Goal: Use online tool/utility: Utilize a website feature to perform a specific function

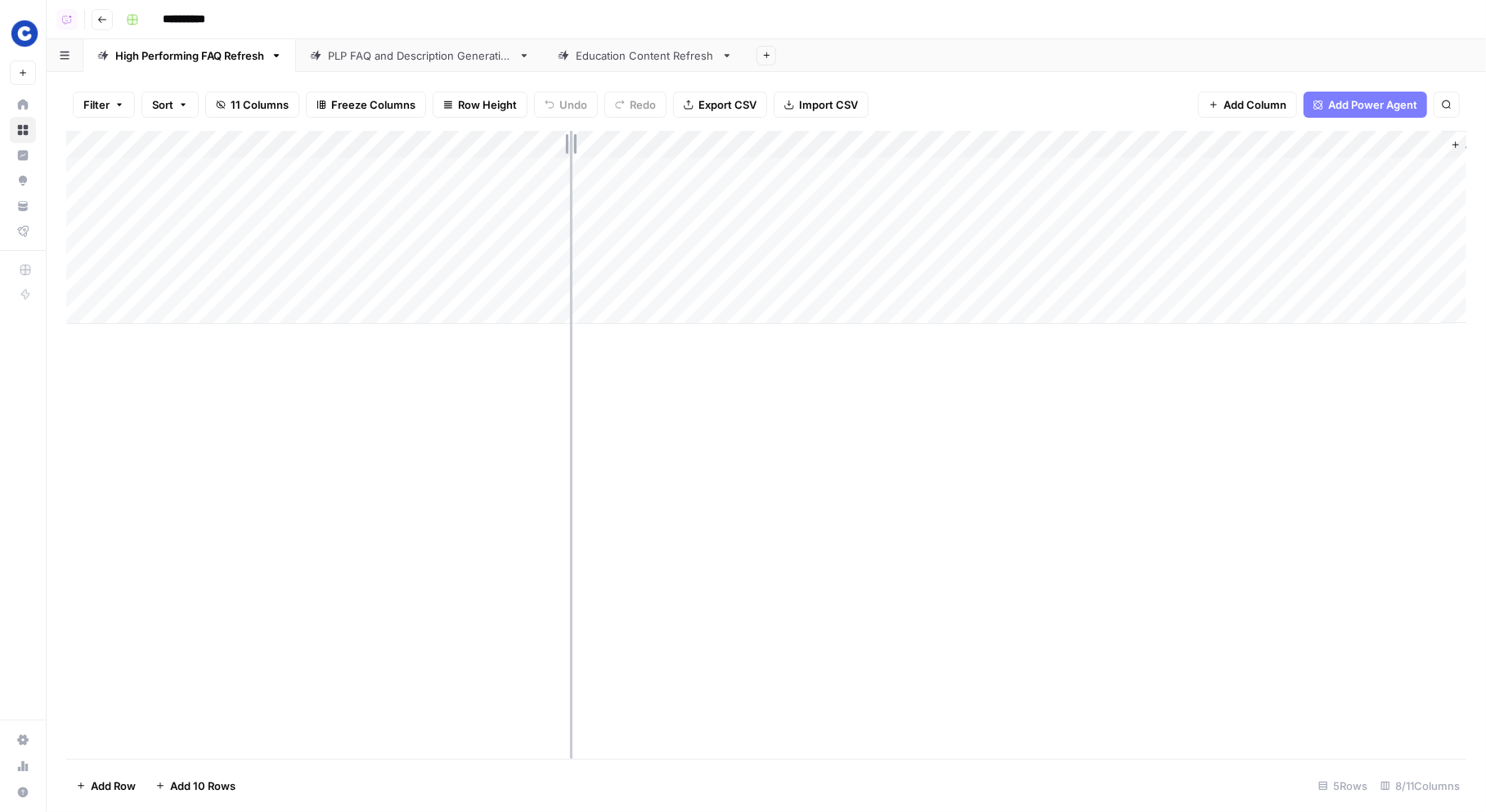
drag, startPoint x: 550, startPoint y: 144, endPoint x: 573, endPoint y: 149, distance: 23.5
click at [573, 149] on div "Add Column" at bounding box center [766, 227] width 1400 height 193
drag, startPoint x: 573, startPoint y: 142, endPoint x: 611, endPoint y: 142, distance: 38.0
click at [611, 142] on div "Add Column" at bounding box center [766, 227] width 1400 height 193
drag, startPoint x: 611, startPoint y: 143, endPoint x: 574, endPoint y: 141, distance: 37.1
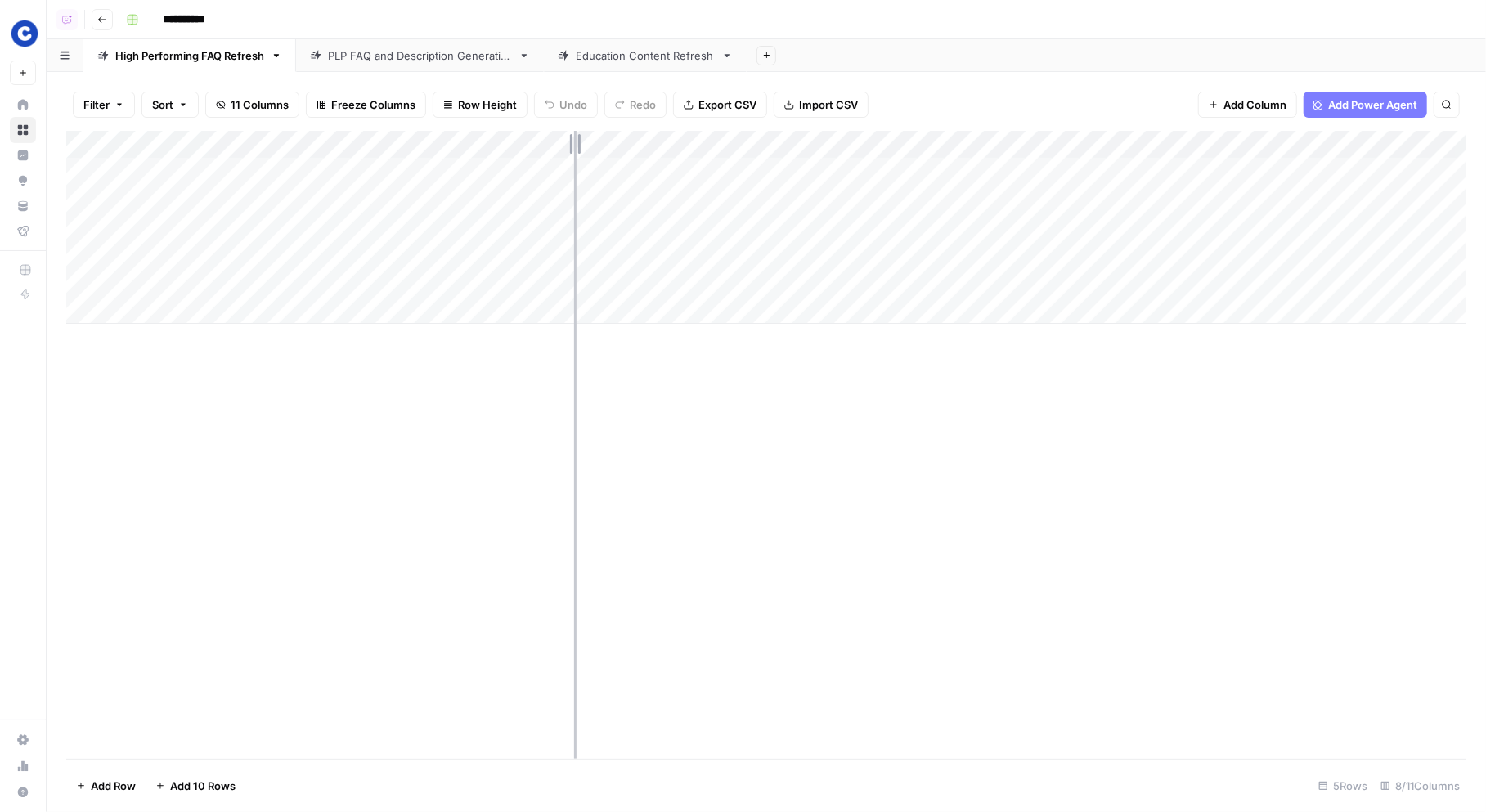
click at [574, 141] on div "Add Column" at bounding box center [766, 227] width 1400 height 193
click at [1423, 171] on div "Add Column" at bounding box center [766, 227] width 1400 height 193
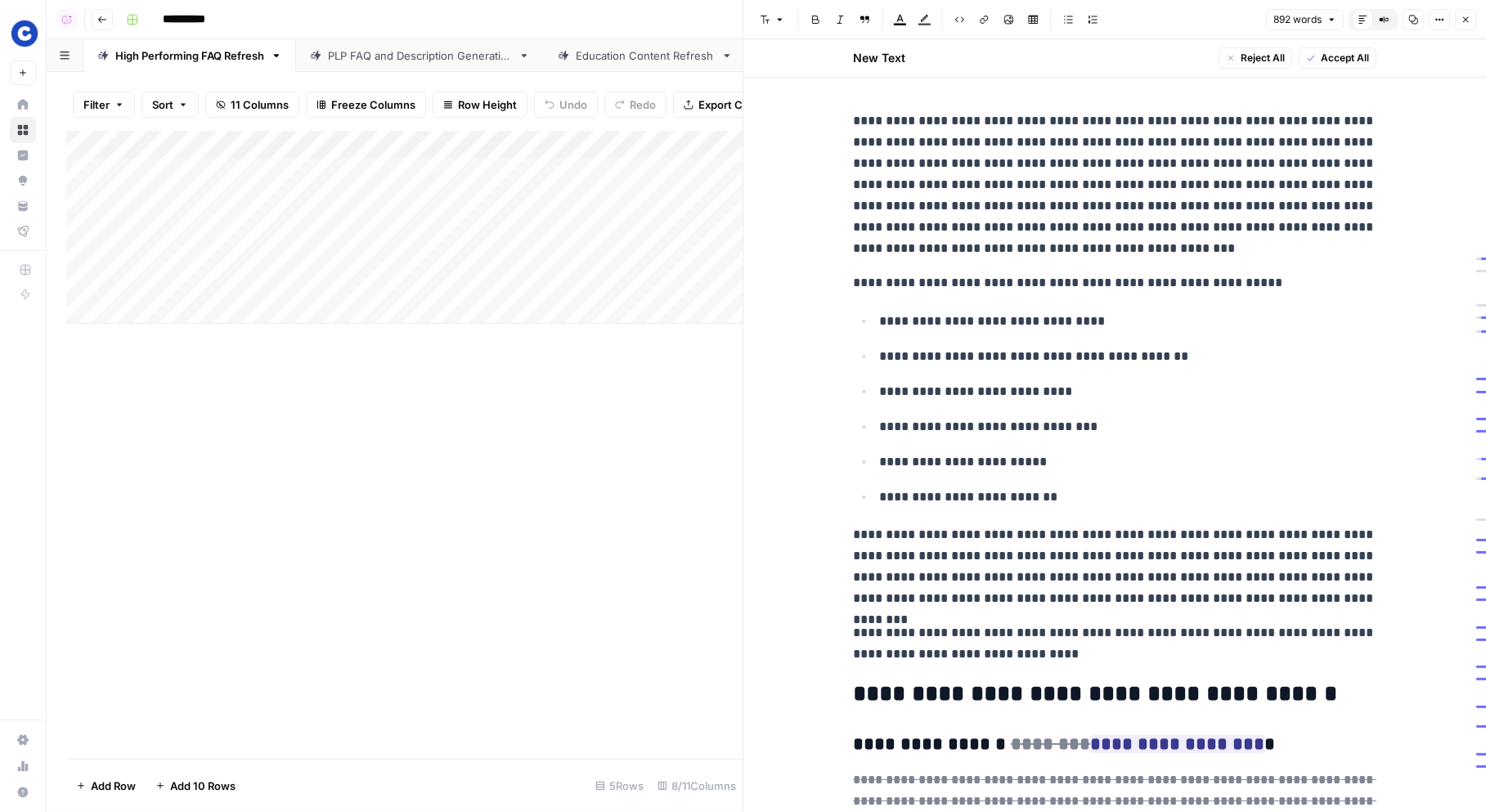
click at [1465, 15] on icon "button" at bounding box center [1465, 20] width 10 height 10
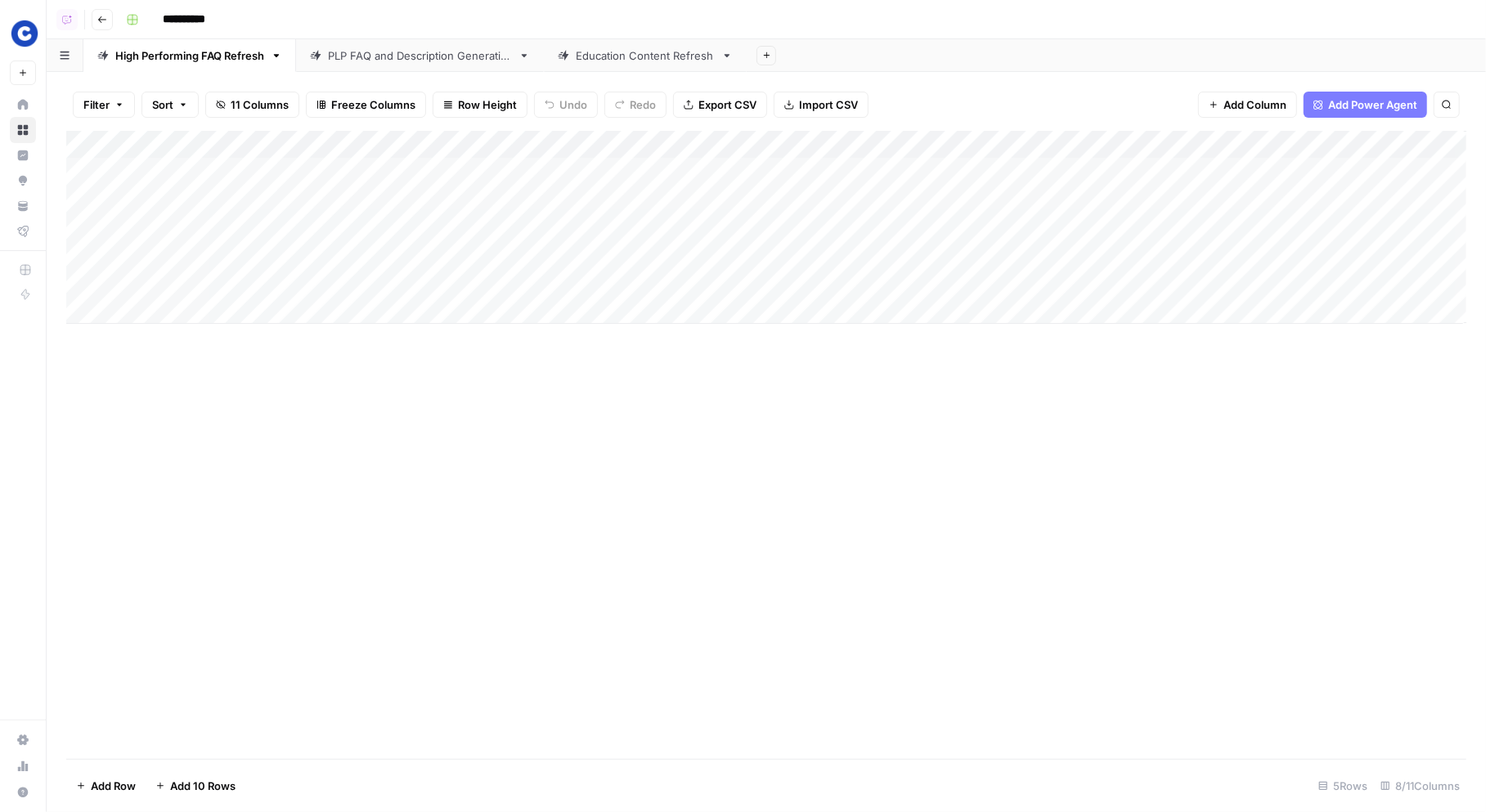
click at [398, 56] on div "PLP FAQ and Description Generation" at bounding box center [420, 55] width 184 height 17
click at [1181, 172] on div "Add Column" at bounding box center [766, 213] width 1400 height 165
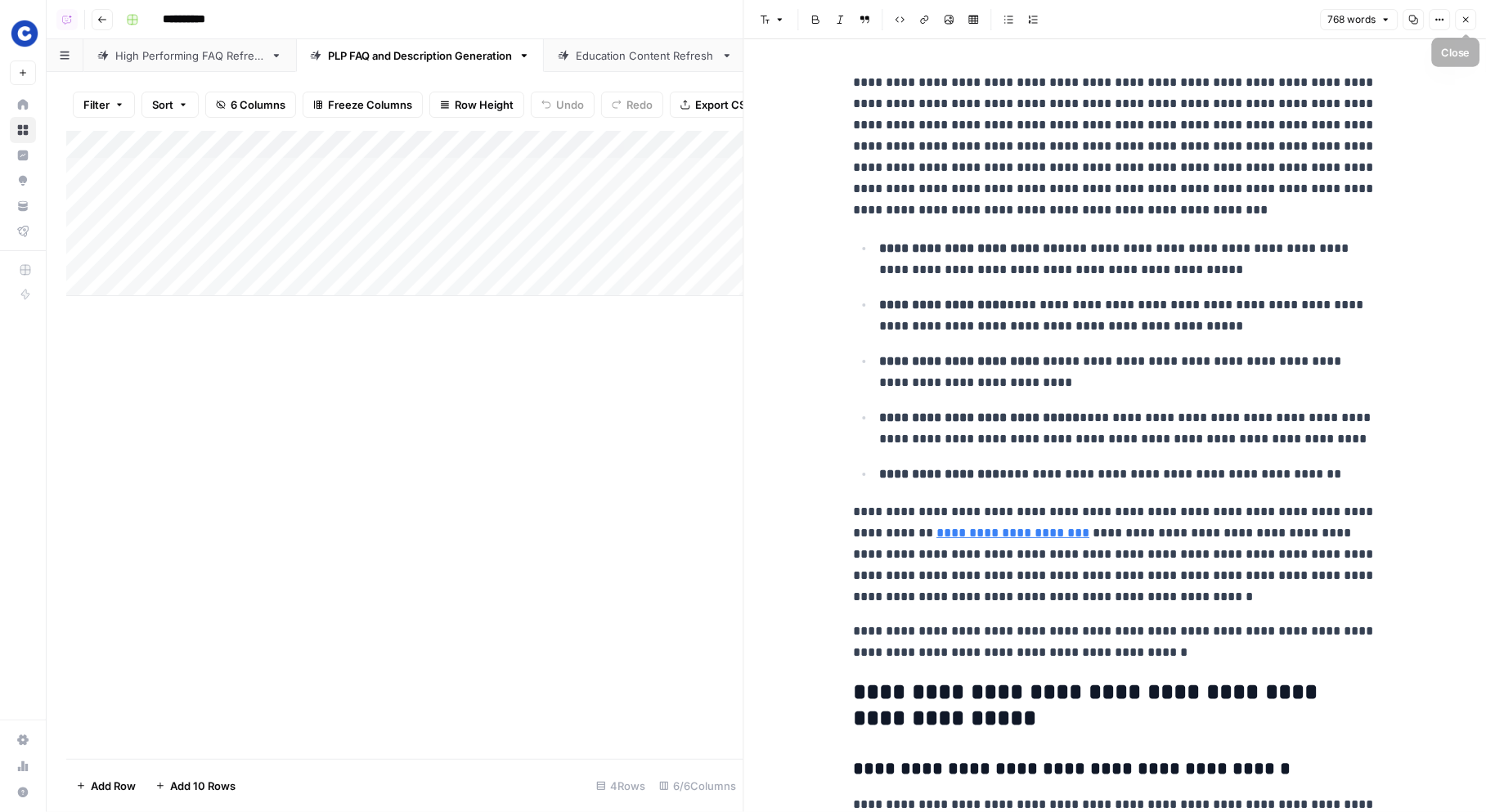
click at [1469, 19] on icon "button" at bounding box center [1465, 20] width 10 height 10
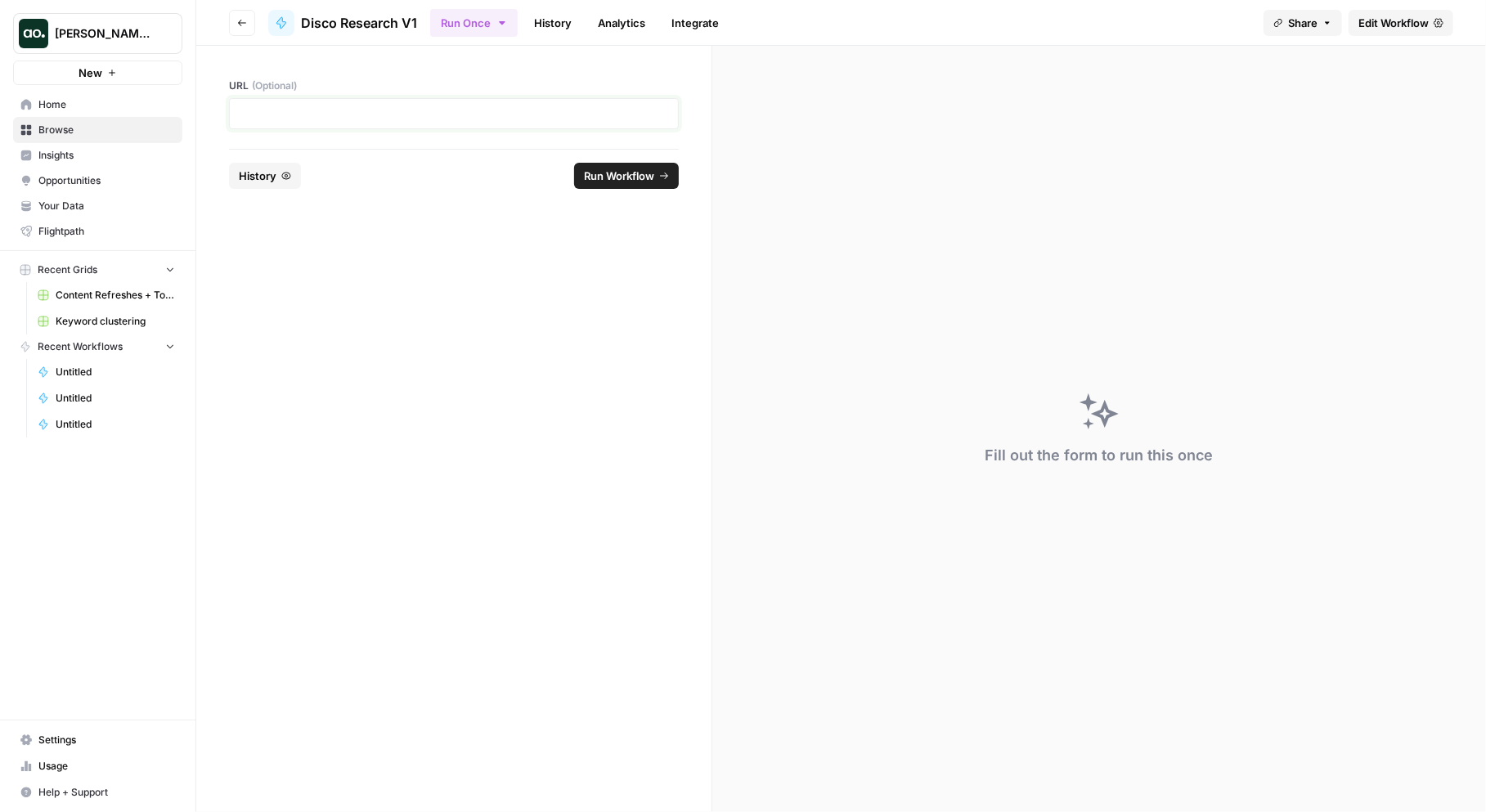
click at [591, 111] on p at bounding box center [454, 114] width 429 height 17
click at [607, 180] on span "Run Workflow" at bounding box center [619, 176] width 70 height 17
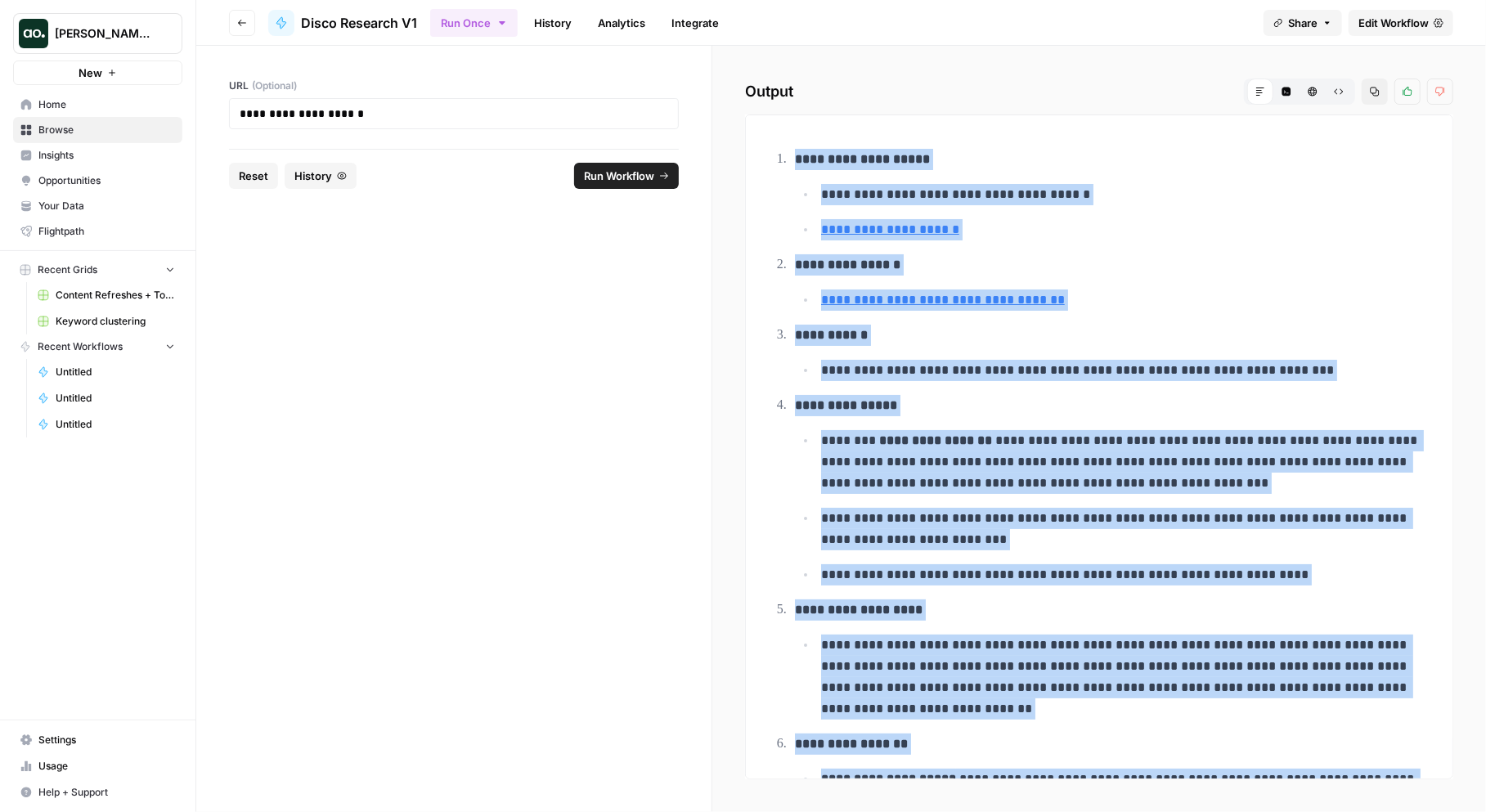
drag, startPoint x: 1425, startPoint y: 742, endPoint x: 795, endPoint y: 159, distance: 858.4
click at [795, 159] on div "**********" at bounding box center [1098, 786] width 680 height 1318
copy div "**********"
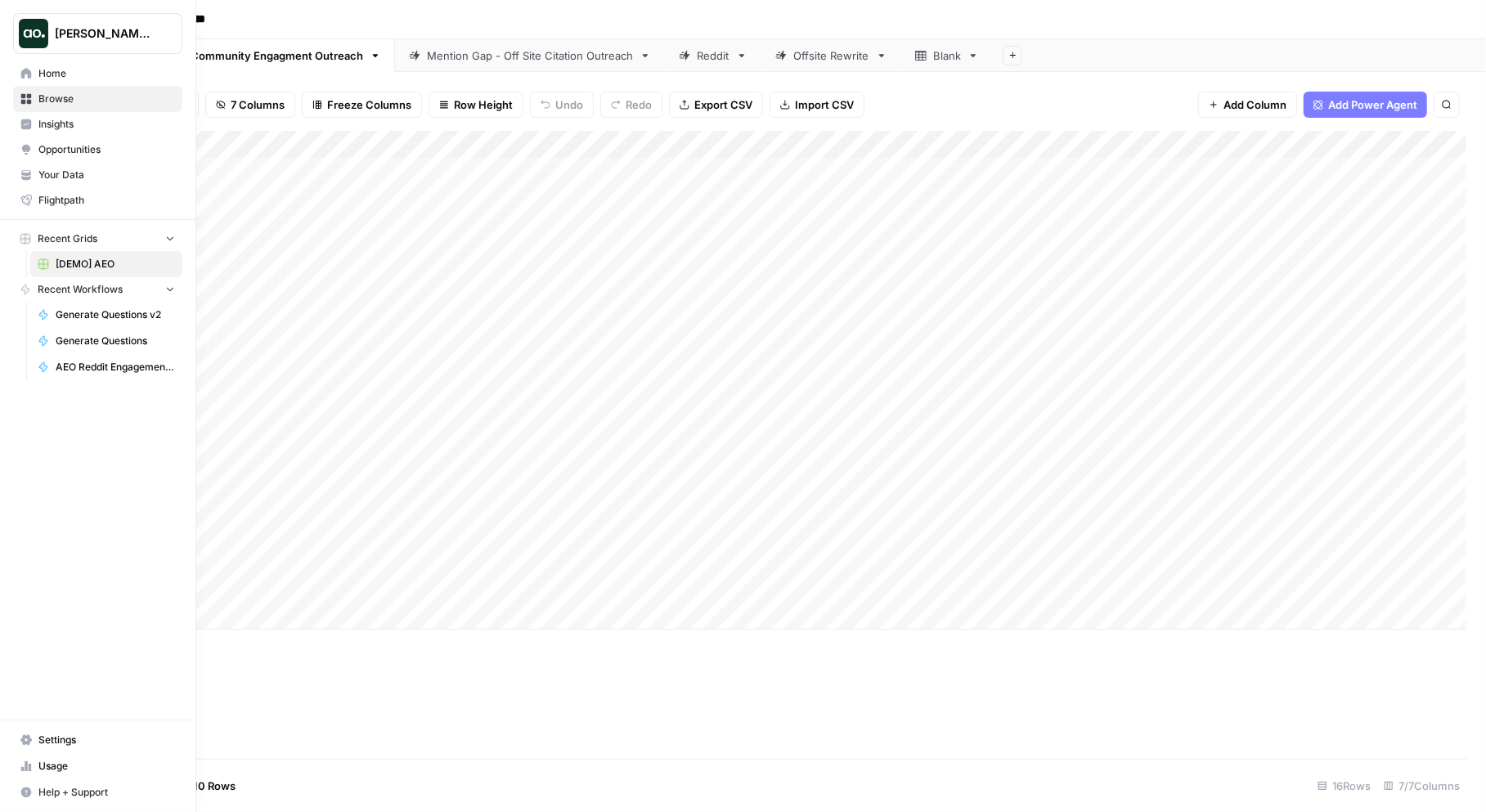
click at [64, 169] on span "Your Data" at bounding box center [107, 175] width 136 height 15
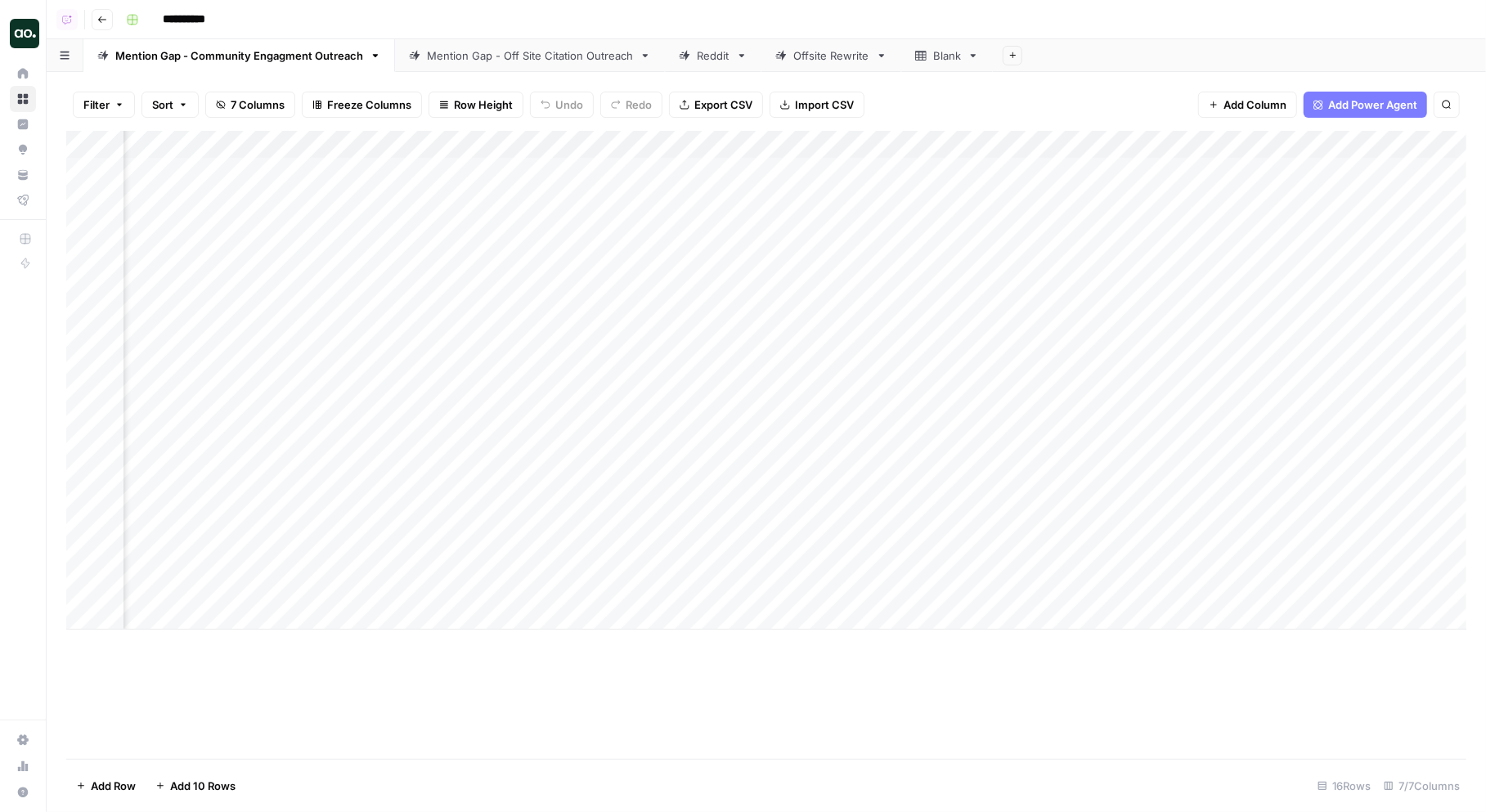
scroll to position [0, 1007]
click at [1341, 169] on div "Add Column" at bounding box center [766, 380] width 1400 height 499
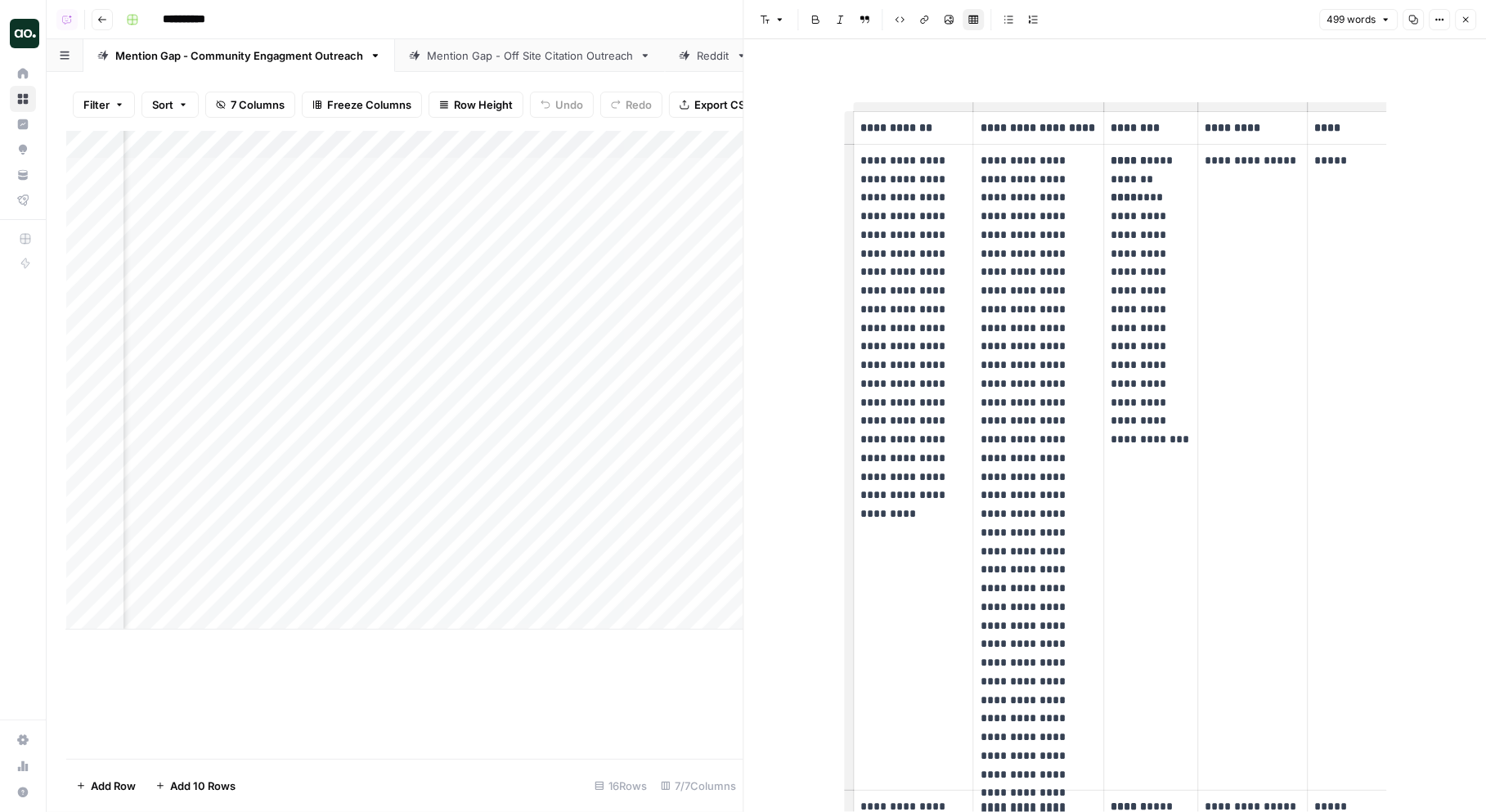
scroll to position [0, 83]
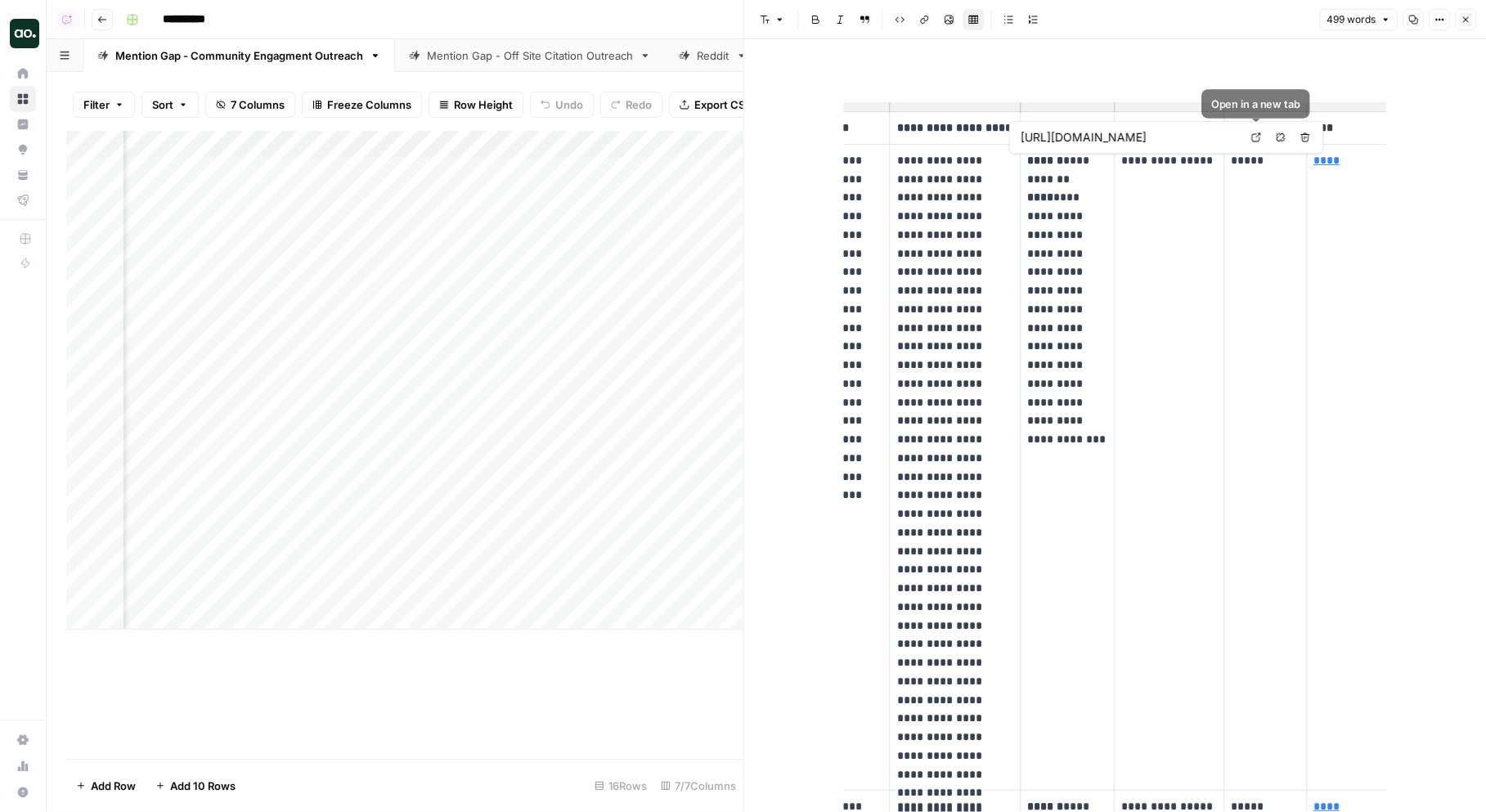
click at [1255, 140] on icon at bounding box center [1256, 137] width 9 height 9
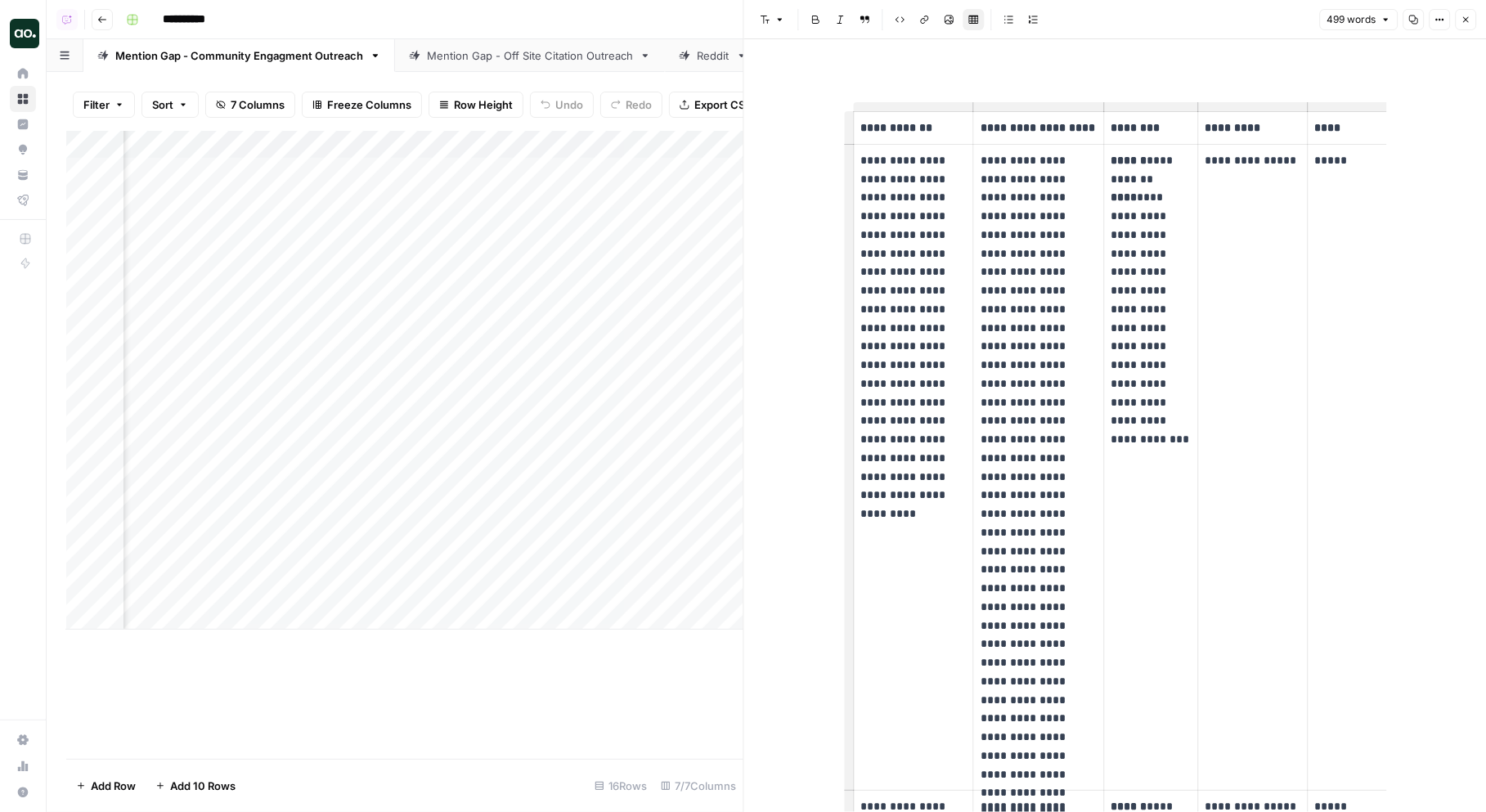
click at [1123, 160] on strong "******" at bounding box center [1129, 160] width 36 height 12
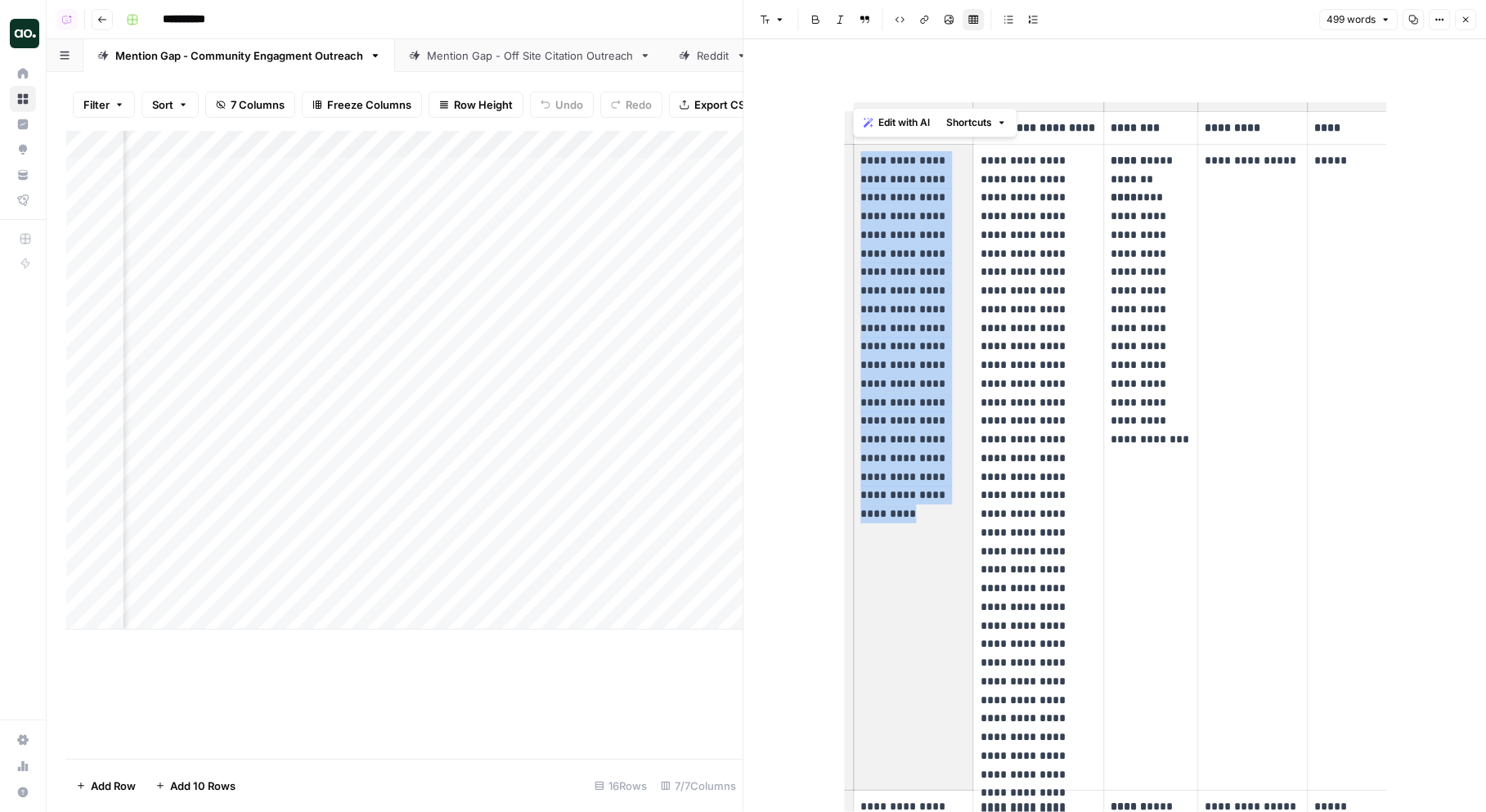
drag, startPoint x: 858, startPoint y: 159, endPoint x: 941, endPoint y: 467, distance: 319.0
click at [941, 467] on td "**********" at bounding box center [913, 467] width 120 height 647
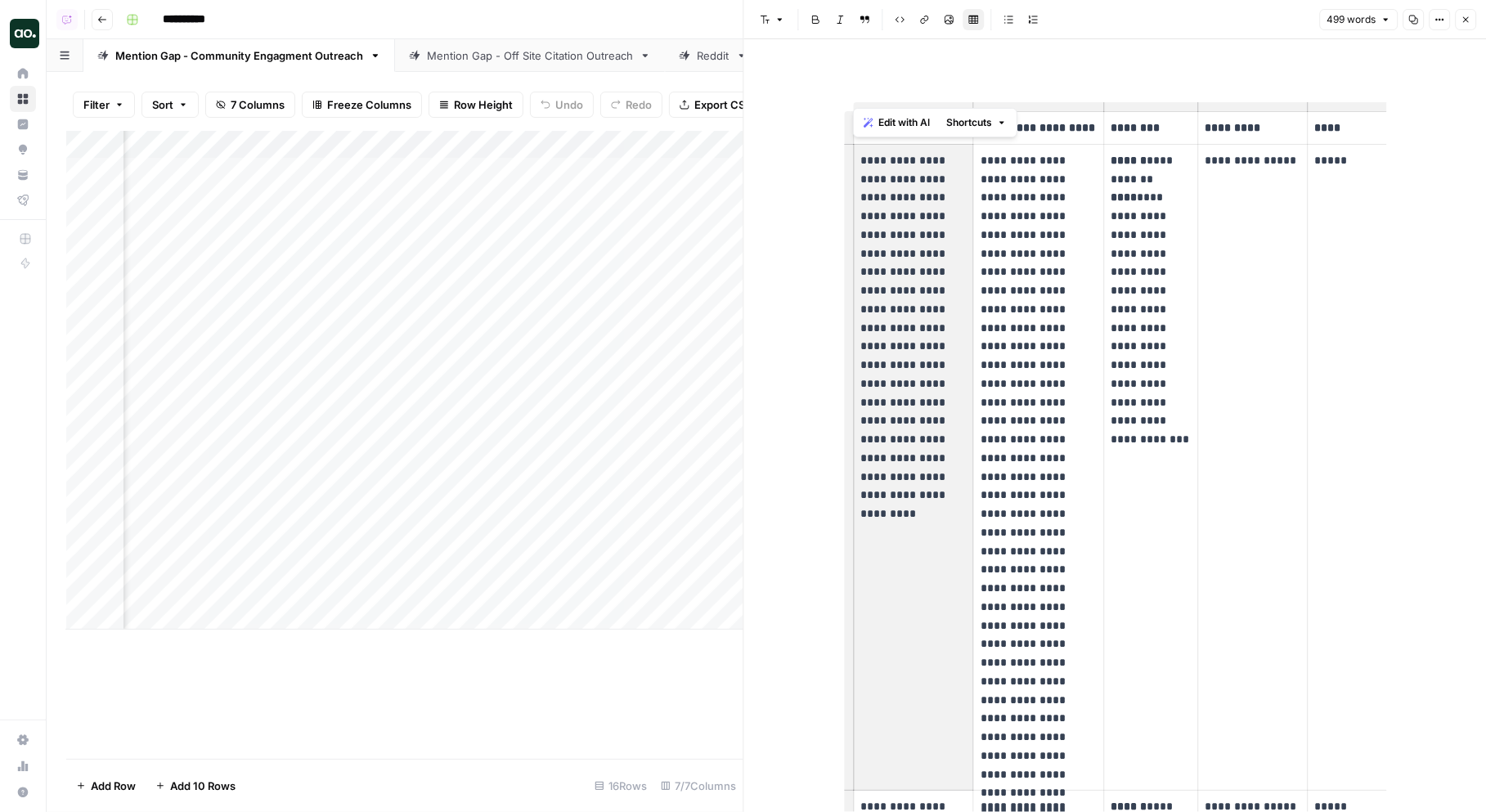
click at [1043, 178] on p "**********" at bounding box center [1038, 468] width 117 height 633
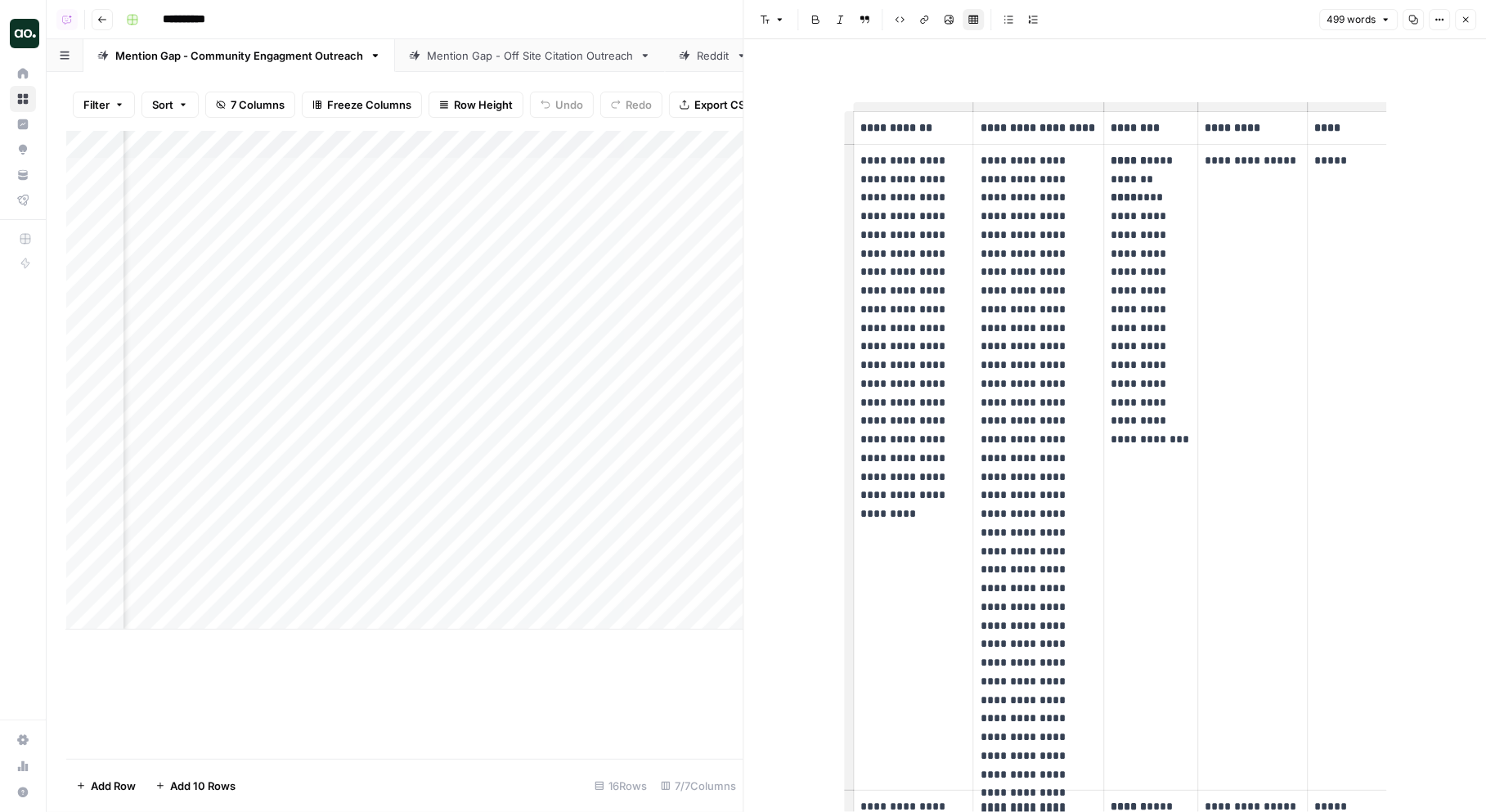
click at [1466, 19] on icon "button" at bounding box center [1465, 20] width 10 height 10
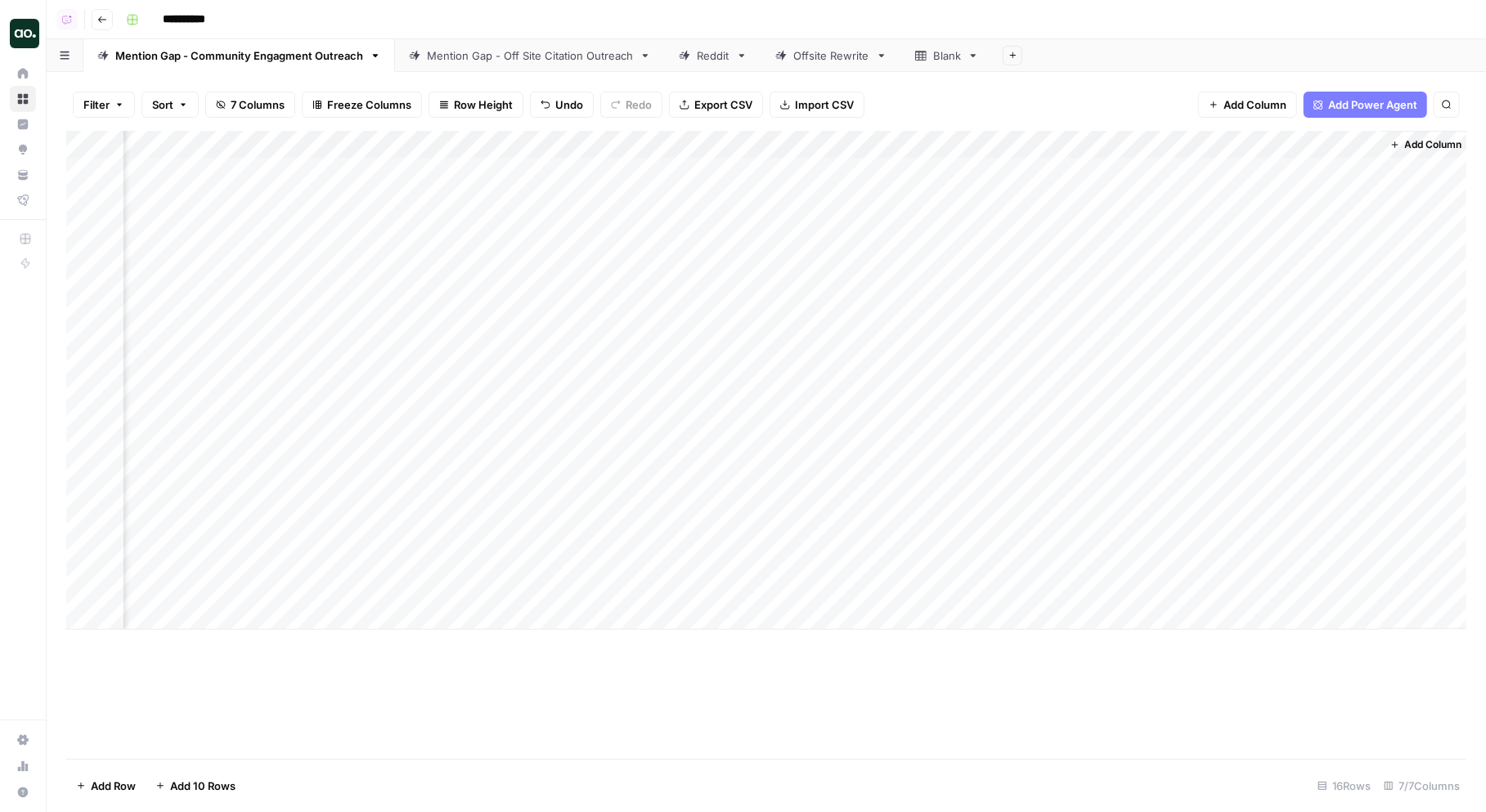
scroll to position [0, 988]
click at [1272, 166] on div "Add Column" at bounding box center [766, 380] width 1400 height 499
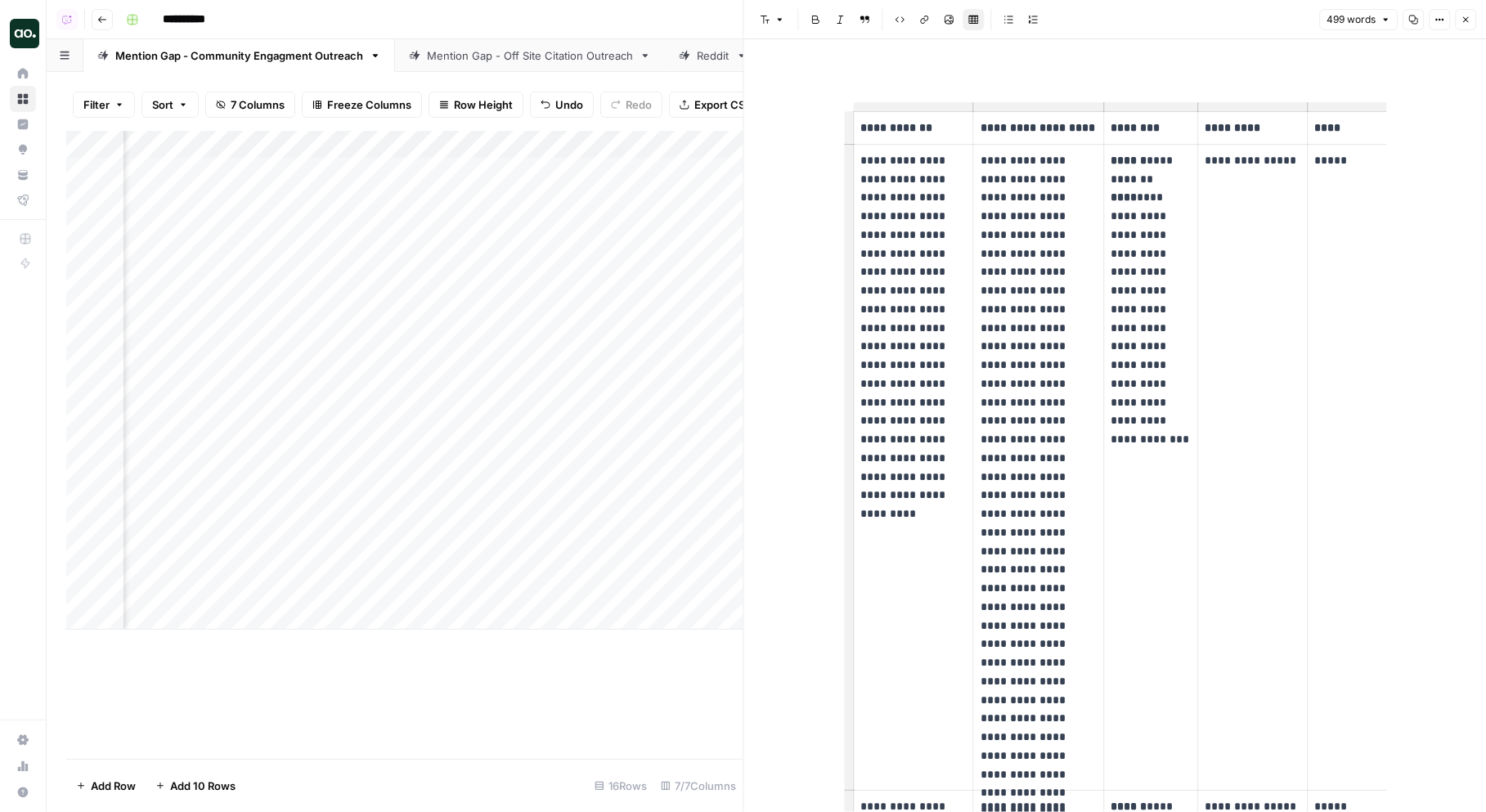
click at [1466, 20] on icon "button" at bounding box center [1465, 20] width 10 height 10
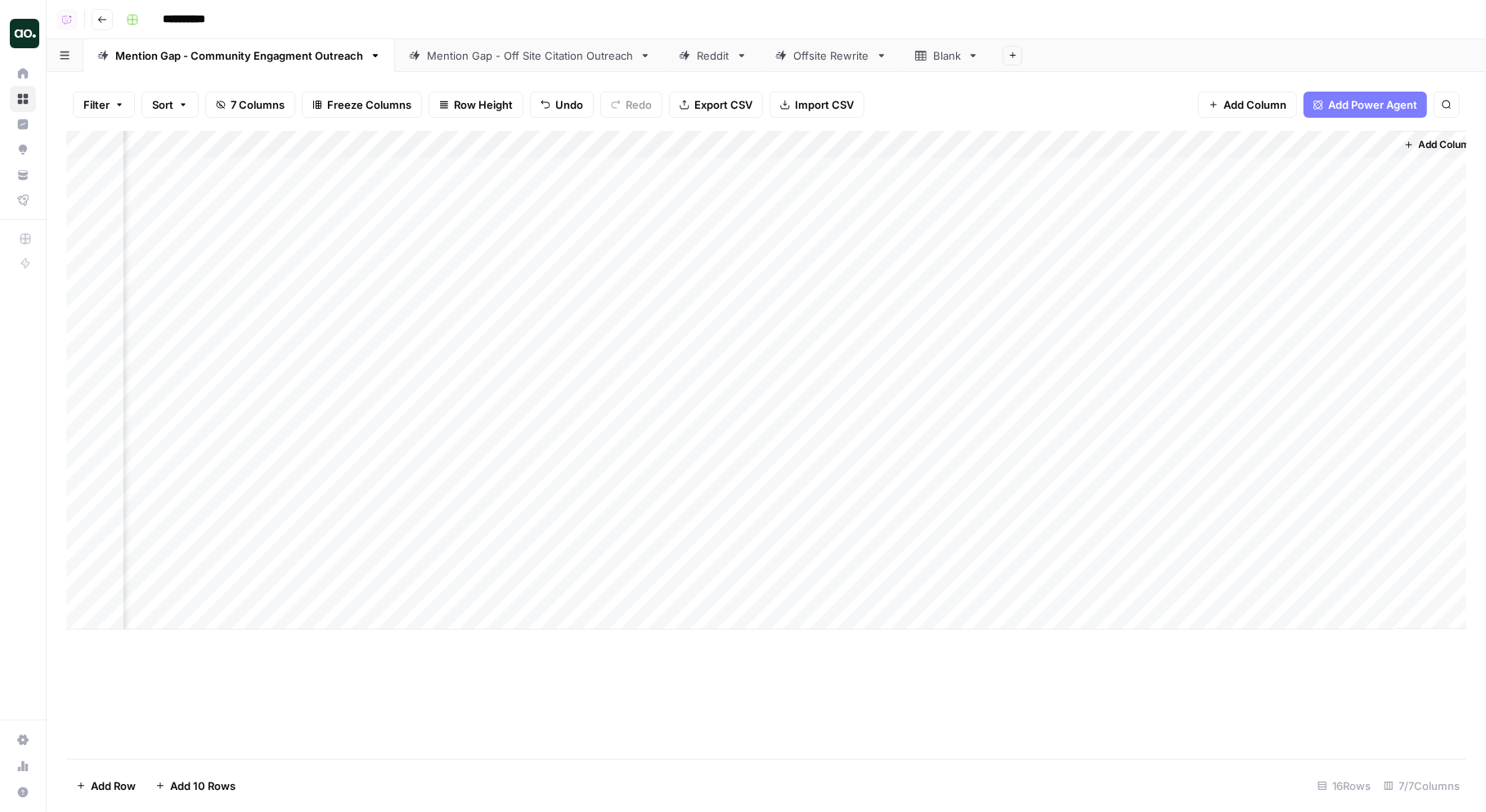
click at [530, 61] on div "Mention Gap - Off Site Citation Outreach" at bounding box center [530, 55] width 206 height 17
click at [1338, 169] on div "Add Column" at bounding box center [766, 407] width 1400 height 554
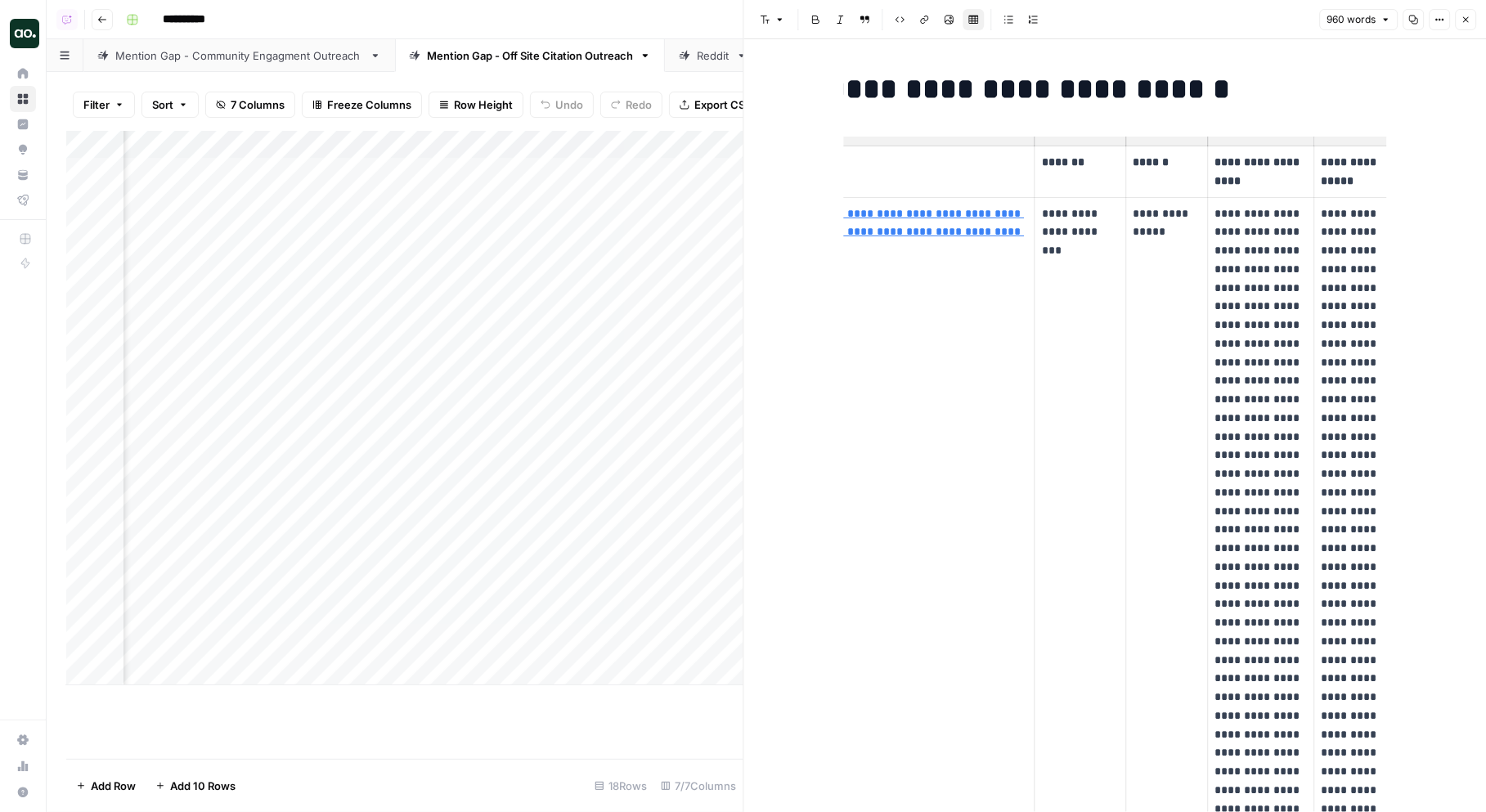
scroll to position [0, 127]
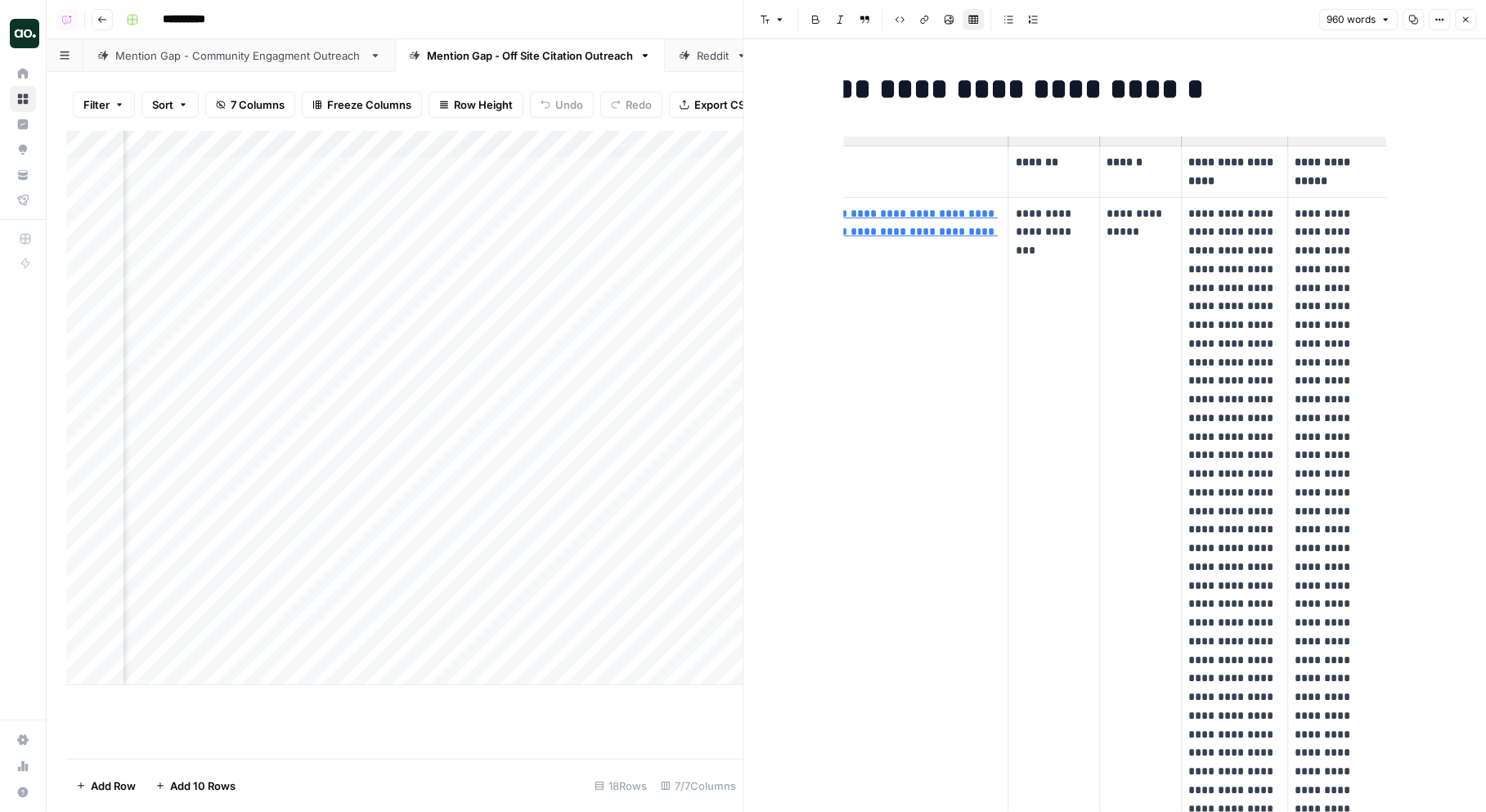
click at [1048, 235] on p "**********" at bounding box center [1054, 231] width 77 height 55
click at [1158, 227] on p "**********" at bounding box center [1141, 223] width 68 height 38
drag, startPoint x: 1158, startPoint y: 235, endPoint x: 1107, endPoint y: 210, distance: 56.8
click at [1107, 210] on p "**********" at bounding box center [1141, 223] width 68 height 38
click at [1212, 228] on p "**********" at bounding box center [1235, 604] width 93 height 800
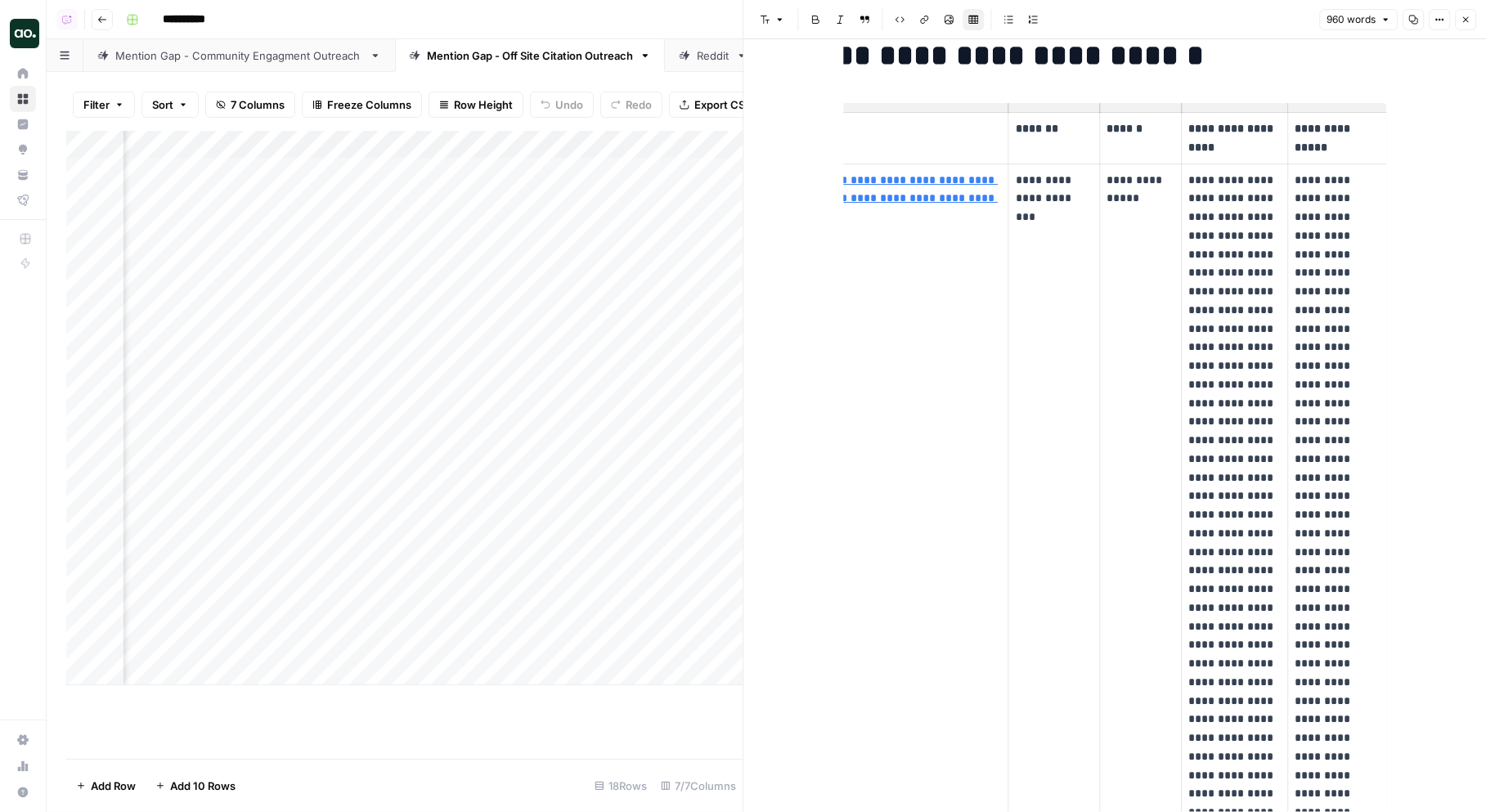
scroll to position [44, 0]
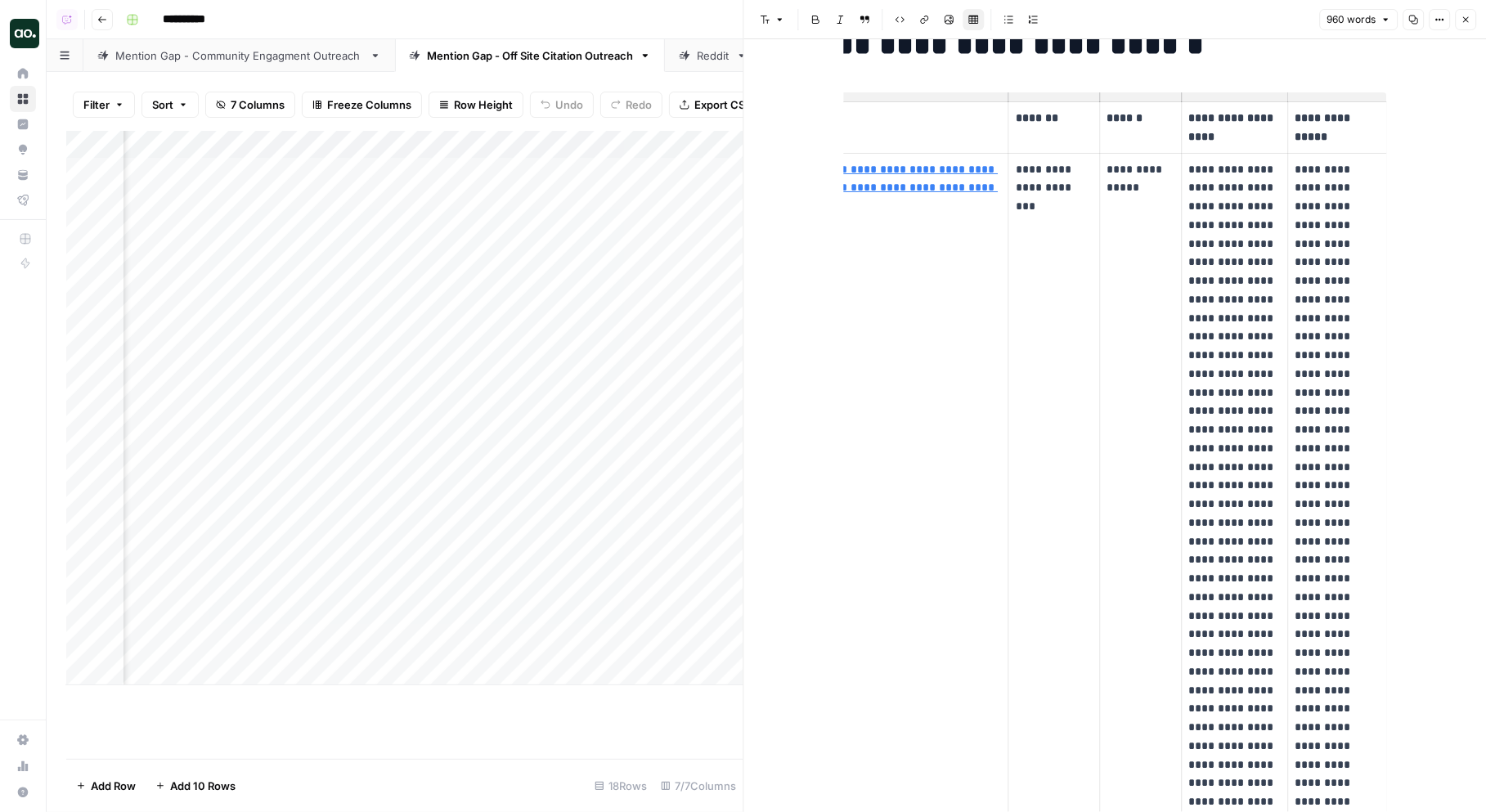
click at [1323, 211] on p "**********" at bounding box center [1337, 541] width 85 height 762
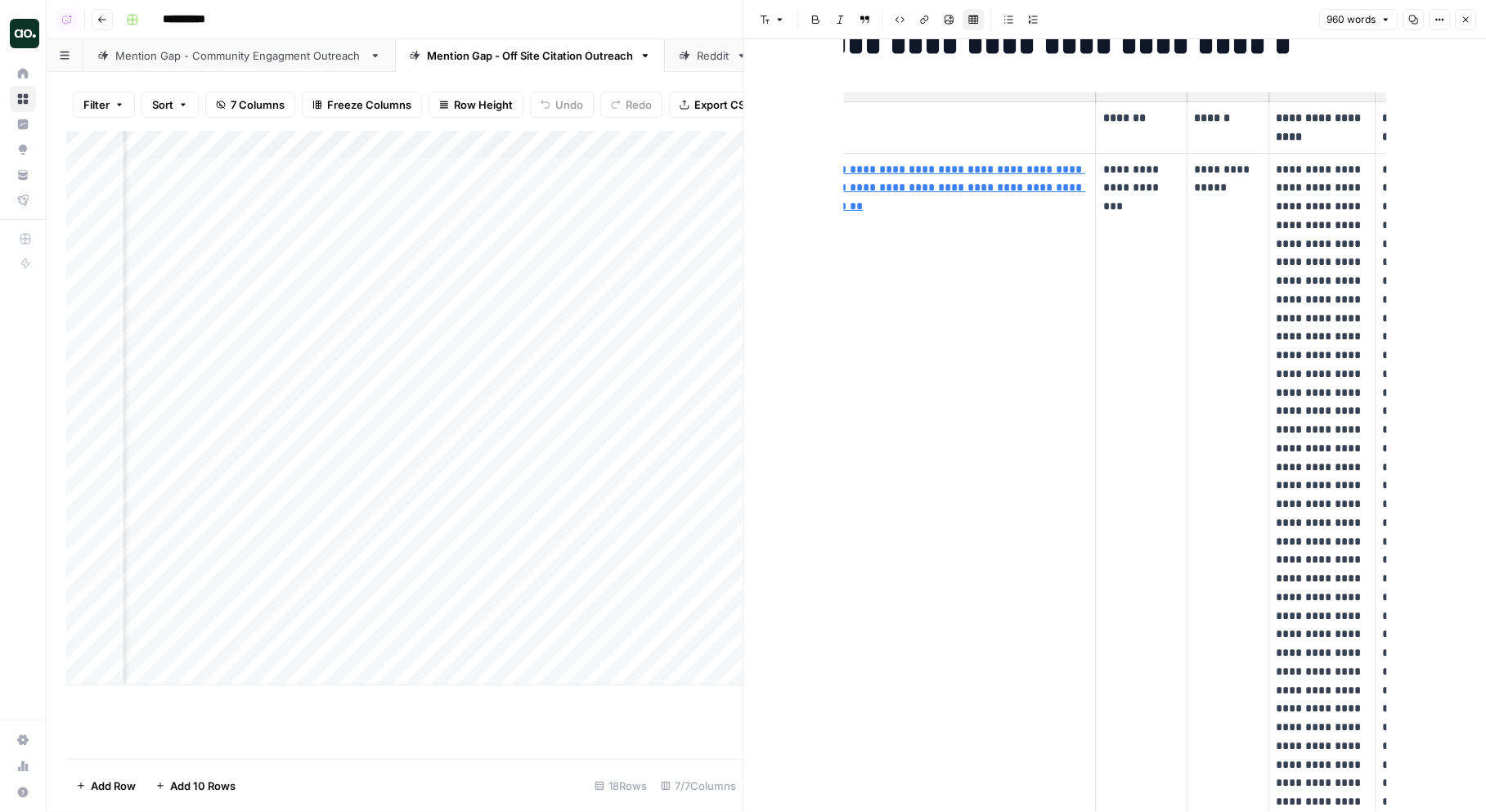
scroll to position [0, 27]
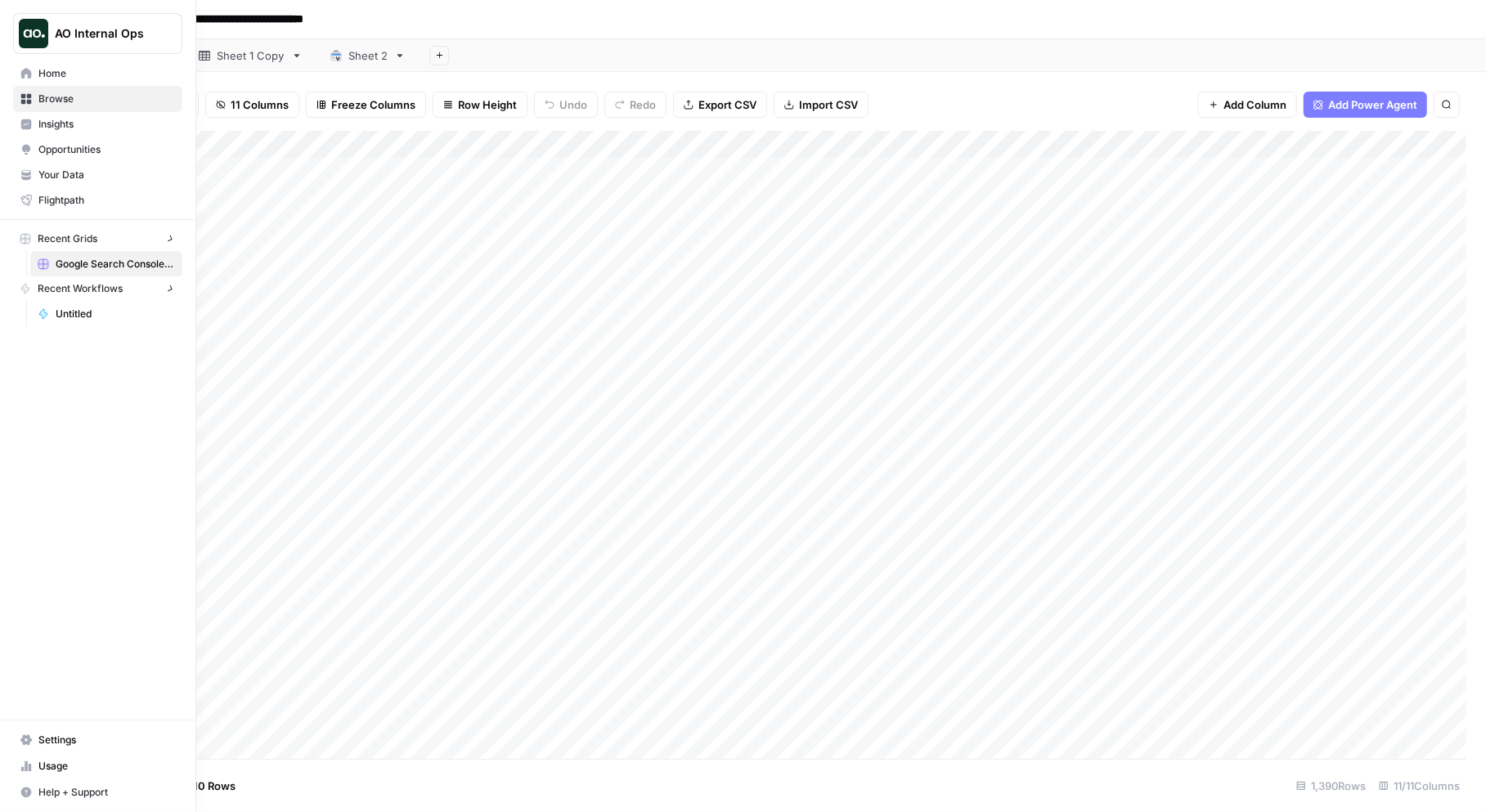
click at [28, 34] on img "Workspace: AO Internal Ops" at bounding box center [34, 34] width 30 height 30
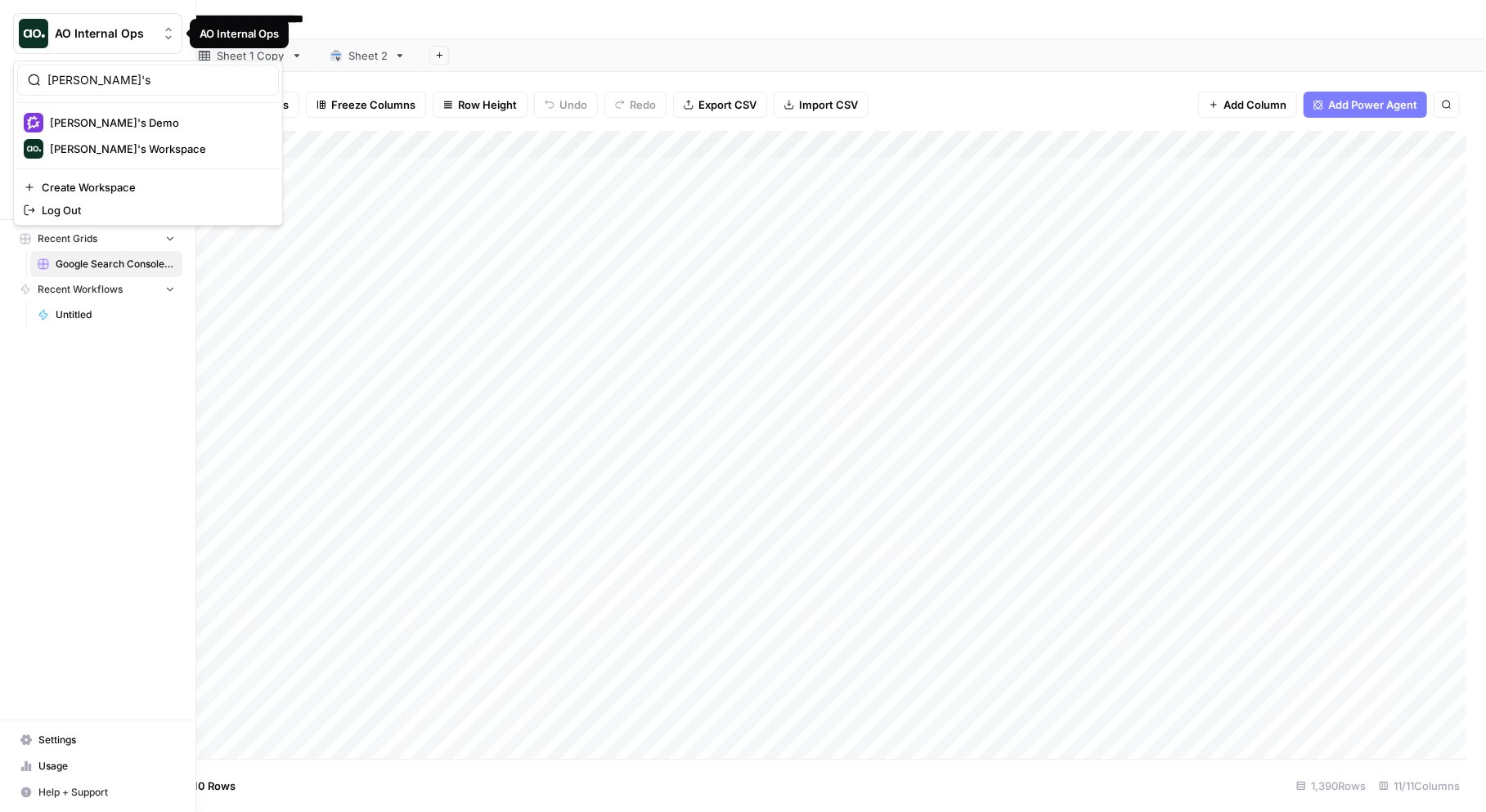
type input "[PERSON_NAME]'s"
click at [126, 128] on span "Nick's Demo" at bounding box center [157, 123] width 216 height 17
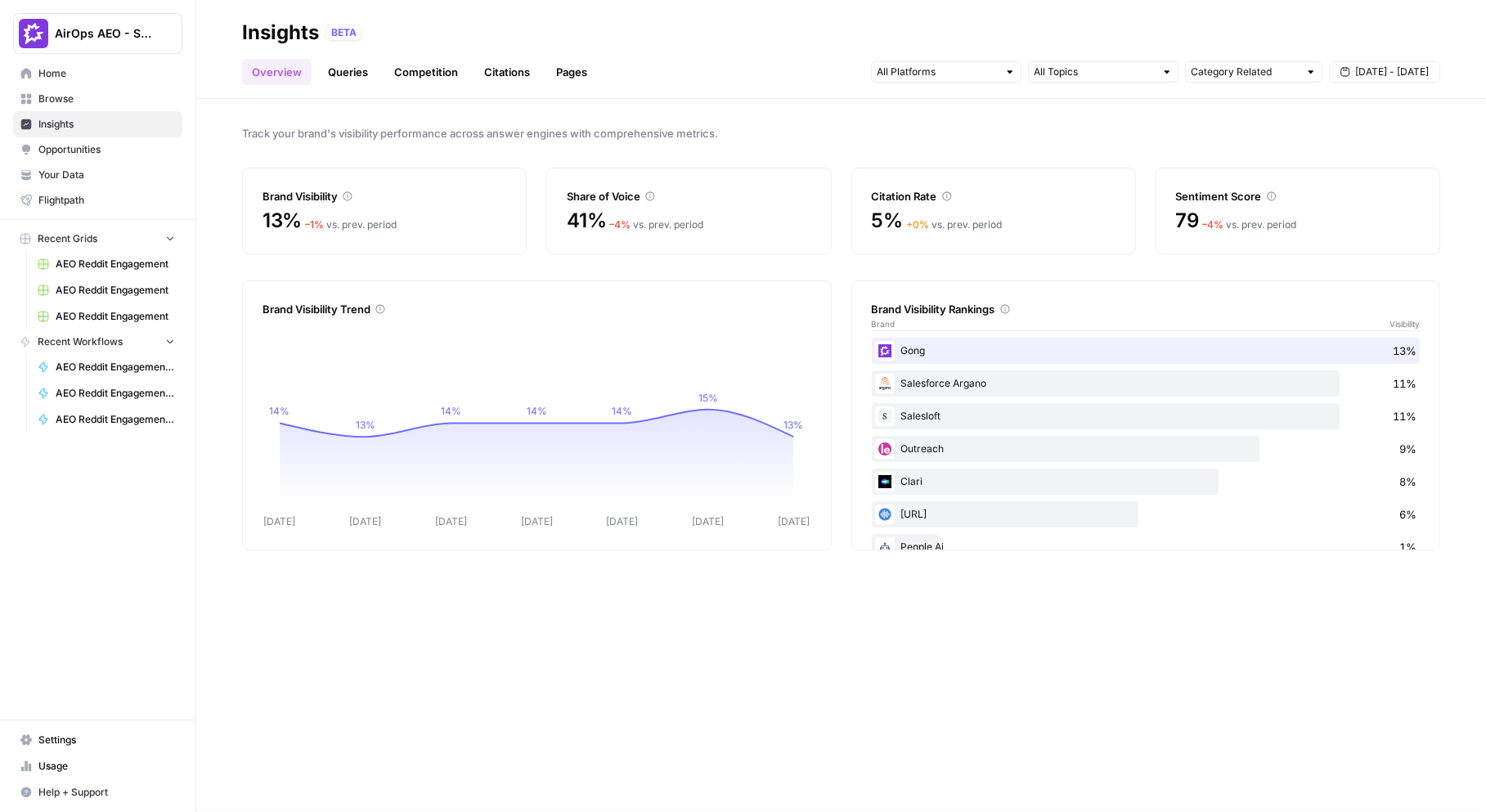
click at [335, 64] on link "Queries" at bounding box center [348, 72] width 60 height 26
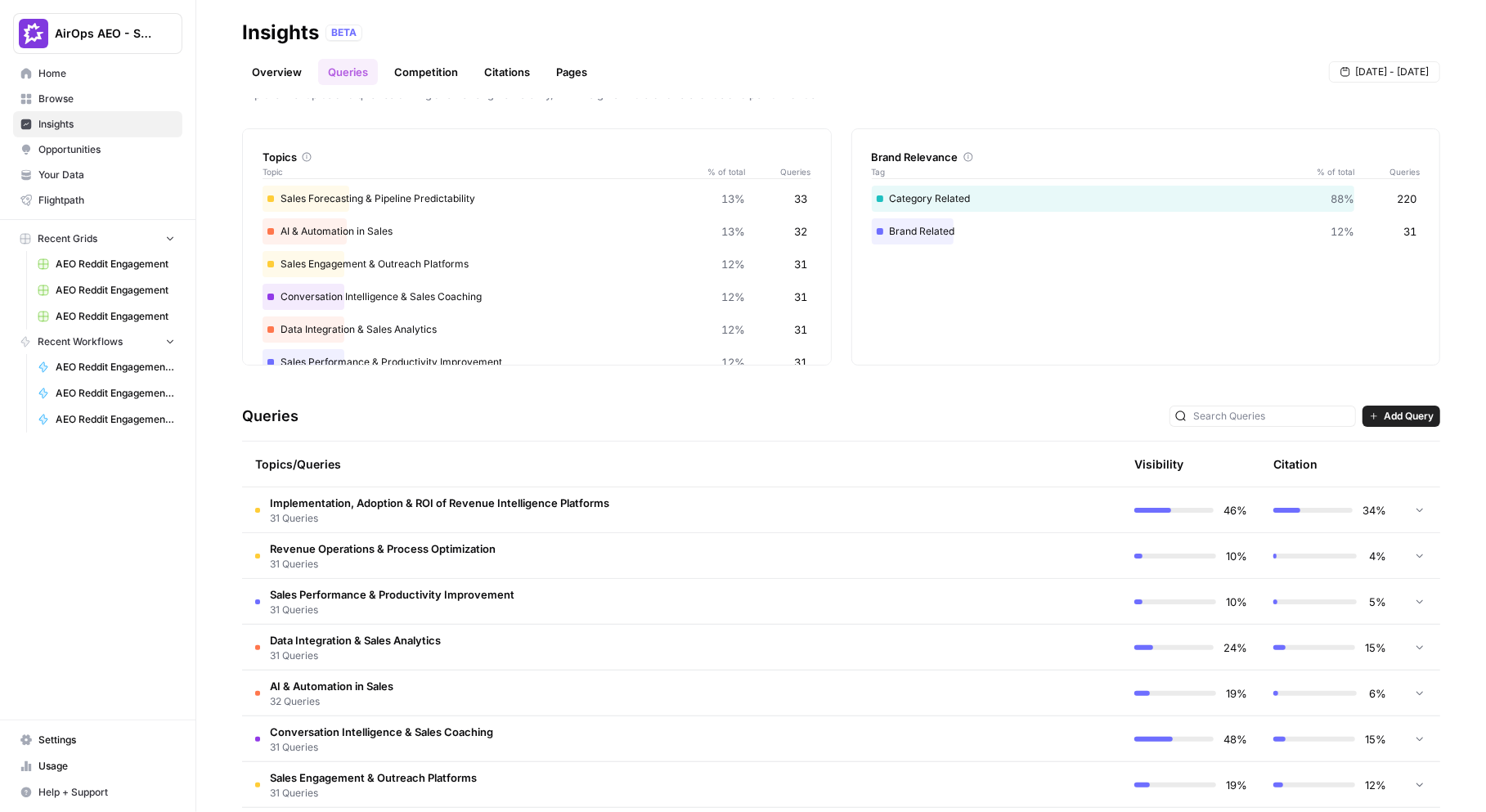
scroll to position [47, 0]
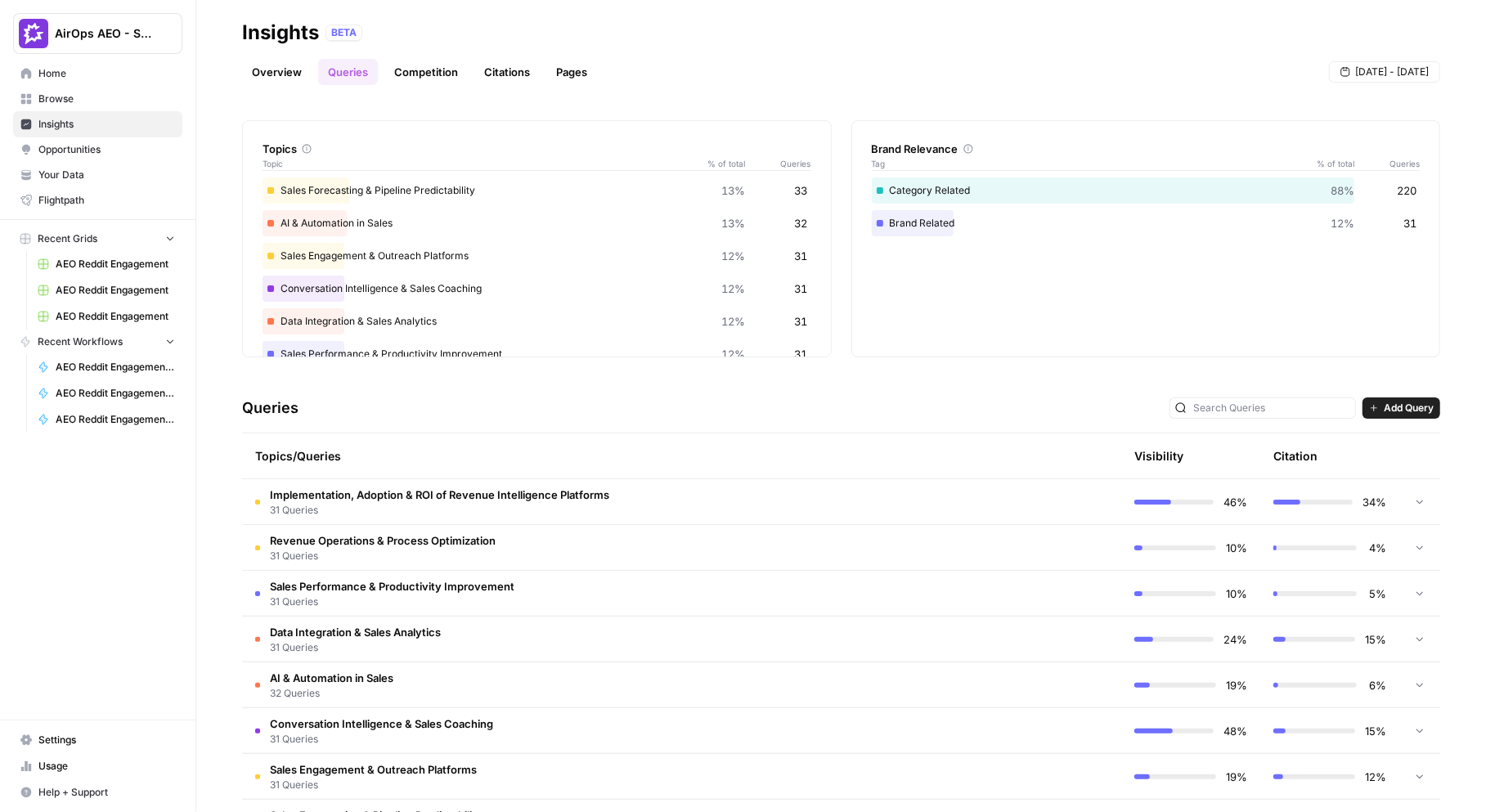
click at [1007, 515] on td at bounding box center [1051, 501] width 139 height 45
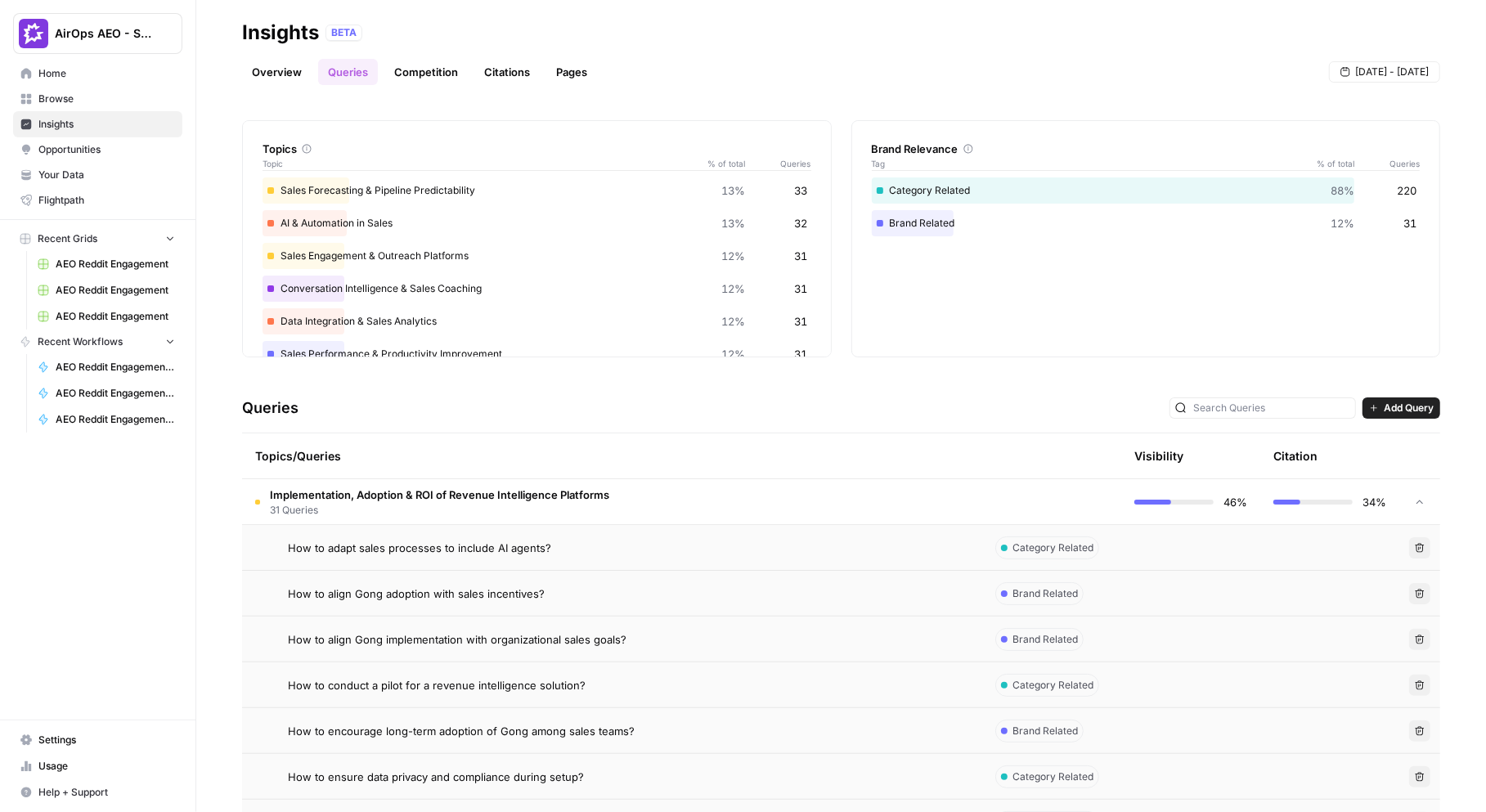
click at [1395, 367] on div "Explore the topics and queries driving answer engine visibility, with insights …" at bounding box center [841, 455] width 1290 height 713
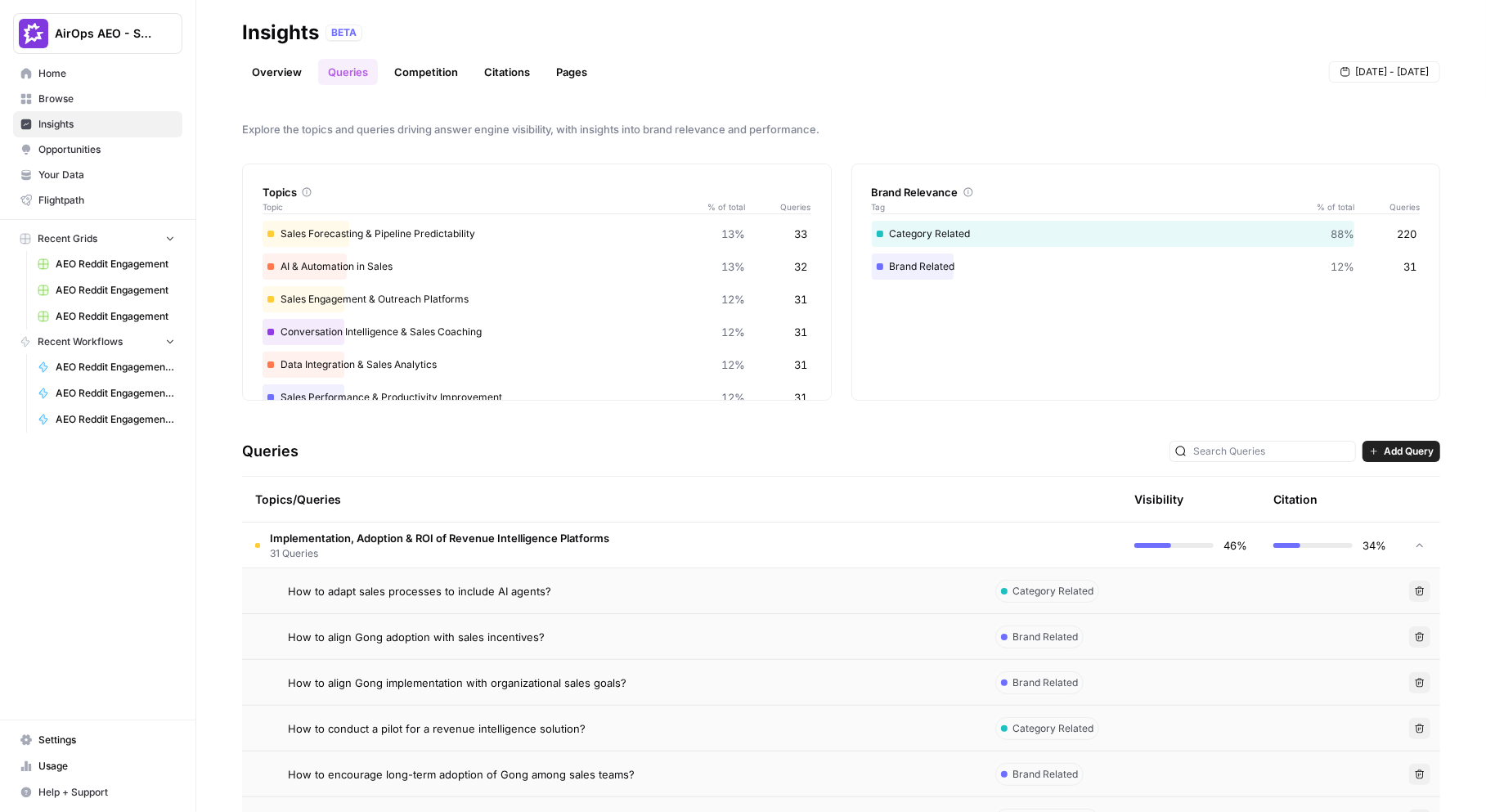
scroll to position [0, 0]
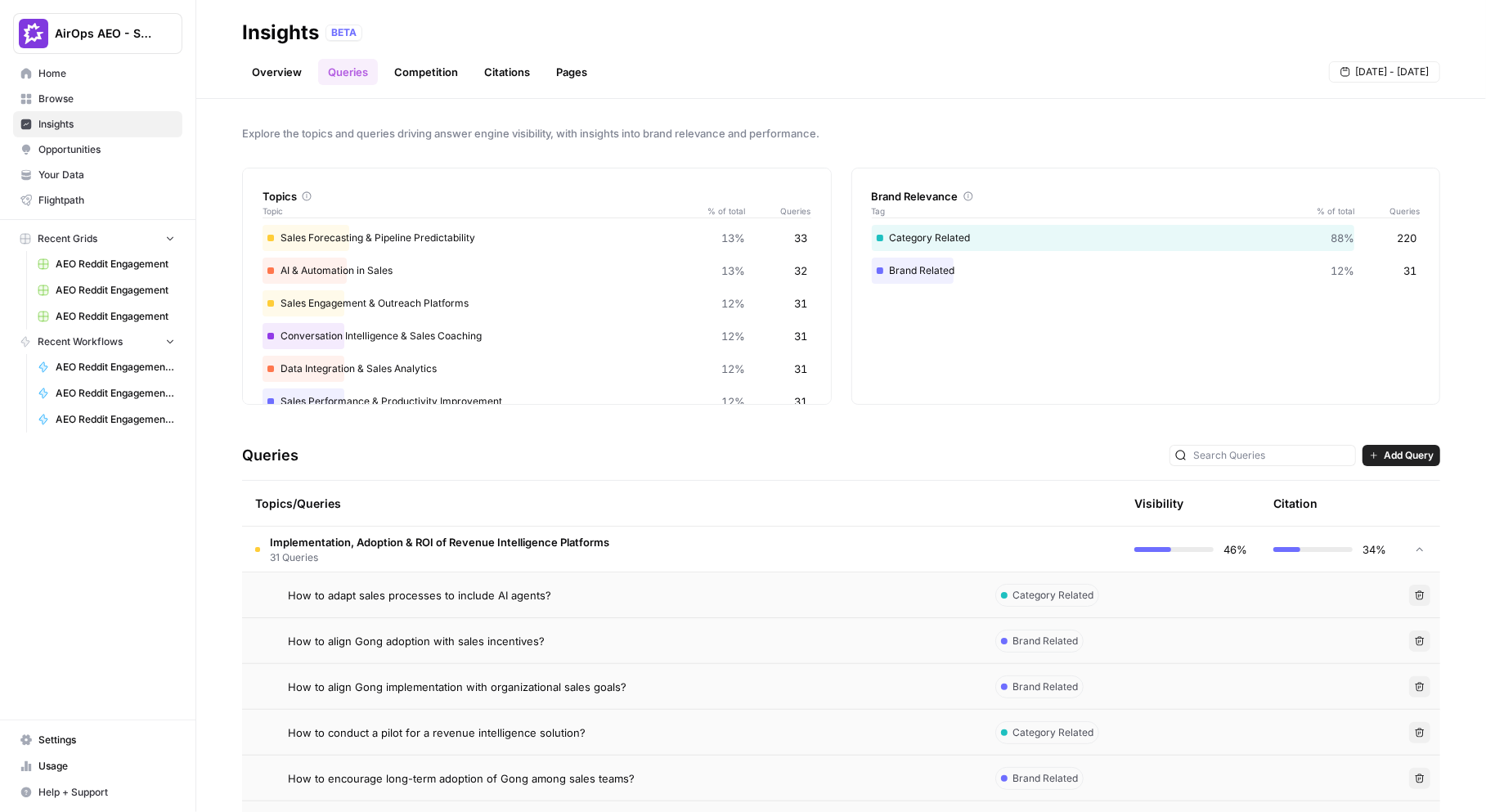
click at [274, 75] on link "Overview" at bounding box center [277, 72] width 69 height 26
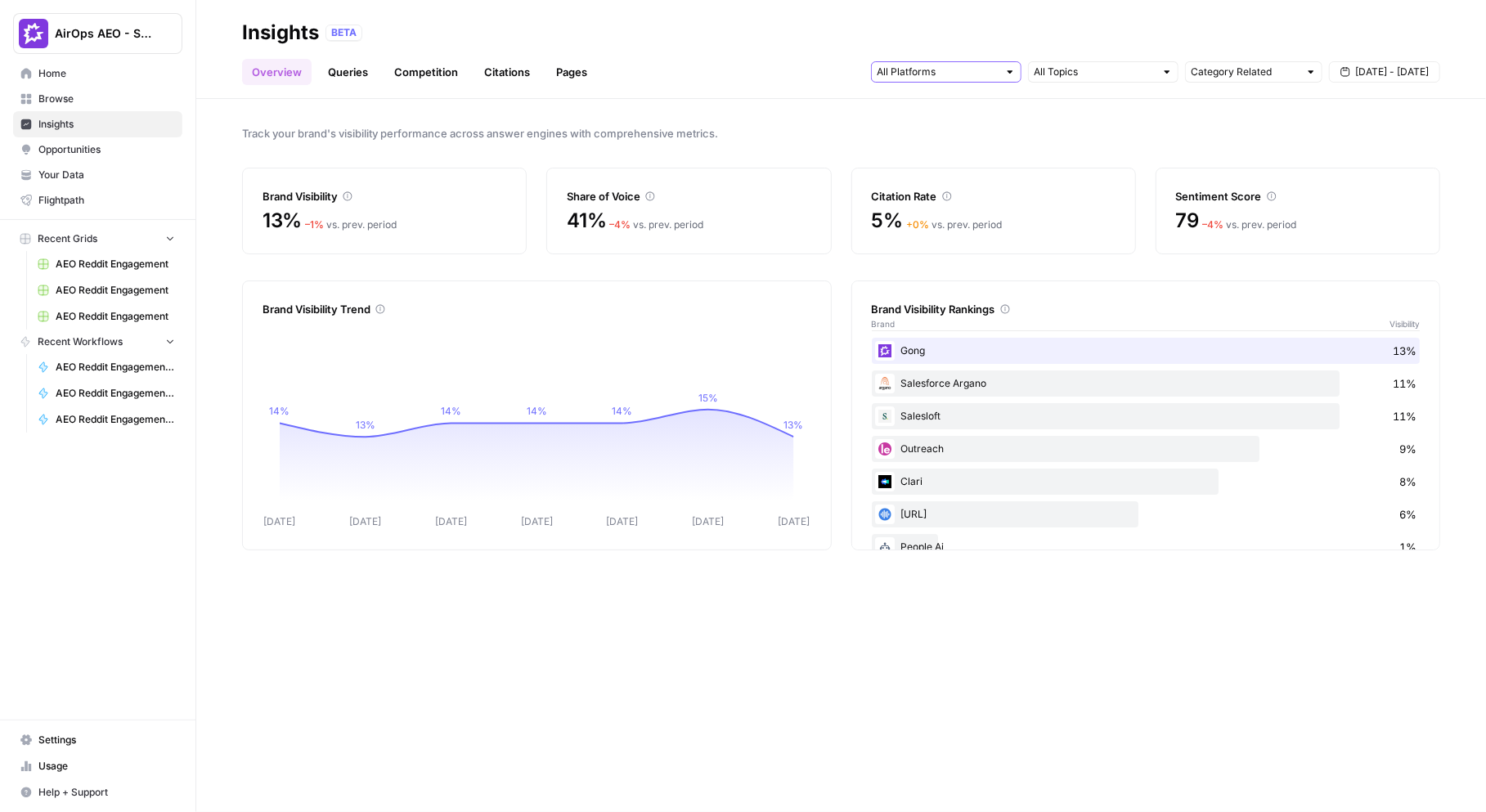
click at [997, 70] on input "text" at bounding box center [937, 72] width 121 height 17
click at [1231, 78] on input "text" at bounding box center [1245, 72] width 108 height 17
type input "Category Related"
click at [1375, 64] on span "Sep 4 - Sep 10" at bounding box center [1392, 72] width 74 height 15
click at [498, 96] on header "Insights BETA Overview Queries Competition Citations Pages Category Related Sep…" at bounding box center [841, 50] width 1290 height 99
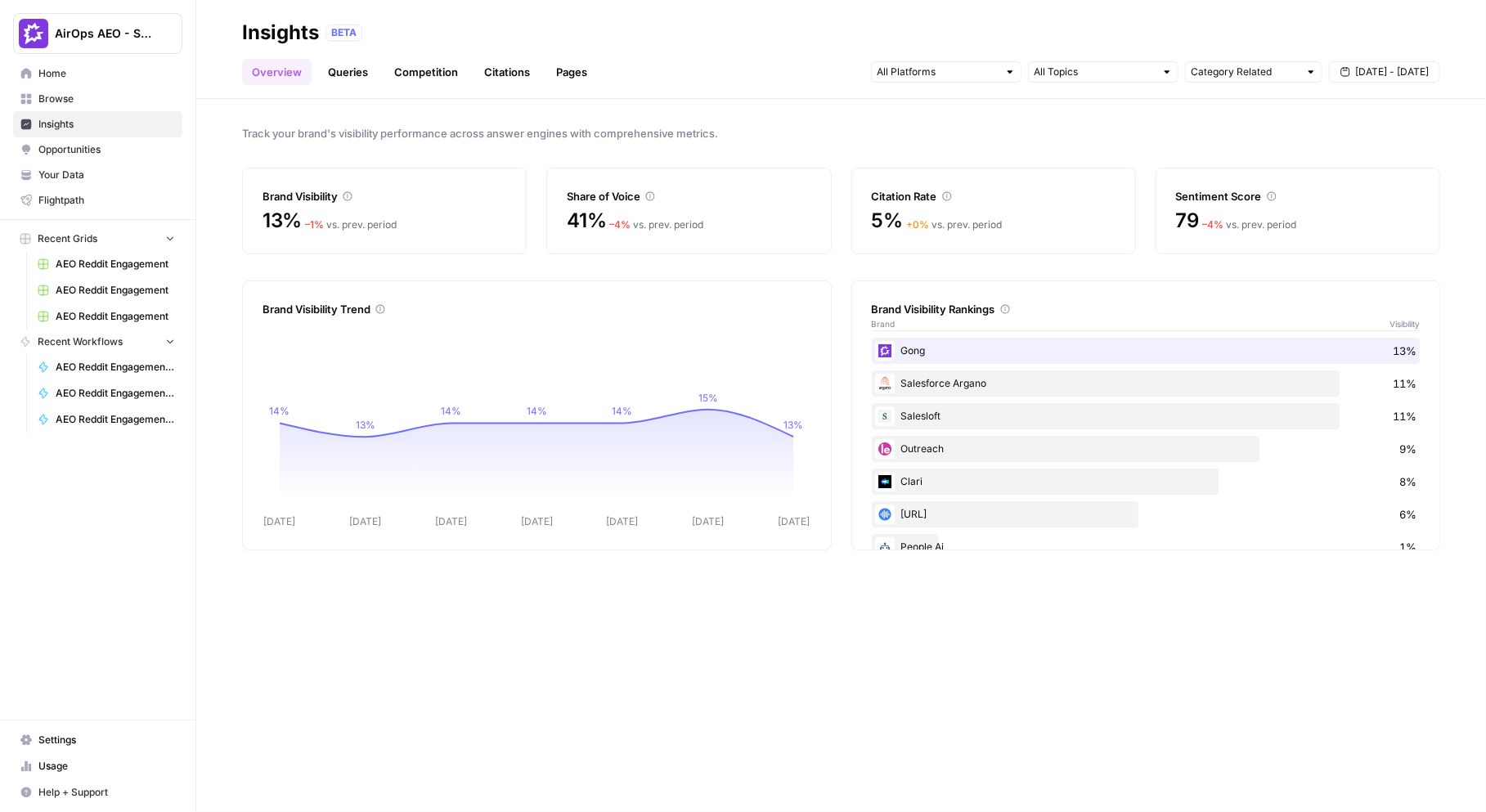
click at [502, 68] on link "Citations" at bounding box center [507, 72] width 65 height 26
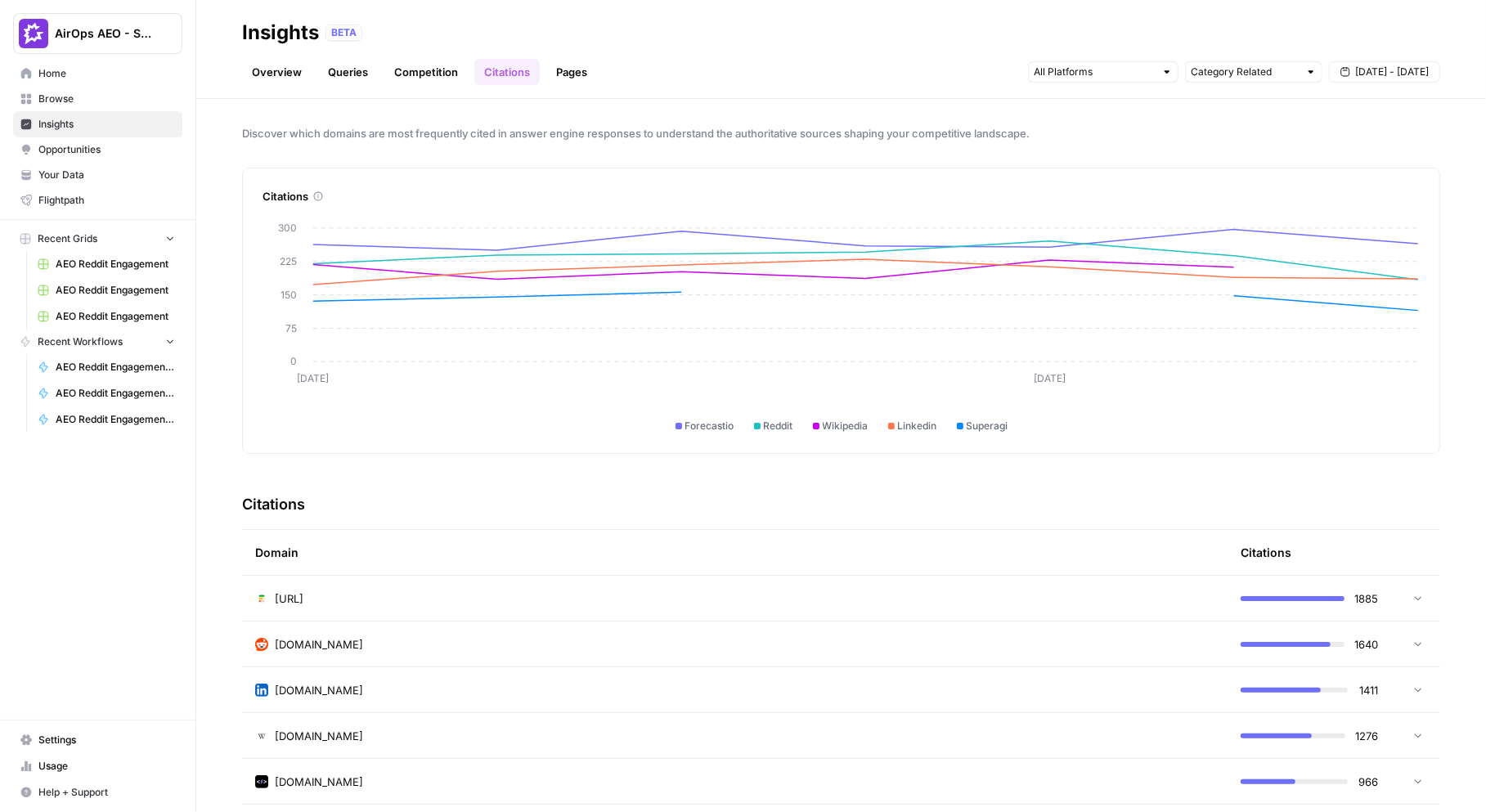
click at [77, 153] on span "Opportunities" at bounding box center [107, 150] width 136 height 15
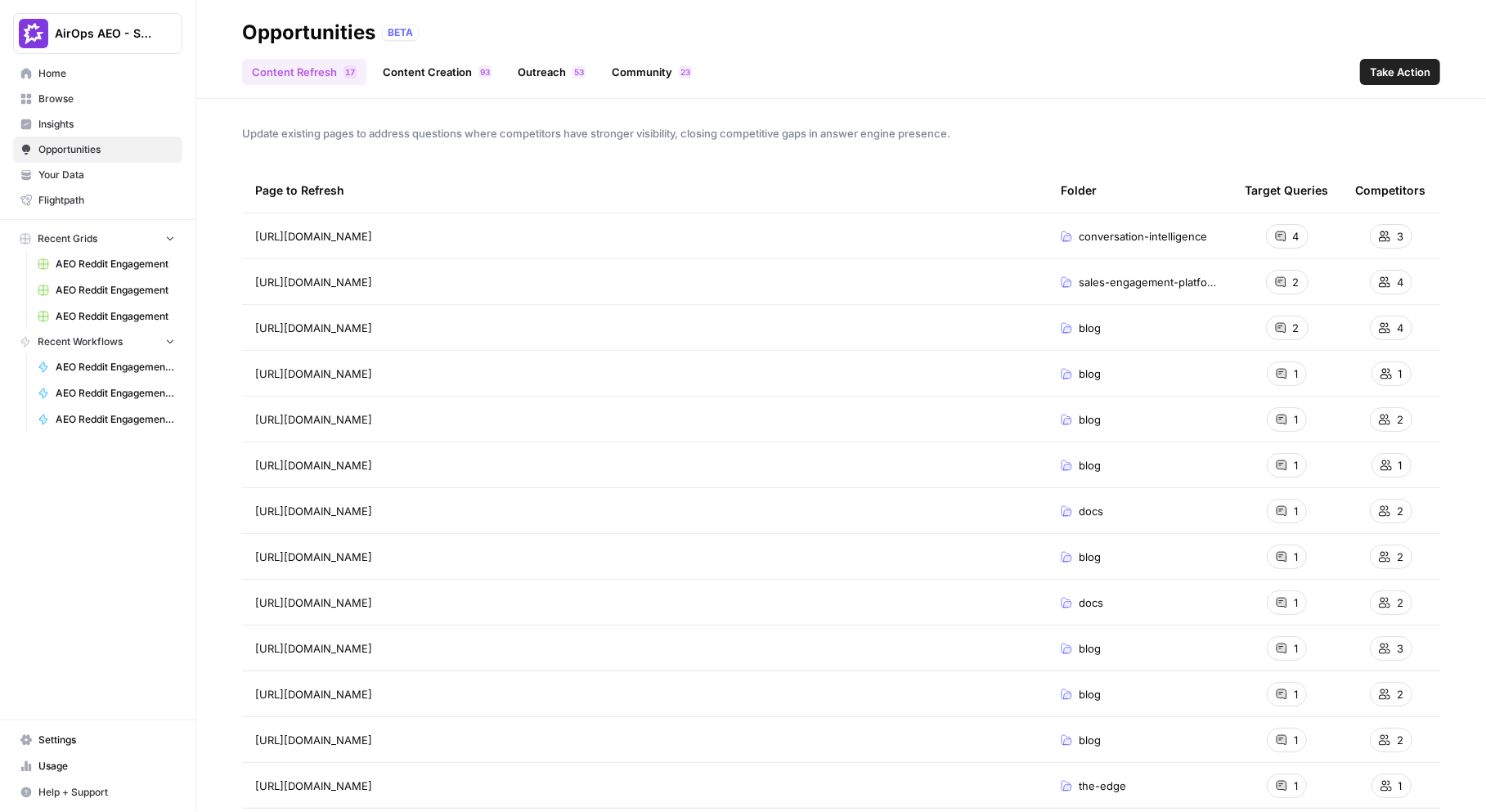
click at [448, 75] on link "Content Creation 3 9" at bounding box center [436, 72] width 128 height 26
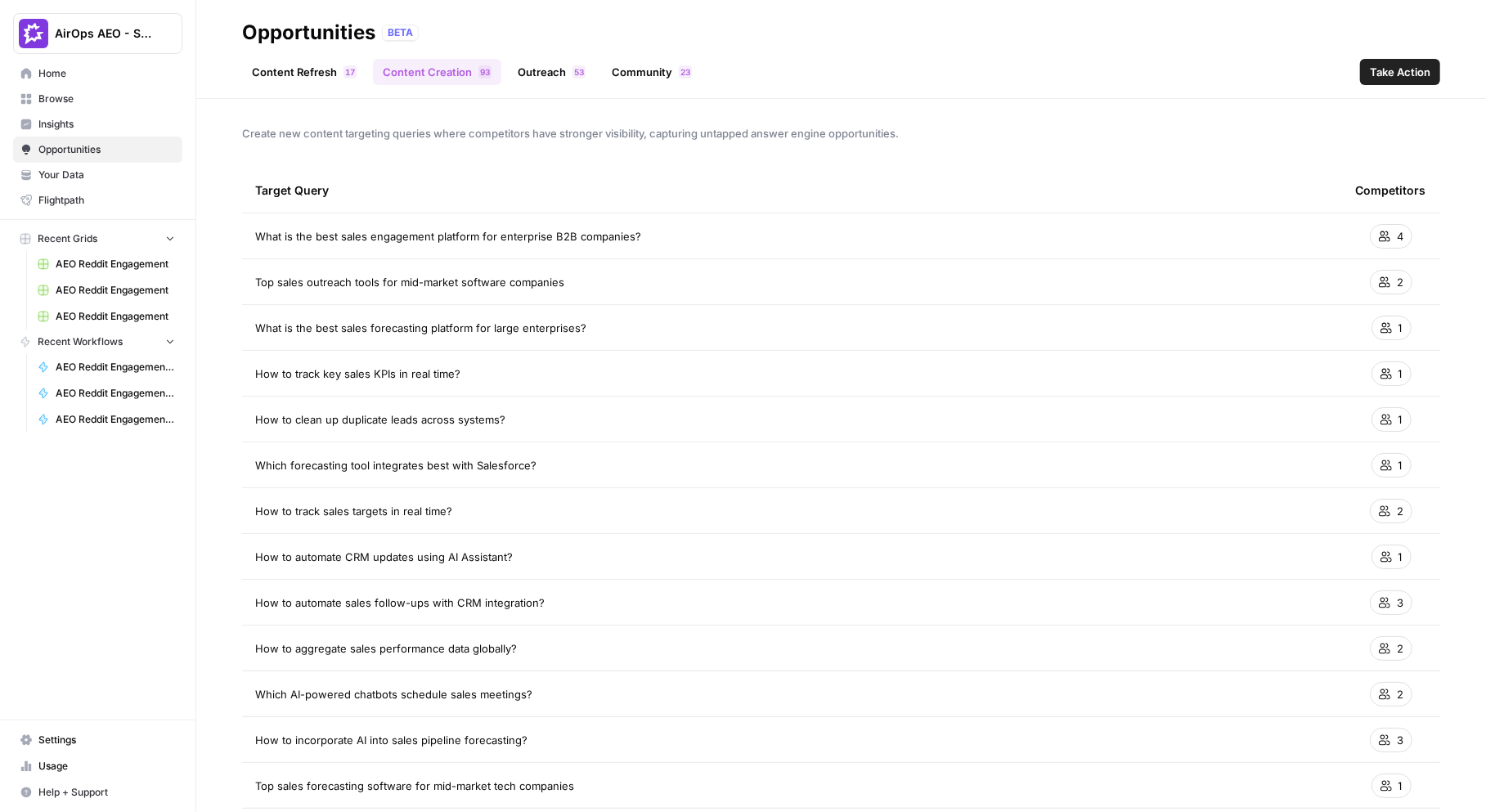
click at [551, 71] on link "Outreach 3 5" at bounding box center [552, 72] width 88 height 26
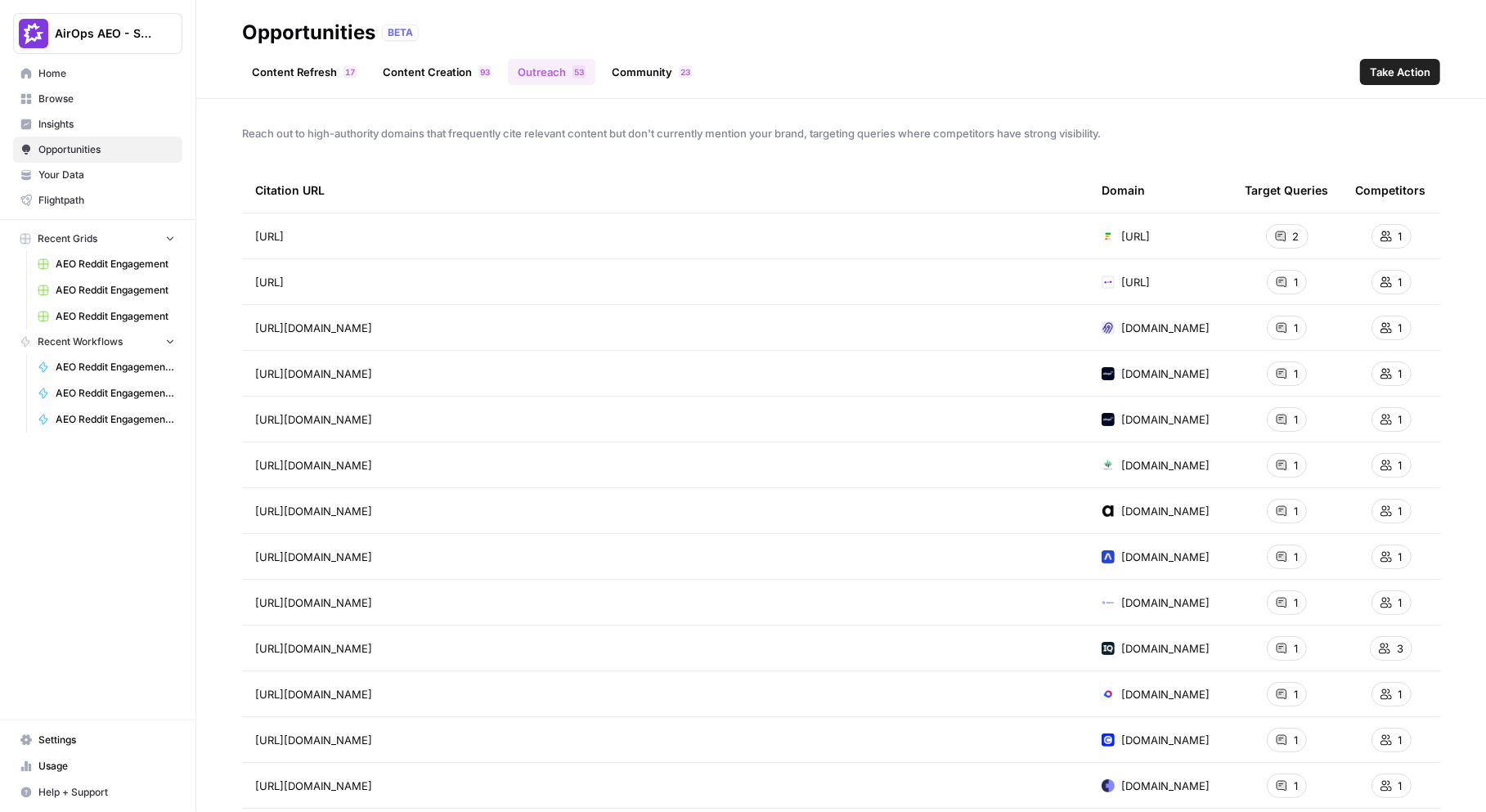
click at [626, 59] on link "Community 3 2" at bounding box center [651, 72] width 100 height 26
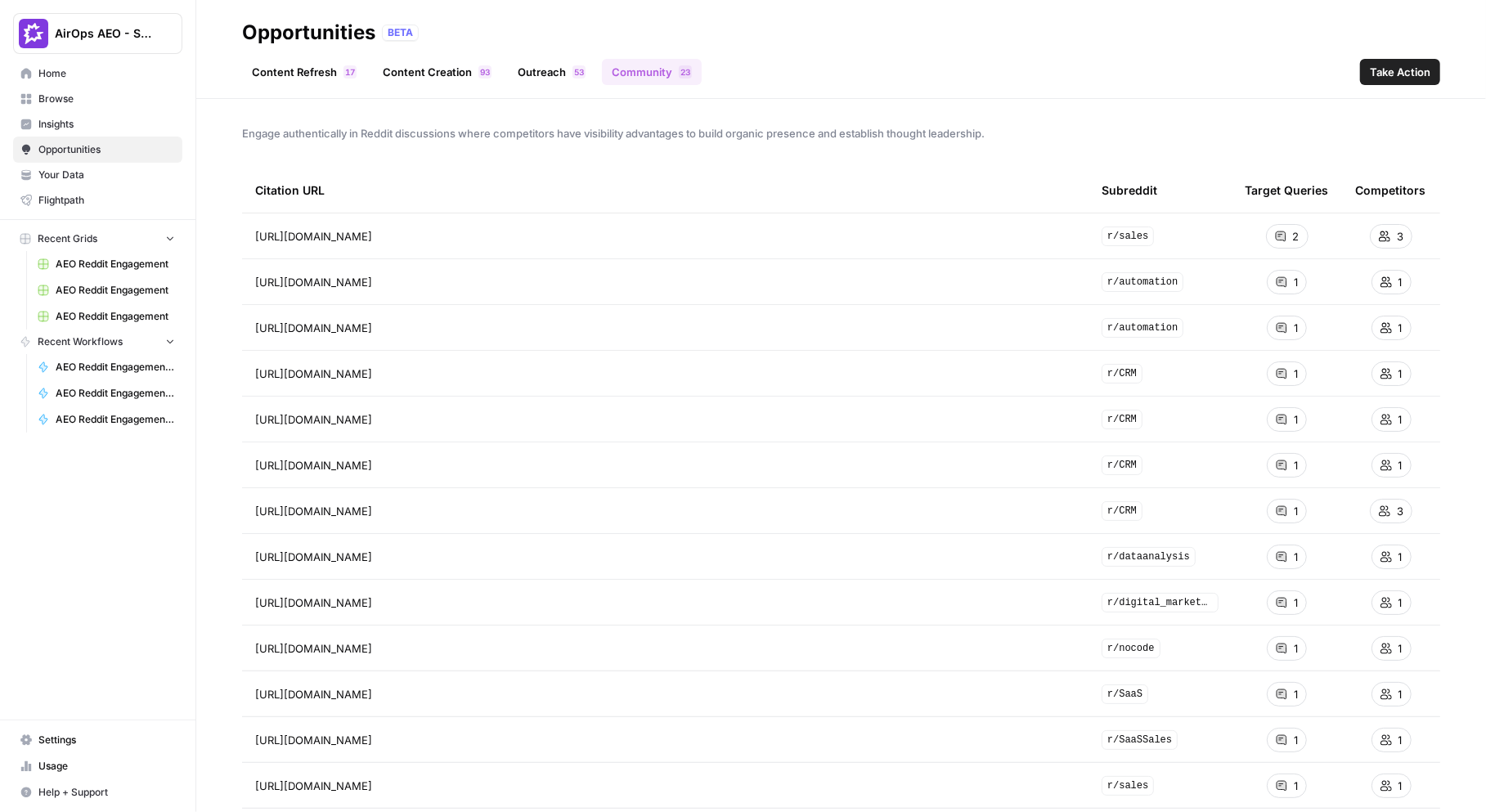
click at [296, 74] on link "Content Refresh 7 1" at bounding box center [304, 72] width 124 height 26
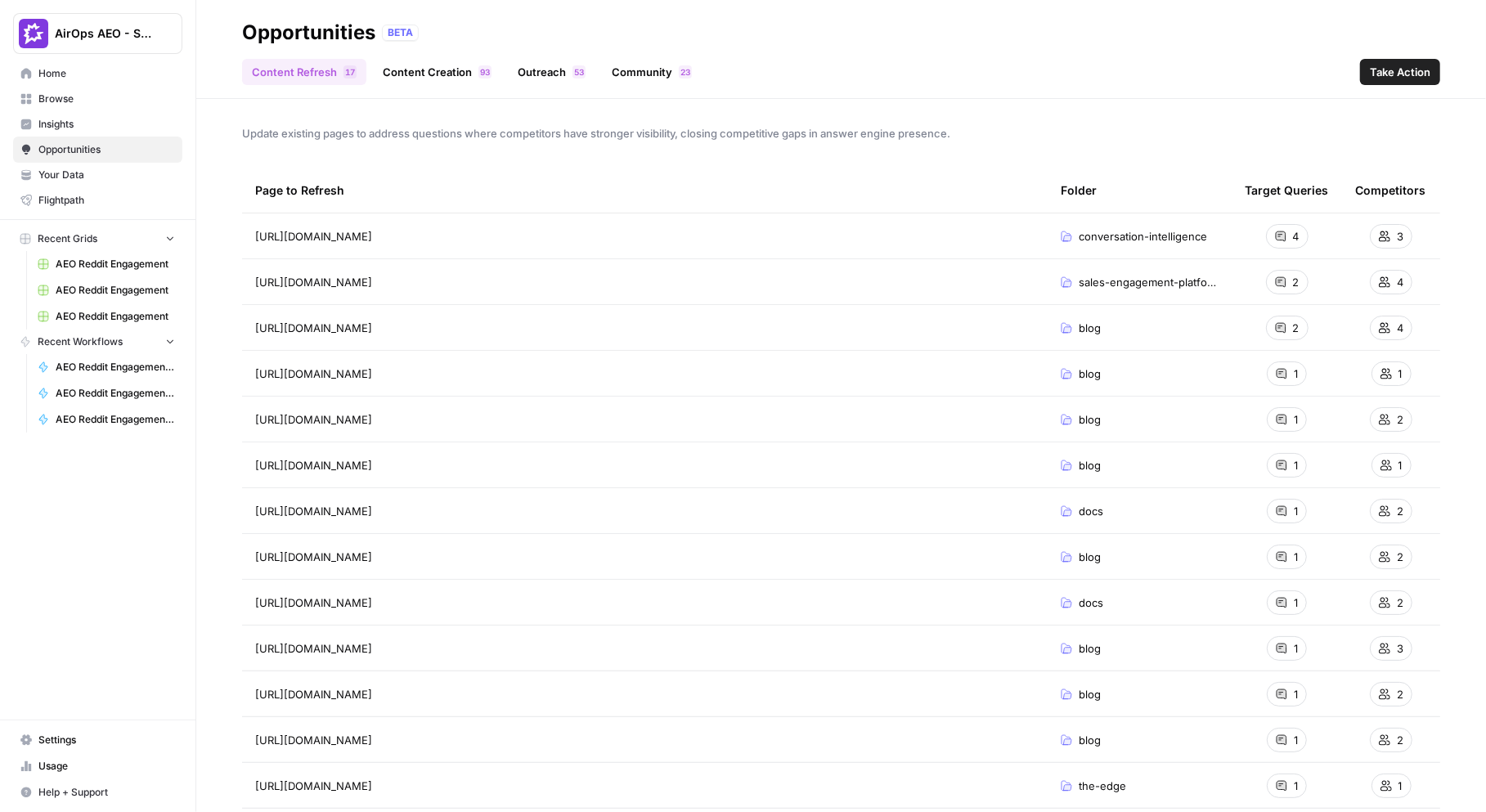
click at [420, 76] on link "Content Creation 3 9" at bounding box center [436, 72] width 128 height 26
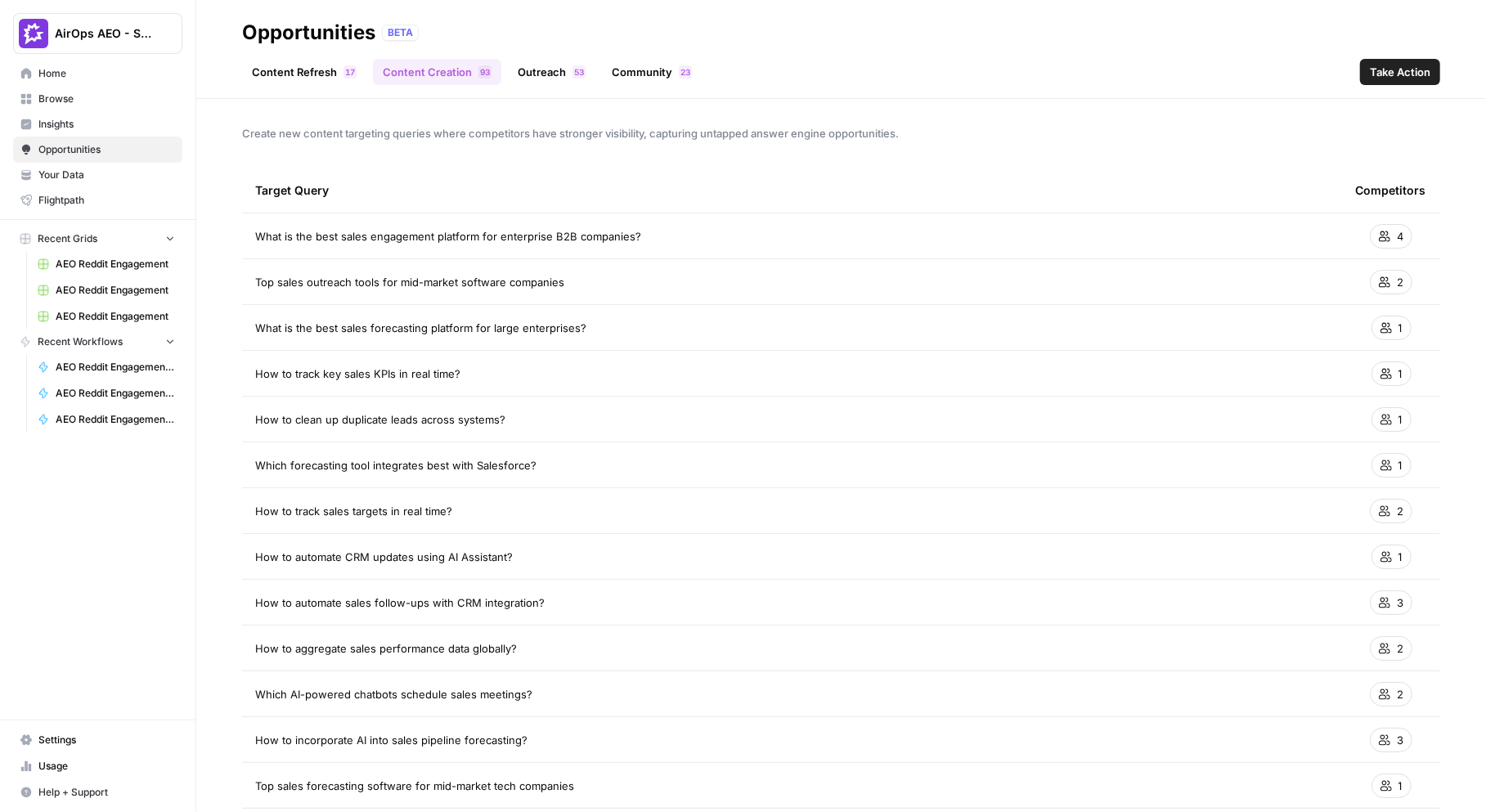
click at [528, 64] on link "Outreach 3 5" at bounding box center [552, 72] width 88 height 26
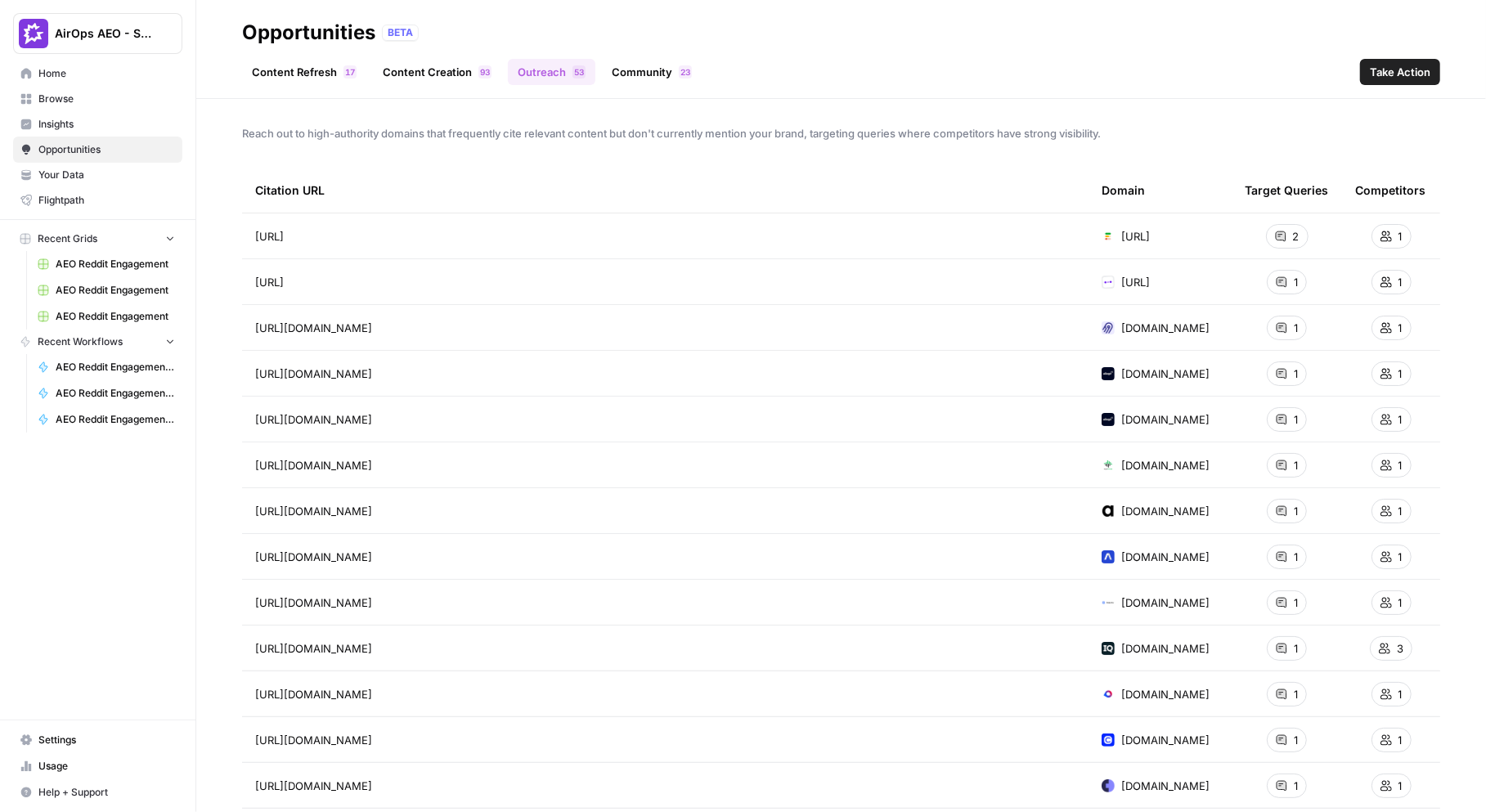
click at [633, 64] on link "Community 3 2" at bounding box center [651, 72] width 100 height 26
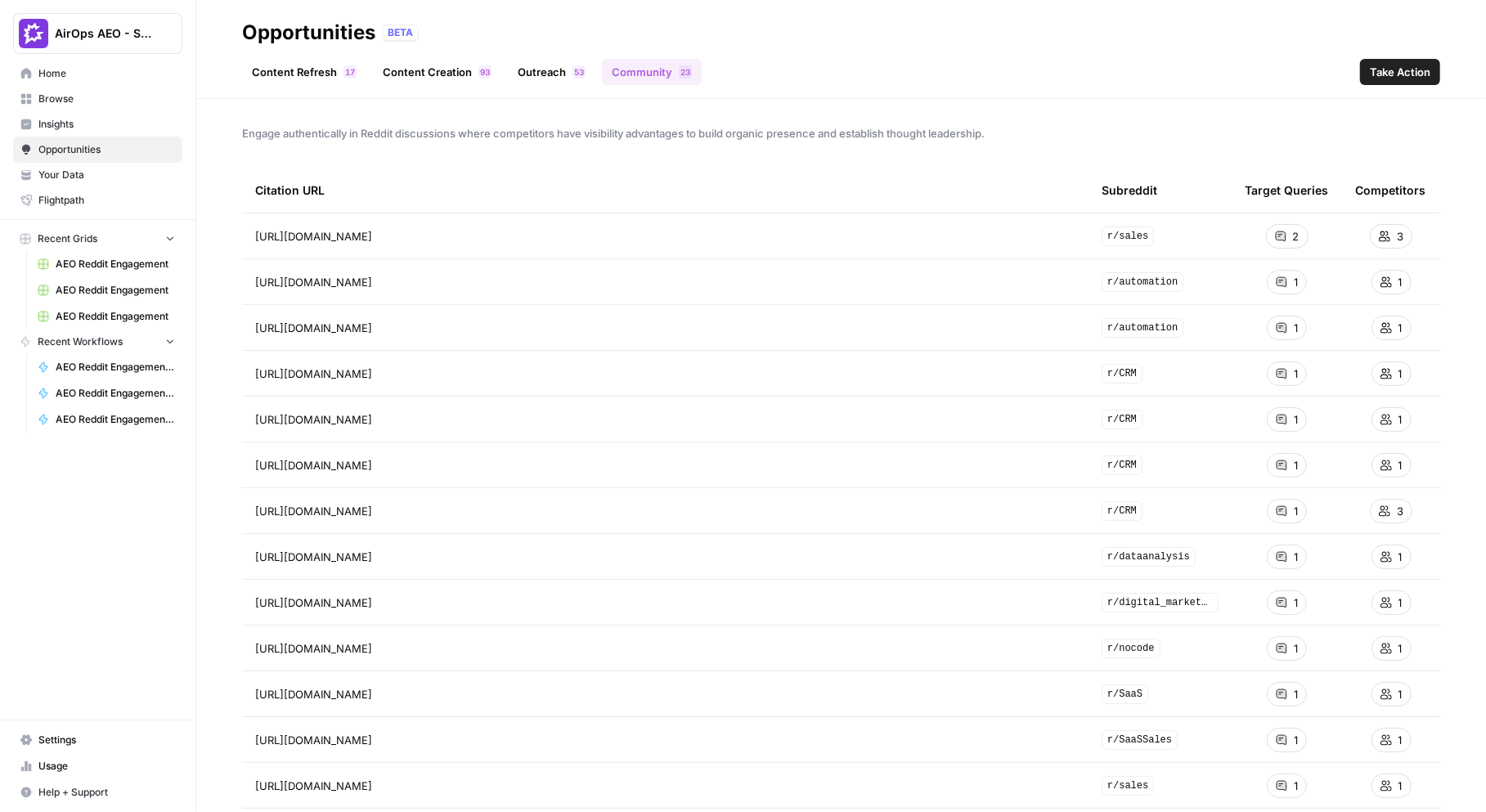
click at [1418, 81] on button "Take Action" at bounding box center [1400, 72] width 80 height 26
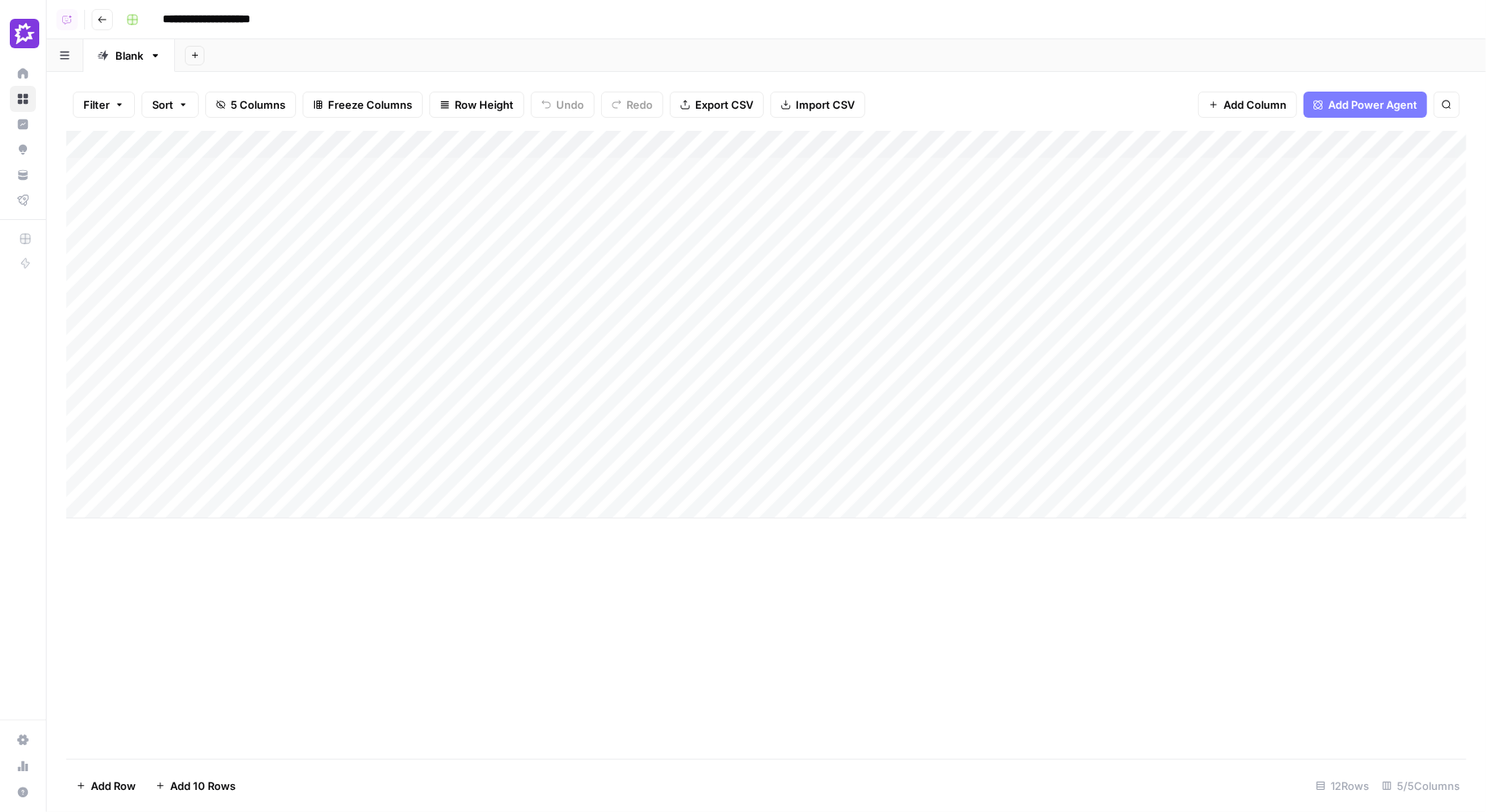
click at [570, 169] on div "Add Column" at bounding box center [766, 324] width 1400 height 387
click at [568, 144] on div "Add Column" at bounding box center [766, 324] width 1400 height 387
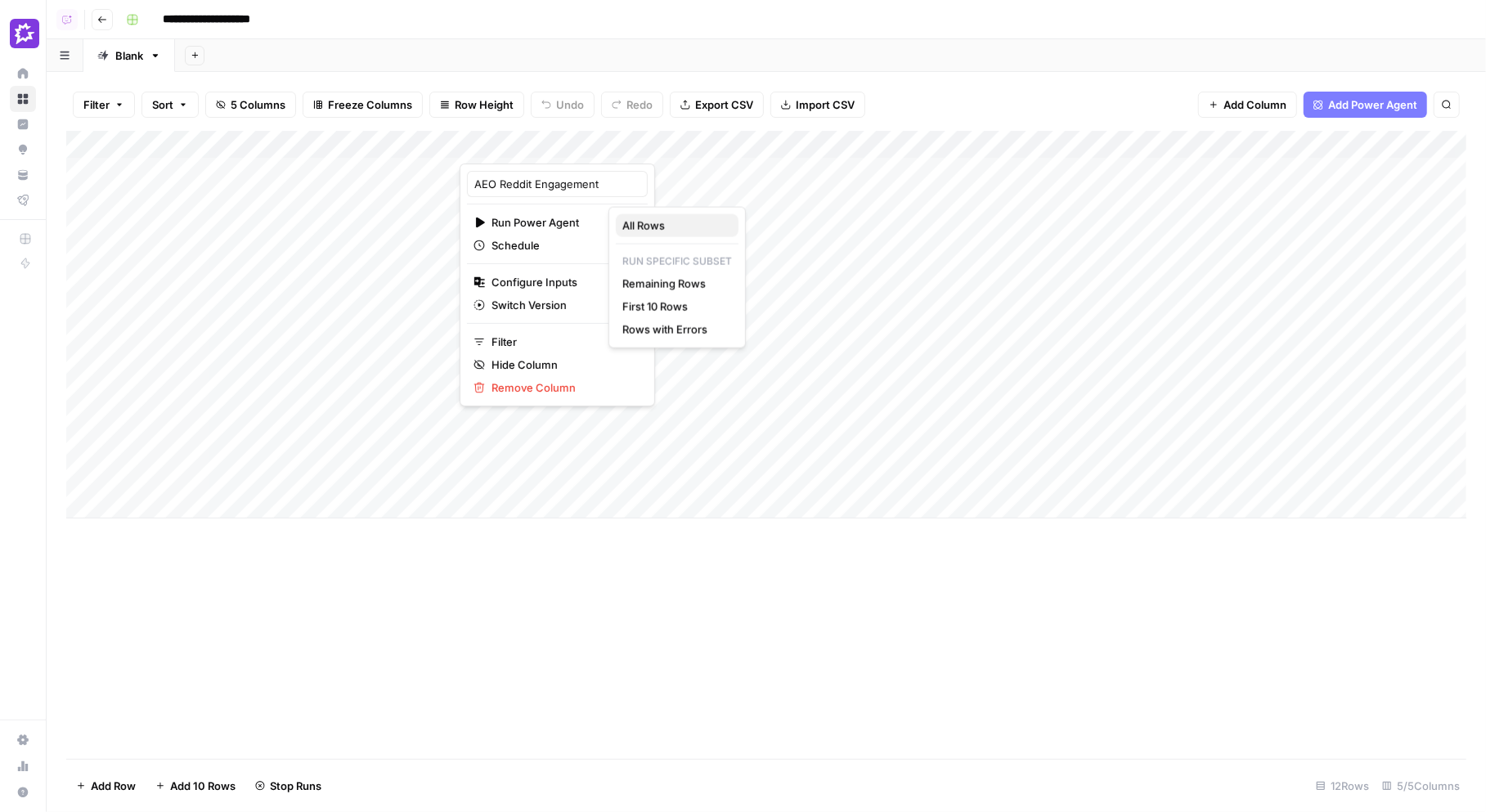
click at [632, 225] on span "All Rows" at bounding box center [674, 226] width 103 height 17
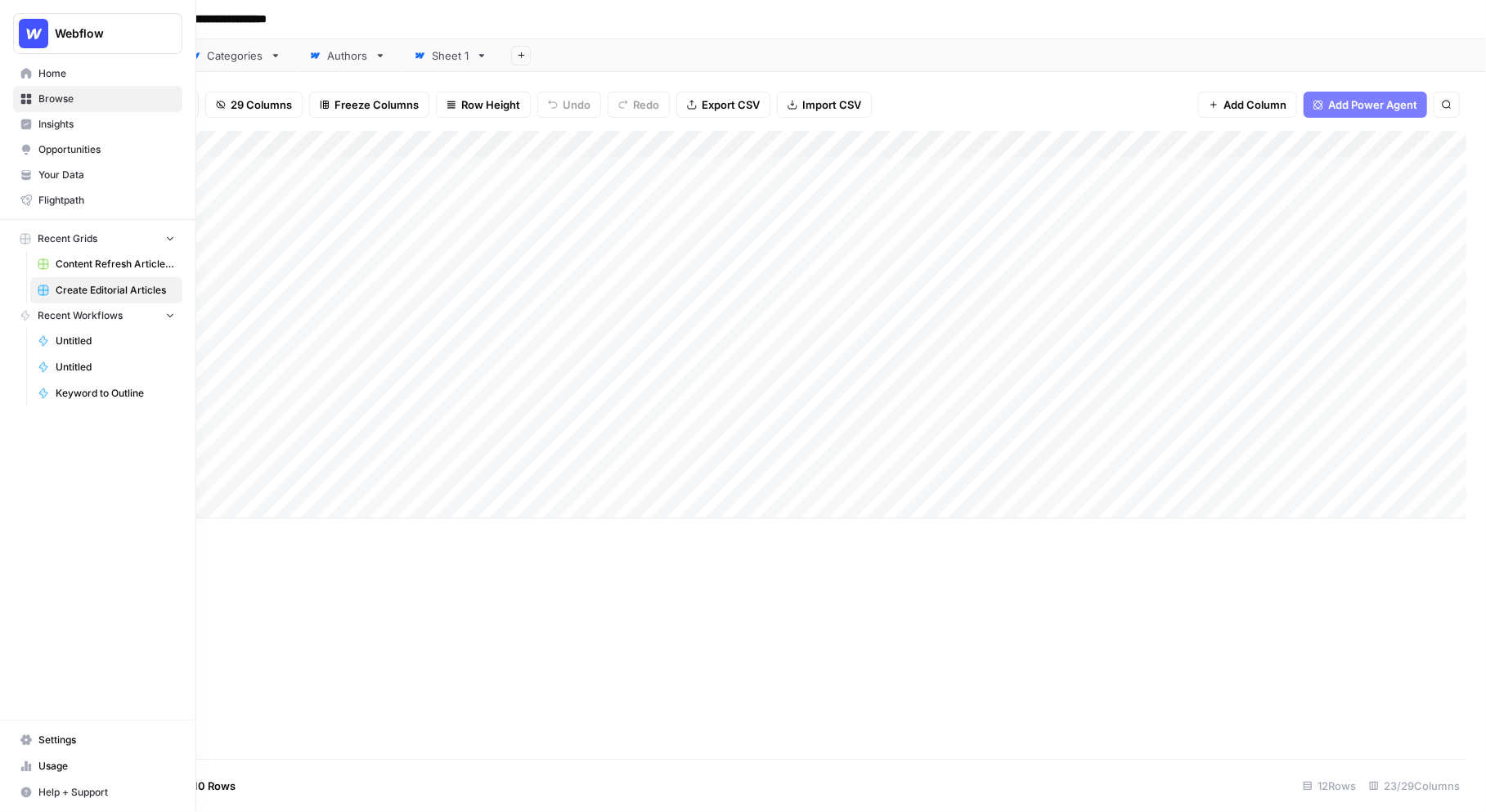
click at [61, 171] on span "Your Data" at bounding box center [107, 175] width 136 height 15
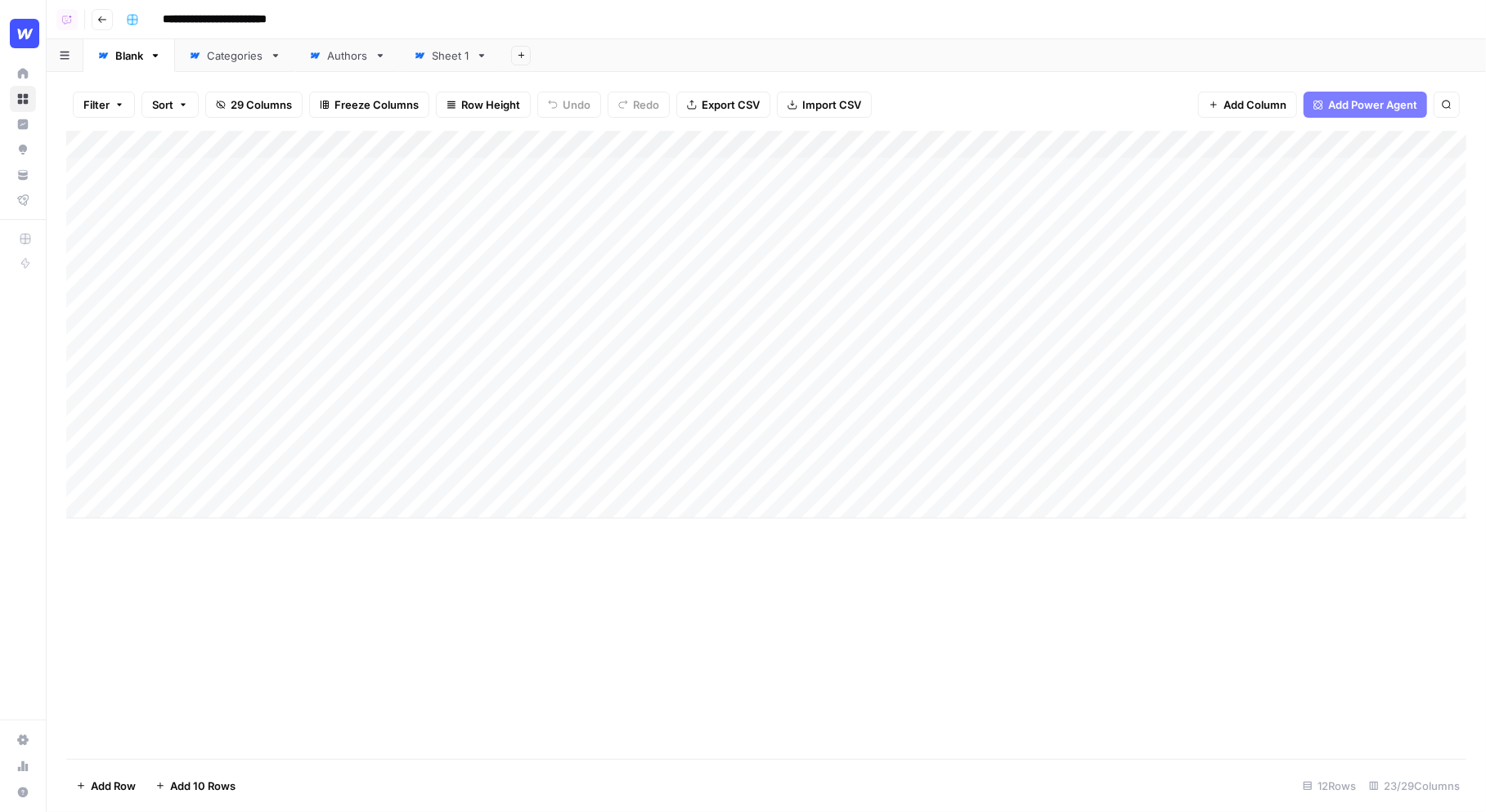
click at [1005, 75] on div "Filter Sort 29 Columns Freeze Columns Row Height Undo Redo Export CSV Import CS…" at bounding box center [766, 442] width 1440 height 740
drag, startPoint x: 180, startPoint y: 172, endPoint x: 221, endPoint y: 450, distance: 281.0
click at [221, 450] on div "Add Column" at bounding box center [766, 324] width 1400 height 387
click at [422, 120] on div "Filter Sort 29 Columns Freeze Columns Row Height Undo Redo Export CSV Import CS…" at bounding box center [766, 104] width 1400 height 52
click at [777, 171] on div "Add Column" at bounding box center [766, 324] width 1400 height 387
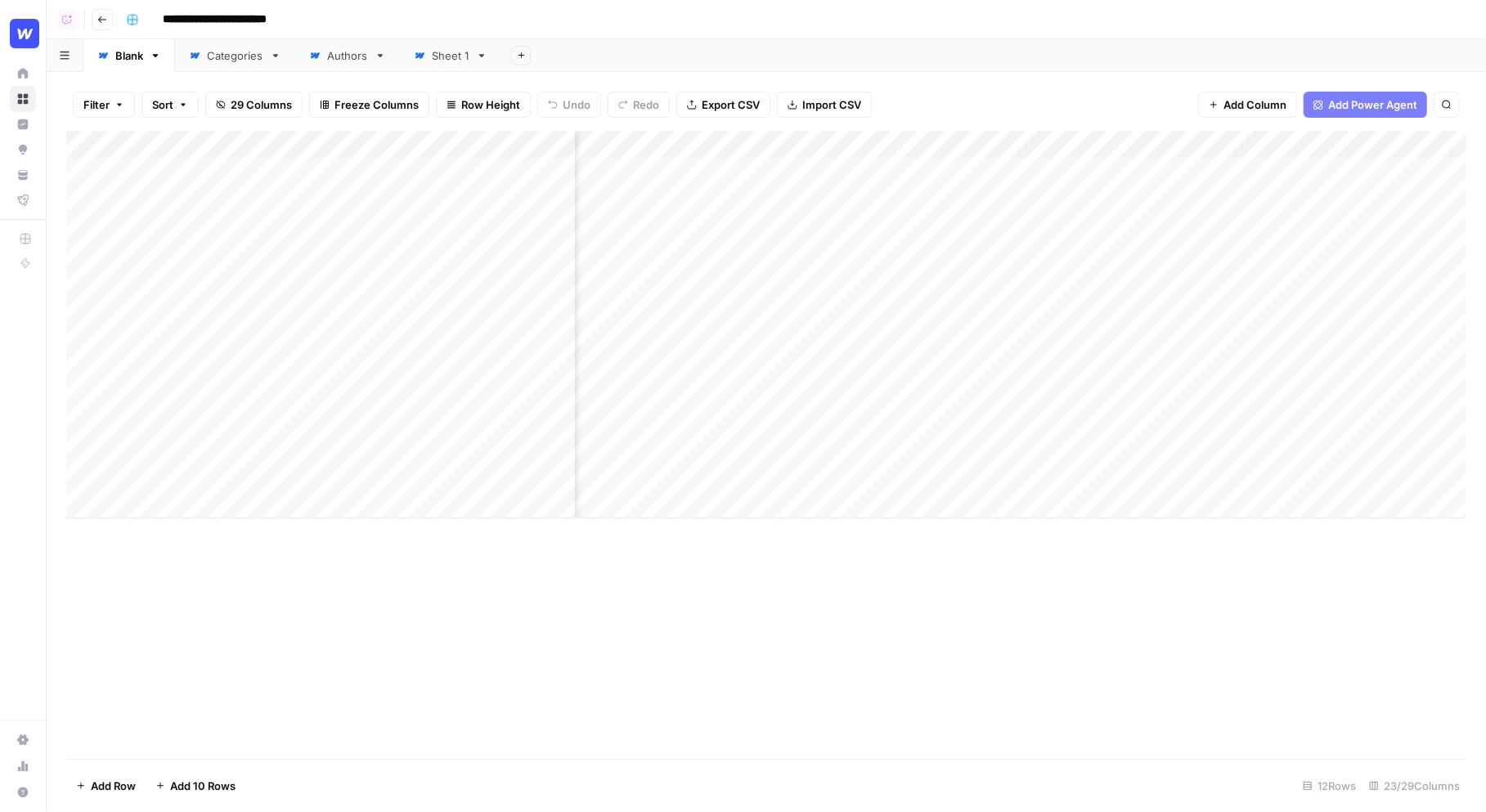
scroll to position [0, 728]
click at [873, 198] on div "Add Column" at bounding box center [766, 324] width 1400 height 387
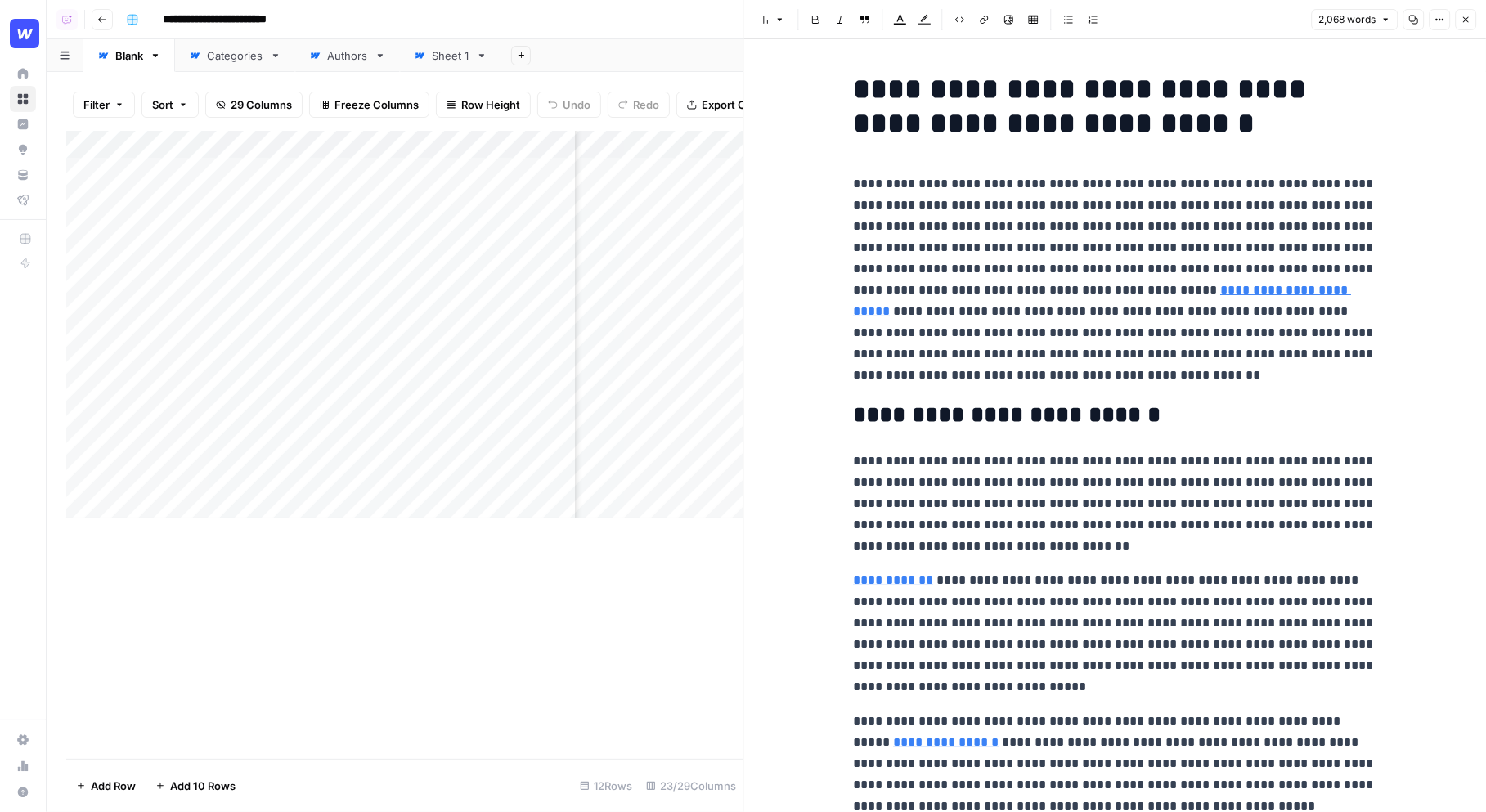
click at [1094, 370] on p "**********" at bounding box center [1114, 279] width 523 height 212
click at [979, 373] on p "**********" at bounding box center [1114, 279] width 523 height 212
drag, startPoint x: 993, startPoint y: 382, endPoint x: 853, endPoint y: 185, distance: 241.7
click at [853, 185] on p "**********" at bounding box center [1114, 279] width 523 height 212
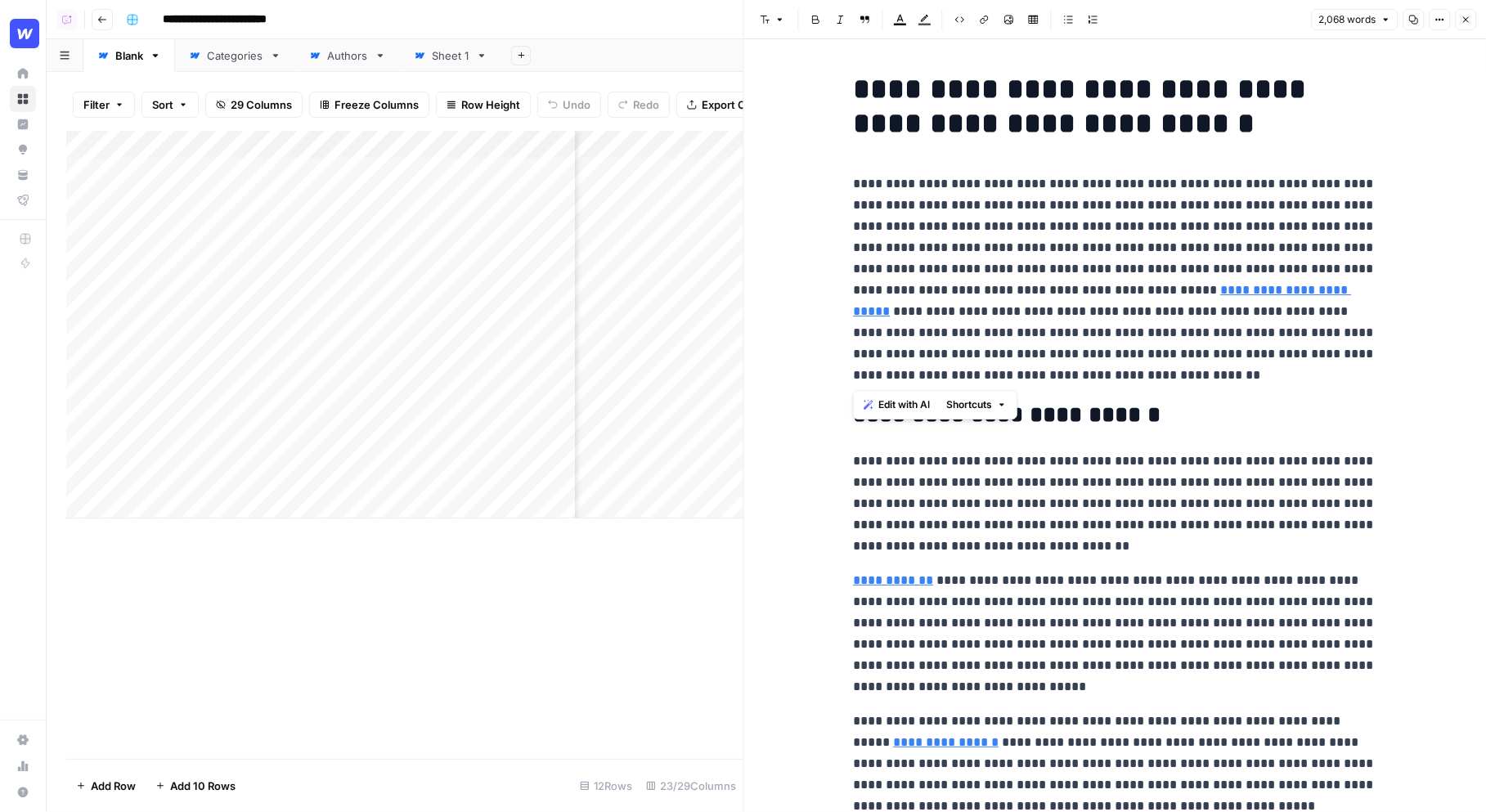
click at [903, 404] on span "Edit with AI" at bounding box center [904, 405] width 51 height 15
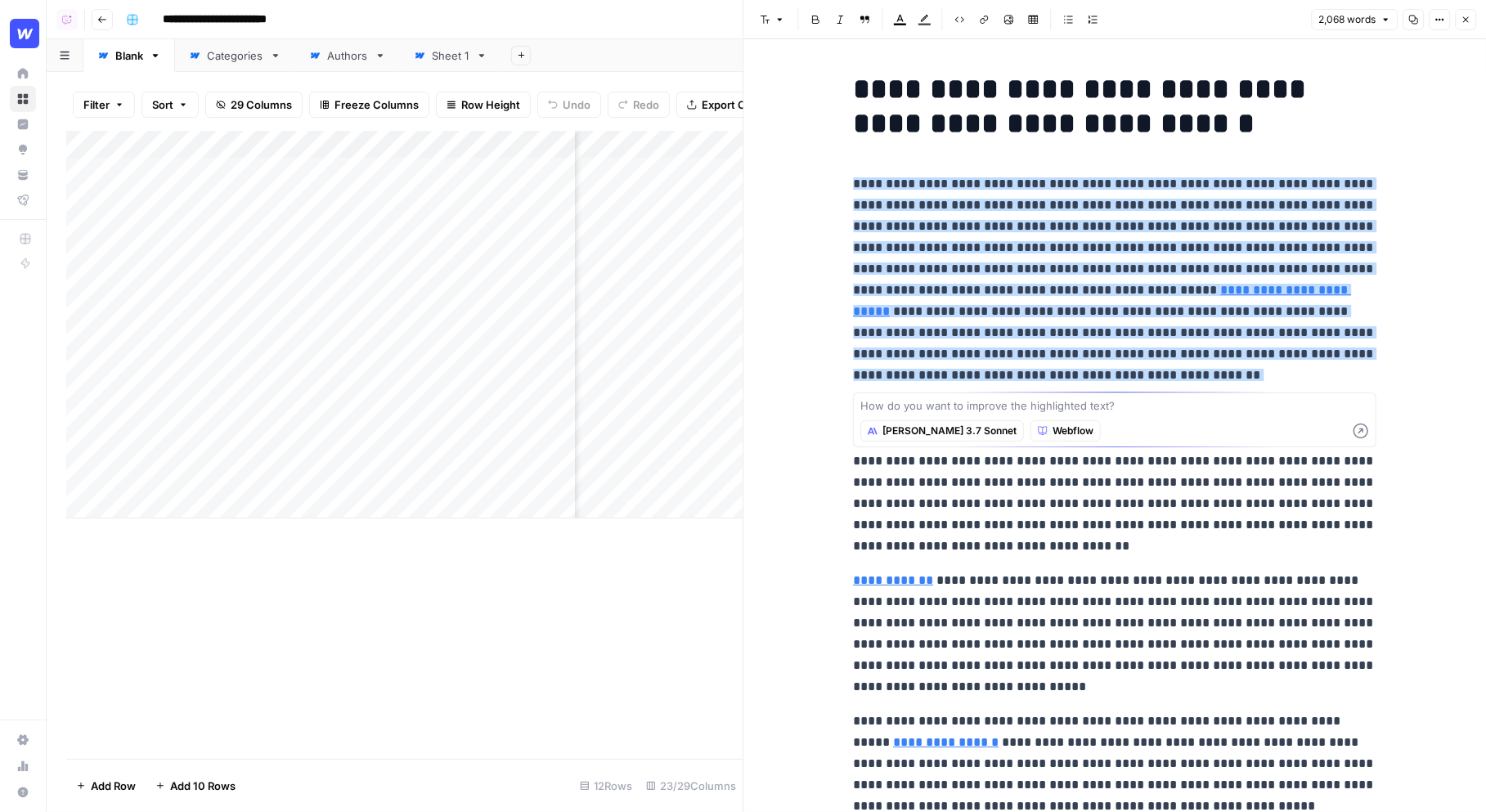
click at [926, 409] on textarea at bounding box center [1115, 406] width 509 height 17
click at [912, 431] on span "Claude 3.7 Sonnet" at bounding box center [950, 431] width 134 height 15
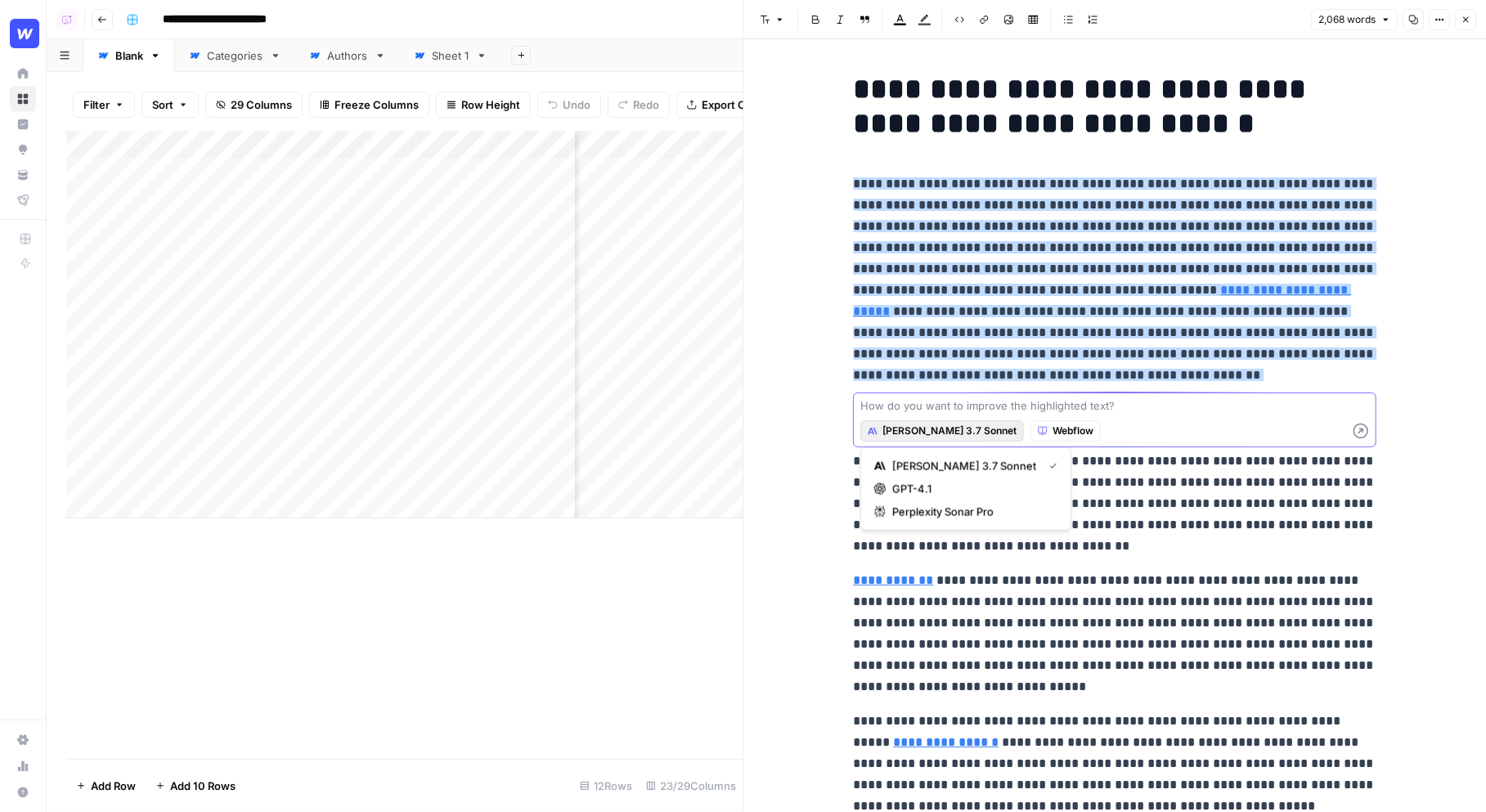
click at [947, 406] on textarea at bounding box center [1115, 406] width 509 height 17
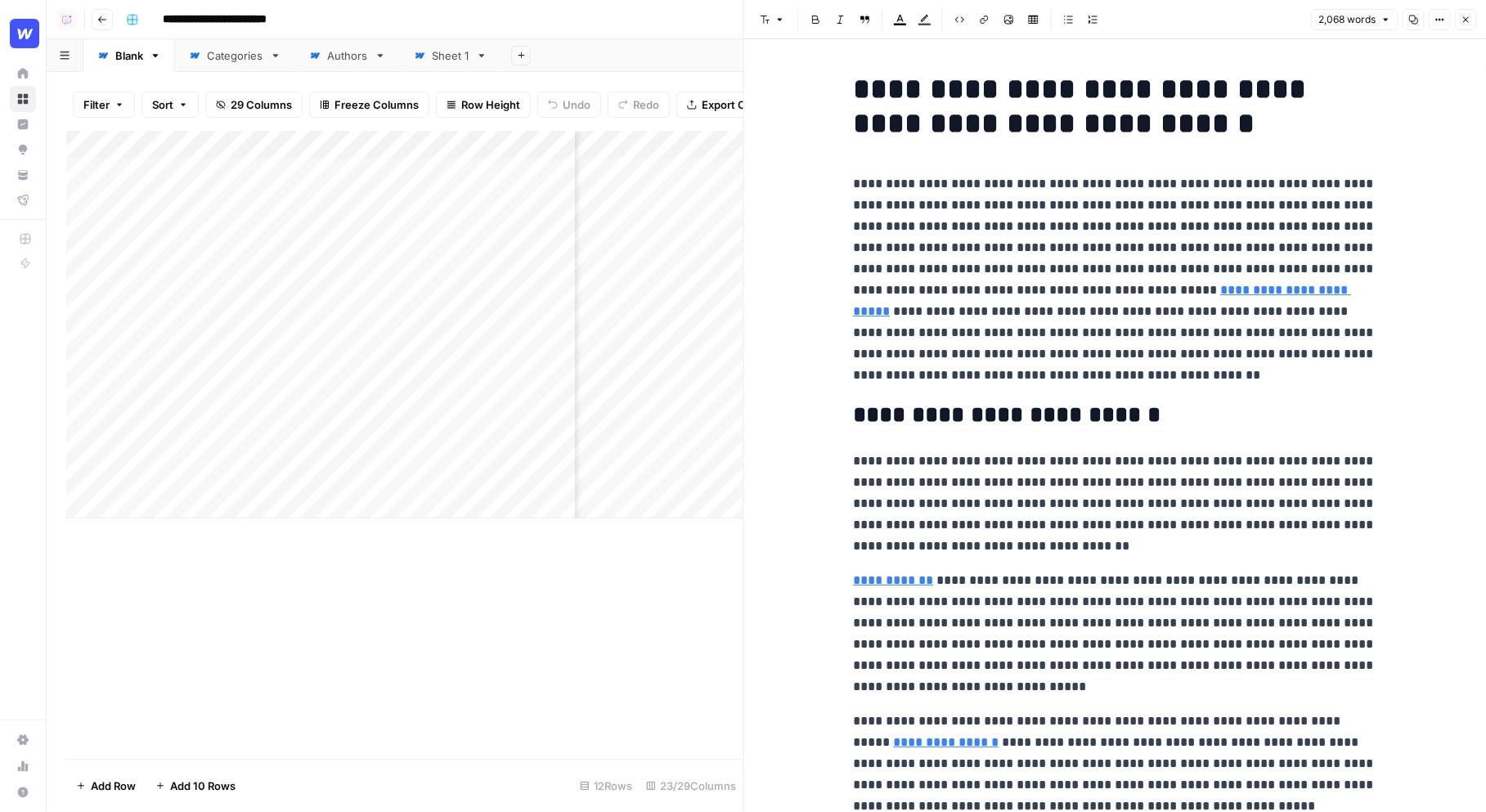
click at [963, 373] on p "**********" at bounding box center [1114, 279] width 523 height 212
click at [1467, 15] on icon "button" at bounding box center [1465, 20] width 10 height 10
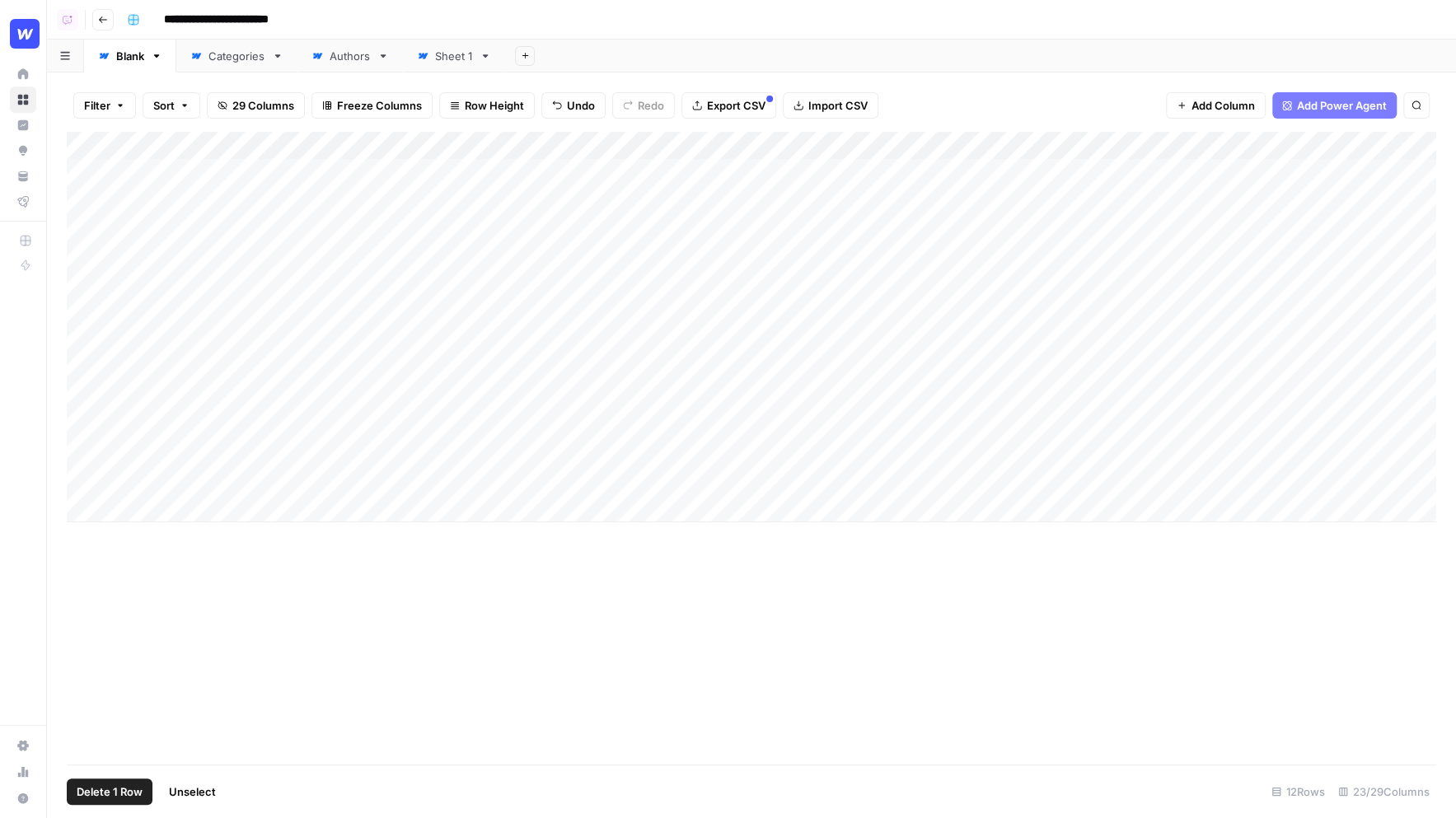
click at [85, 452] on div "Add Column" at bounding box center [751, 326] width 1369 height 390
click at [107, 786] on span "Delete 1 Row" at bounding box center [109, 791] width 66 height 17
click at [673, 194] on span "Delete" at bounding box center [669, 191] width 36 height 17
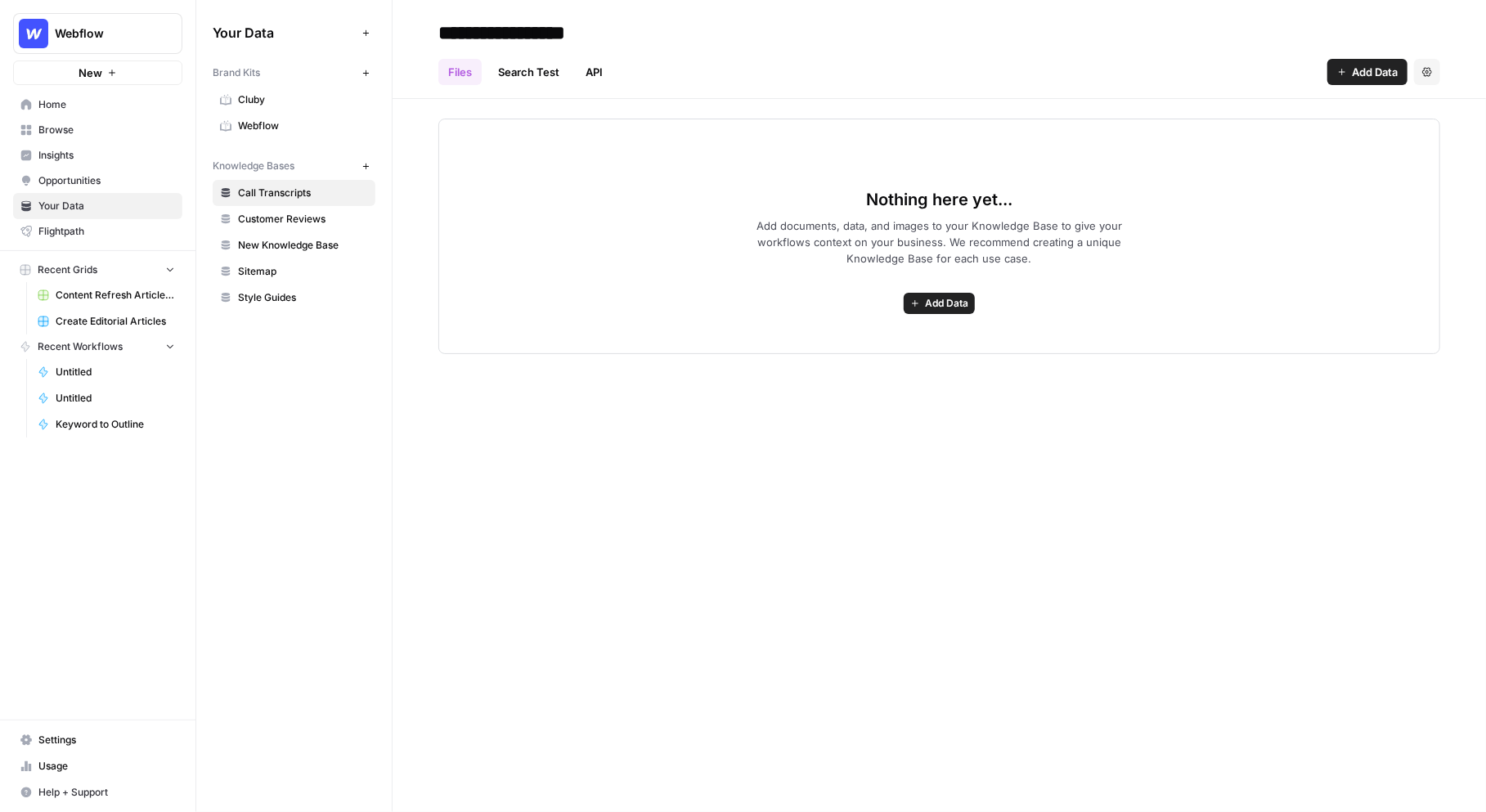
click at [278, 121] on span "Webflow" at bounding box center [302, 126] width 130 height 15
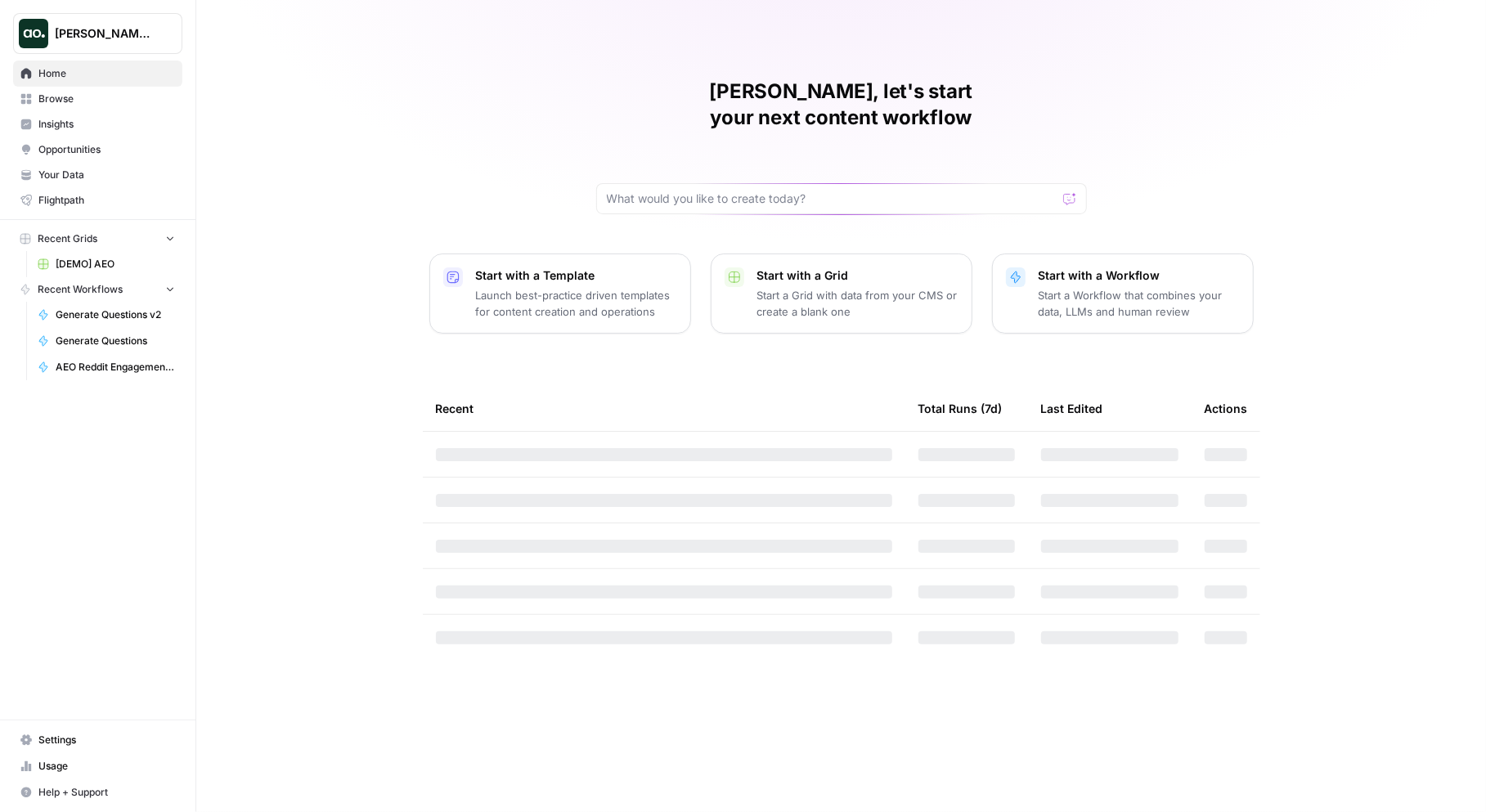
click at [1091, 268] on p "Start with a Workflow" at bounding box center [1139, 276] width 201 height 17
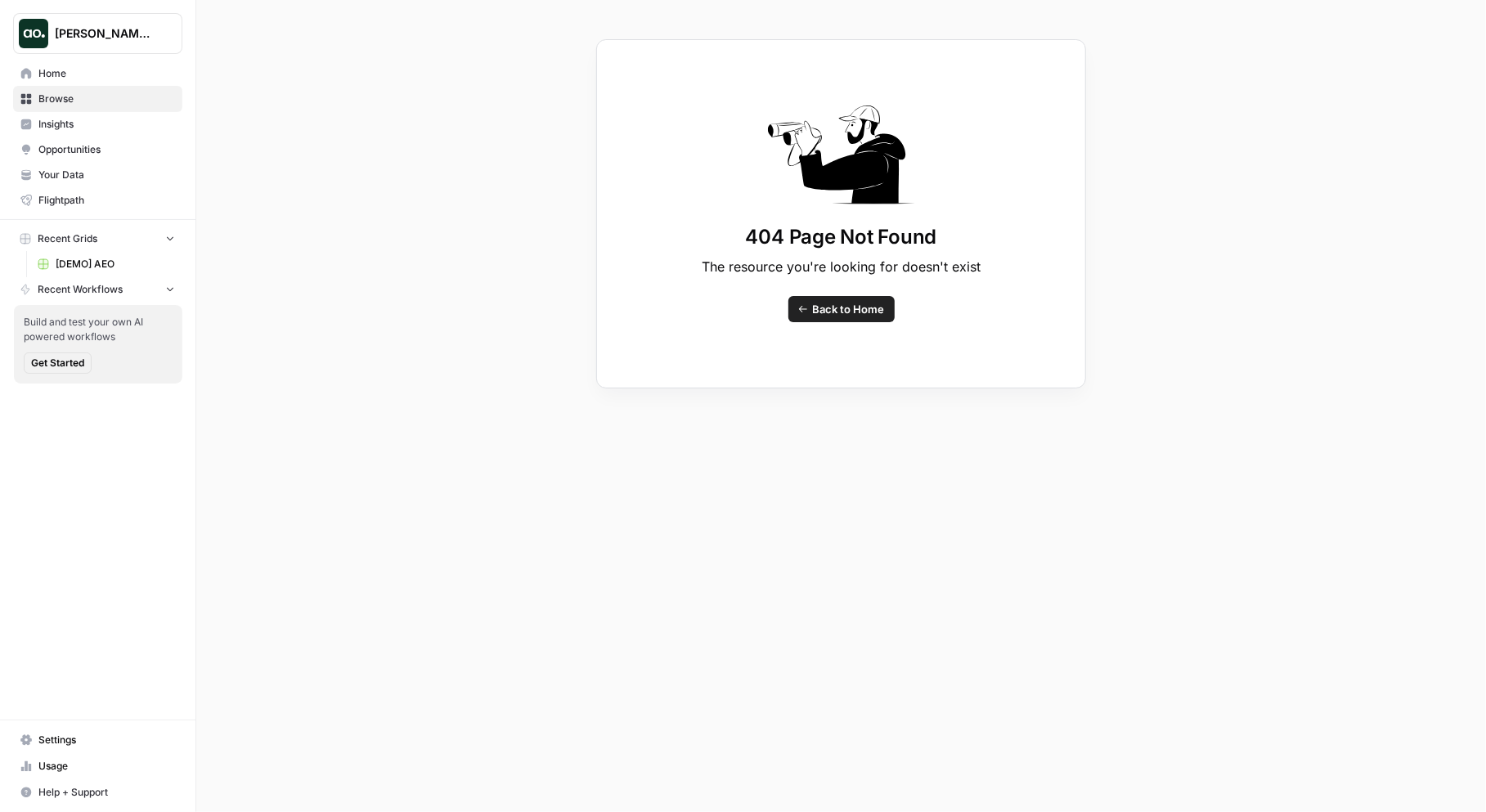
click at [61, 80] on span "Home" at bounding box center [107, 74] width 136 height 15
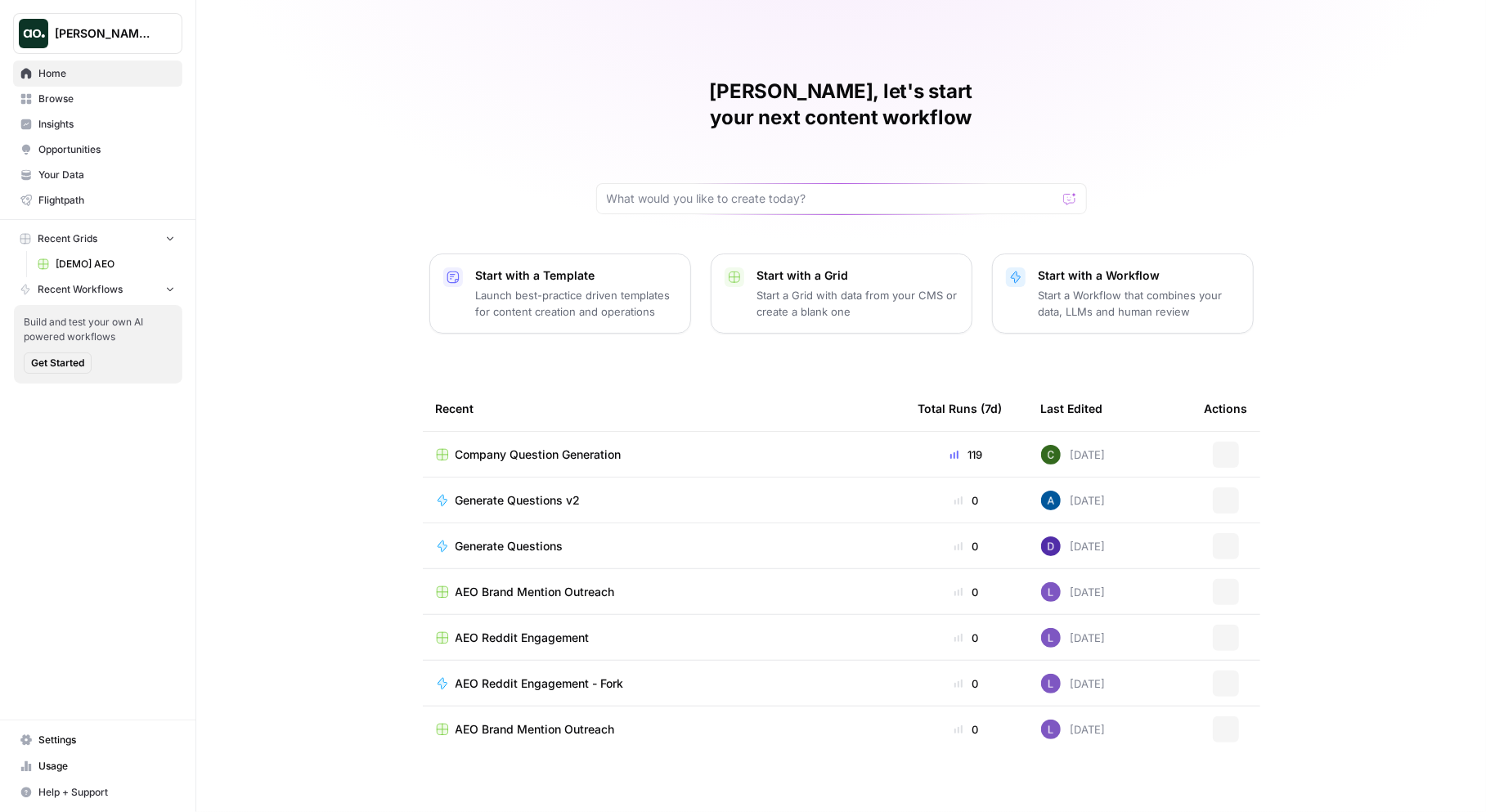
click at [1073, 289] on p "Start a Workflow that combines your data, LLMs and human review" at bounding box center [1139, 303] width 201 height 33
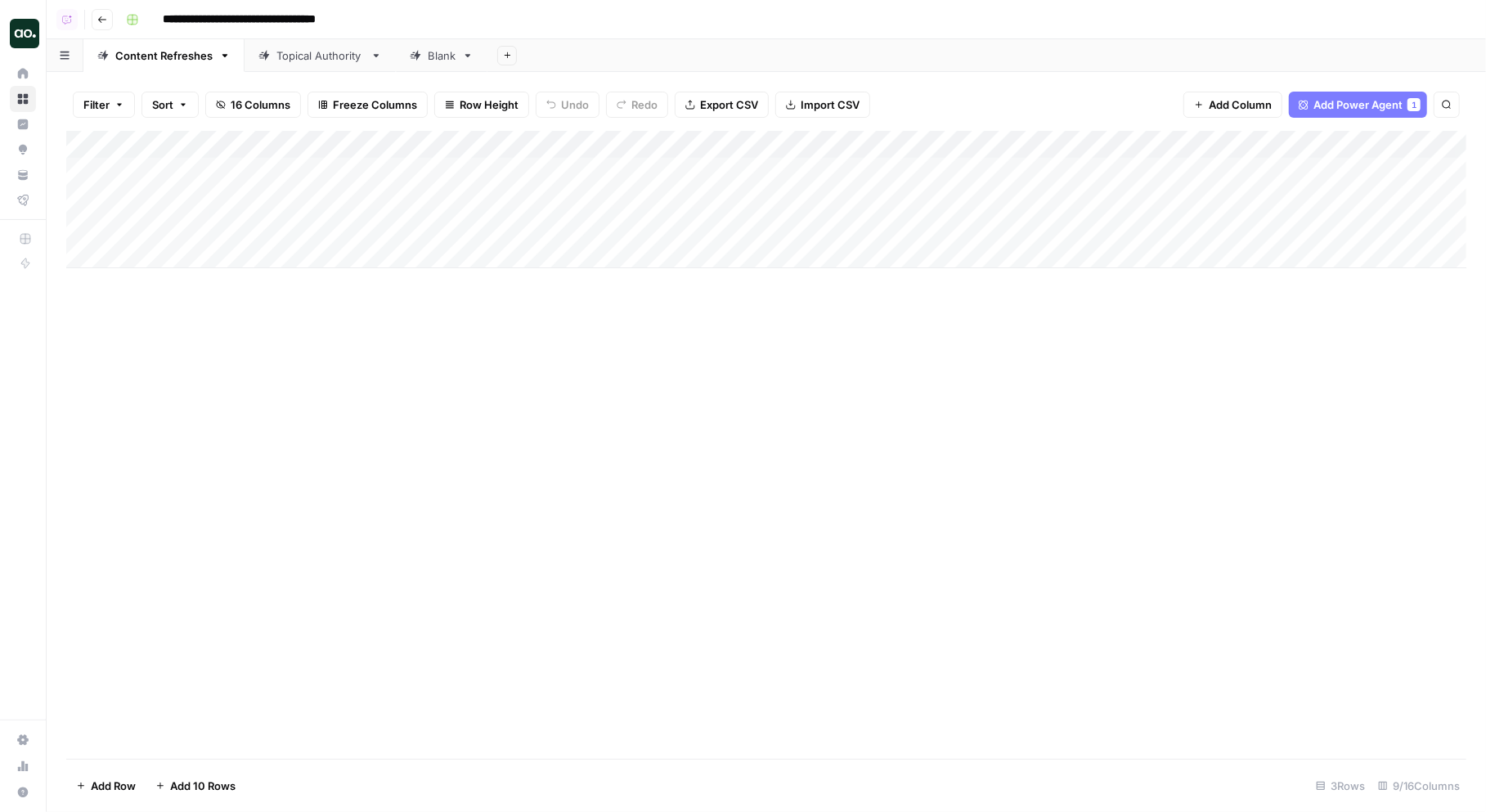
click at [933, 112] on div "Filter Sort 16 Columns Freeze Columns Row Height Undo Redo Export CSV Import CS…" at bounding box center [766, 104] width 1400 height 52
click at [569, 167] on div "Add Column" at bounding box center [766, 199] width 1400 height 137
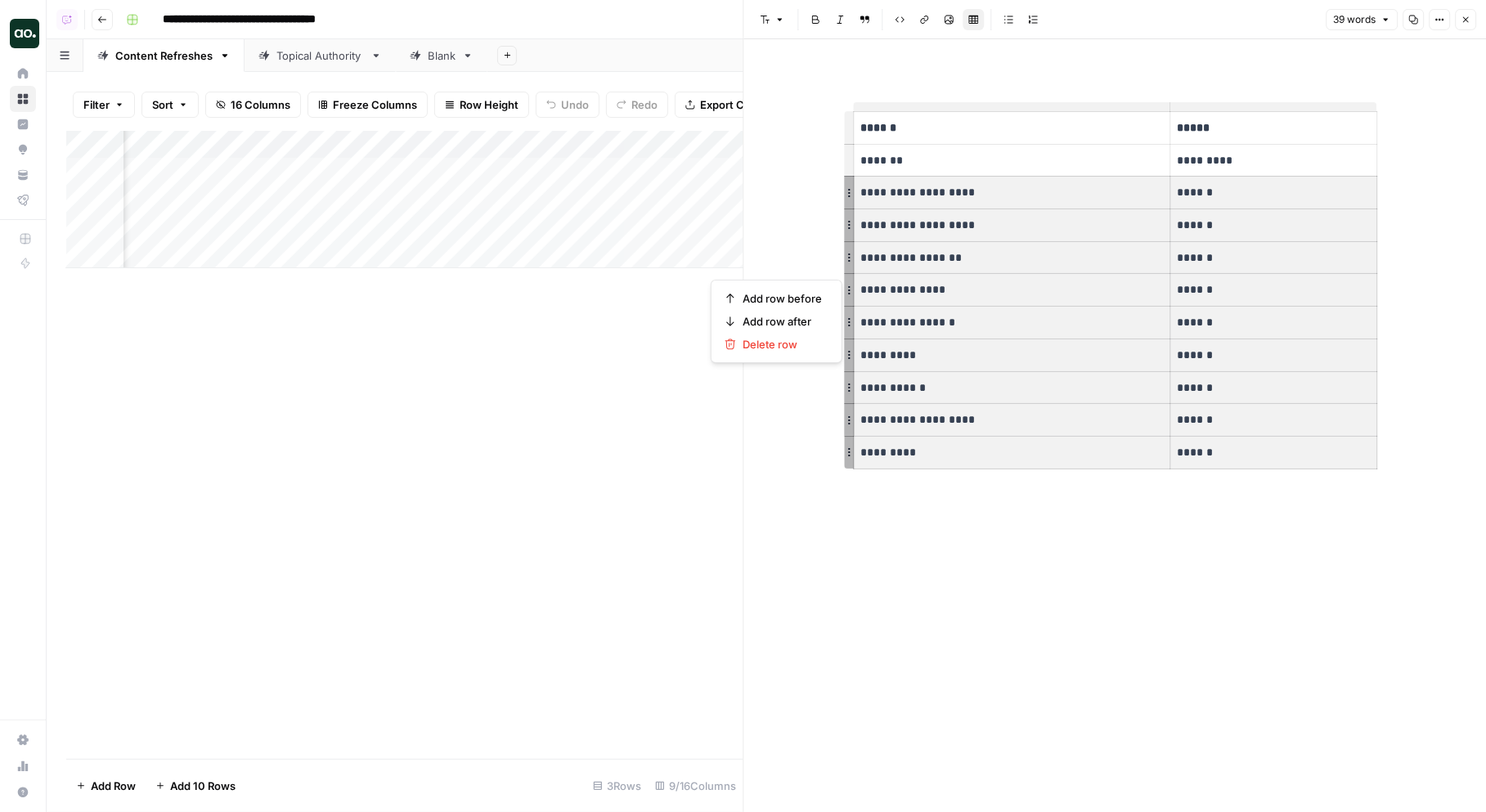
drag, startPoint x: 888, startPoint y: 192, endPoint x: 1207, endPoint y: 452, distance: 411.5
click at [1207, 452] on tbody "**********" at bounding box center [1115, 291] width 523 height 357
click at [1463, 18] on icon "button" at bounding box center [1465, 20] width 10 height 10
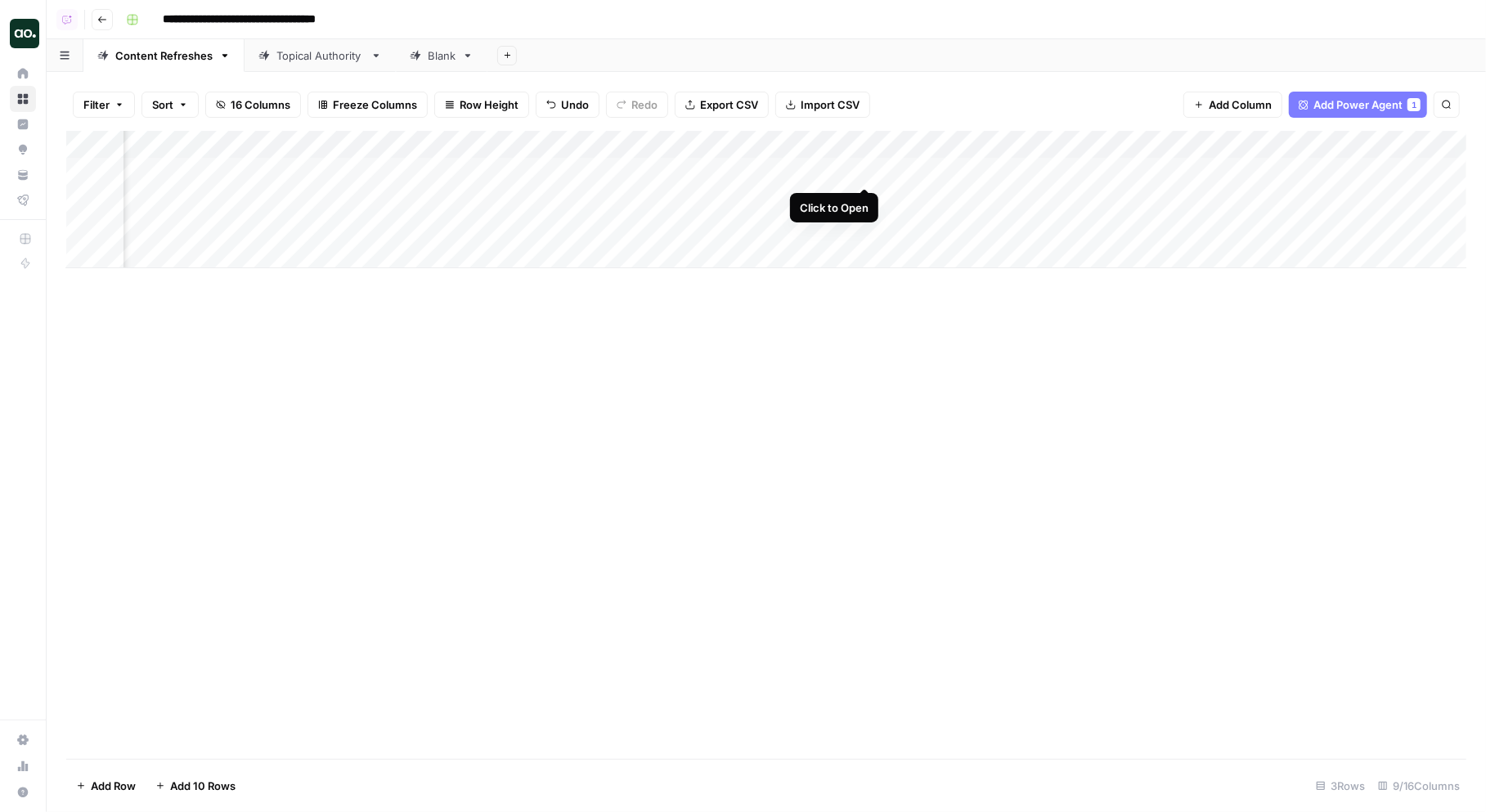
click at [865, 169] on div "Add Column" at bounding box center [766, 199] width 1400 height 137
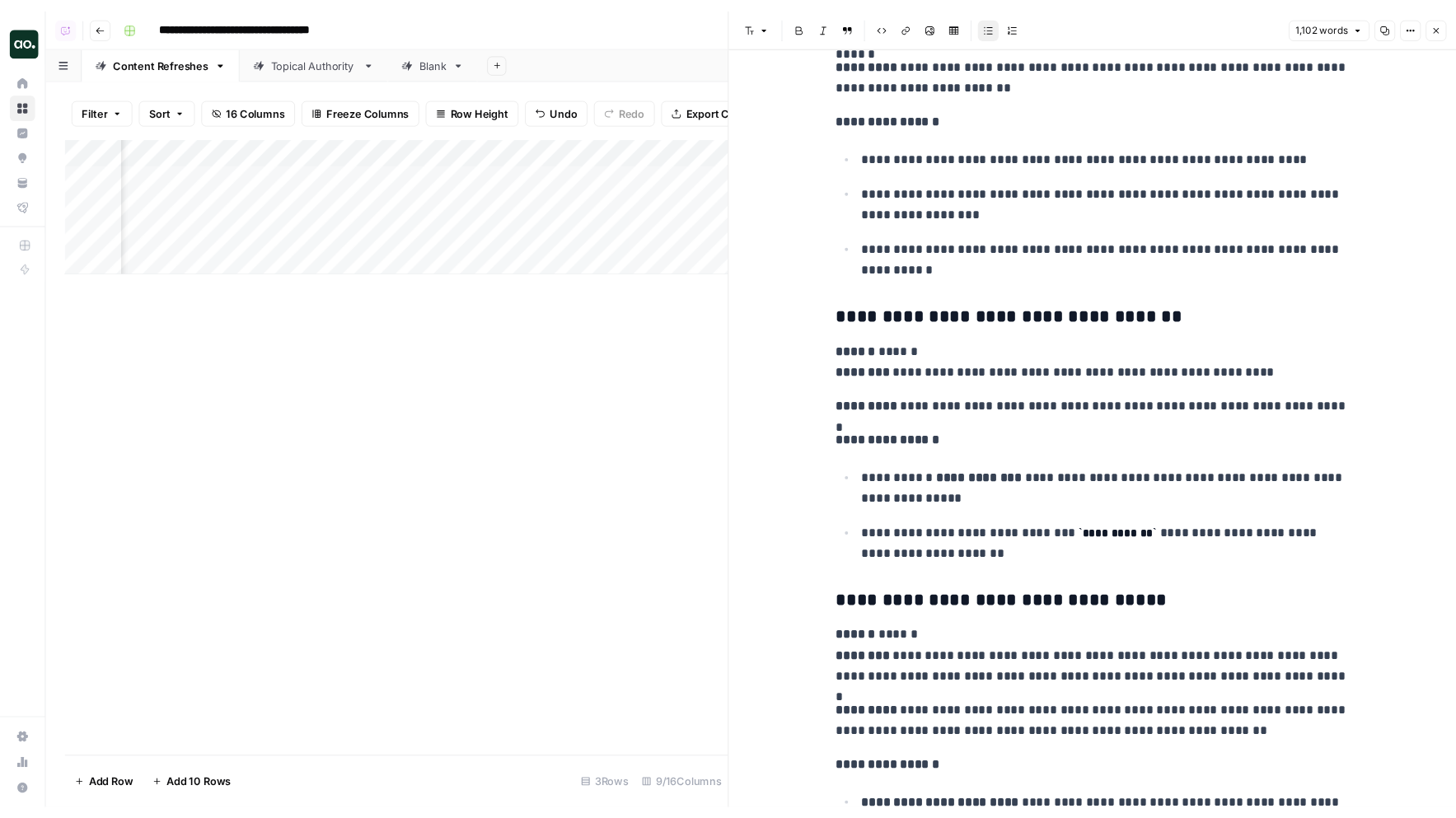
scroll to position [2918, 0]
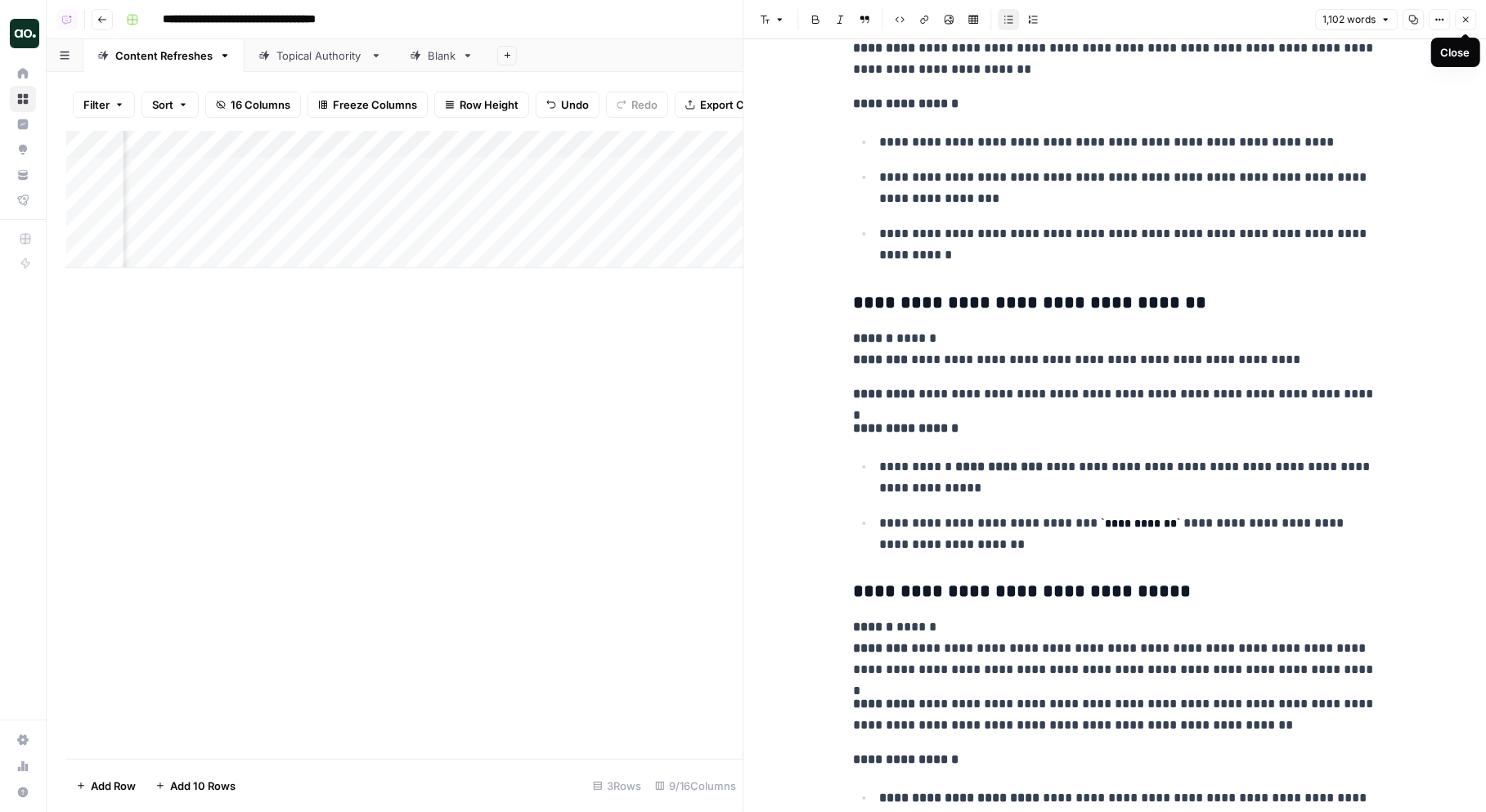
click at [1464, 15] on icon "button" at bounding box center [1465, 20] width 10 height 10
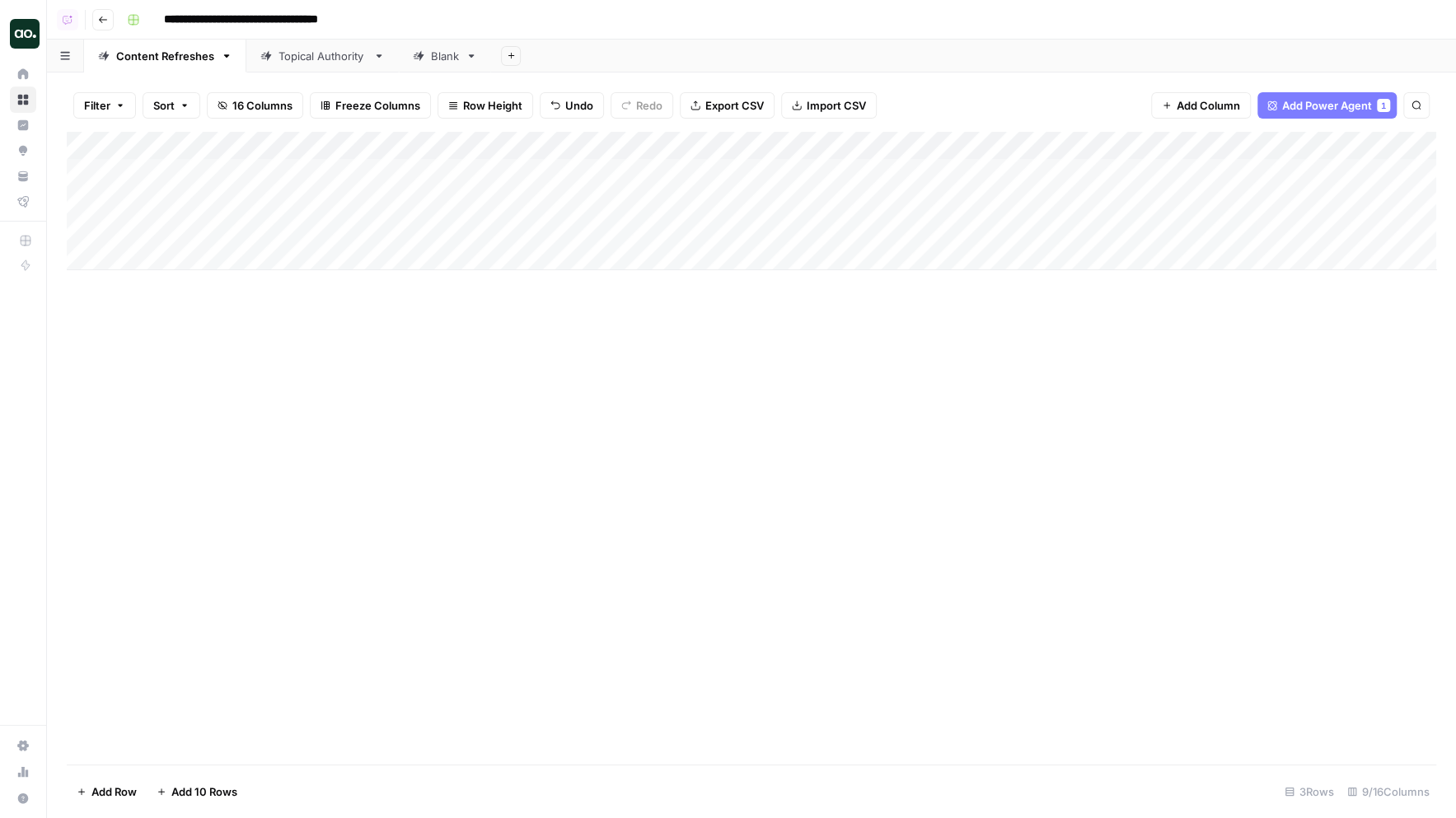
click at [382, 126] on div "Filter Sort 16 Columns Freeze Columns Row Height Undo Redo Export CSV Import CS…" at bounding box center [751, 105] width 1369 height 52
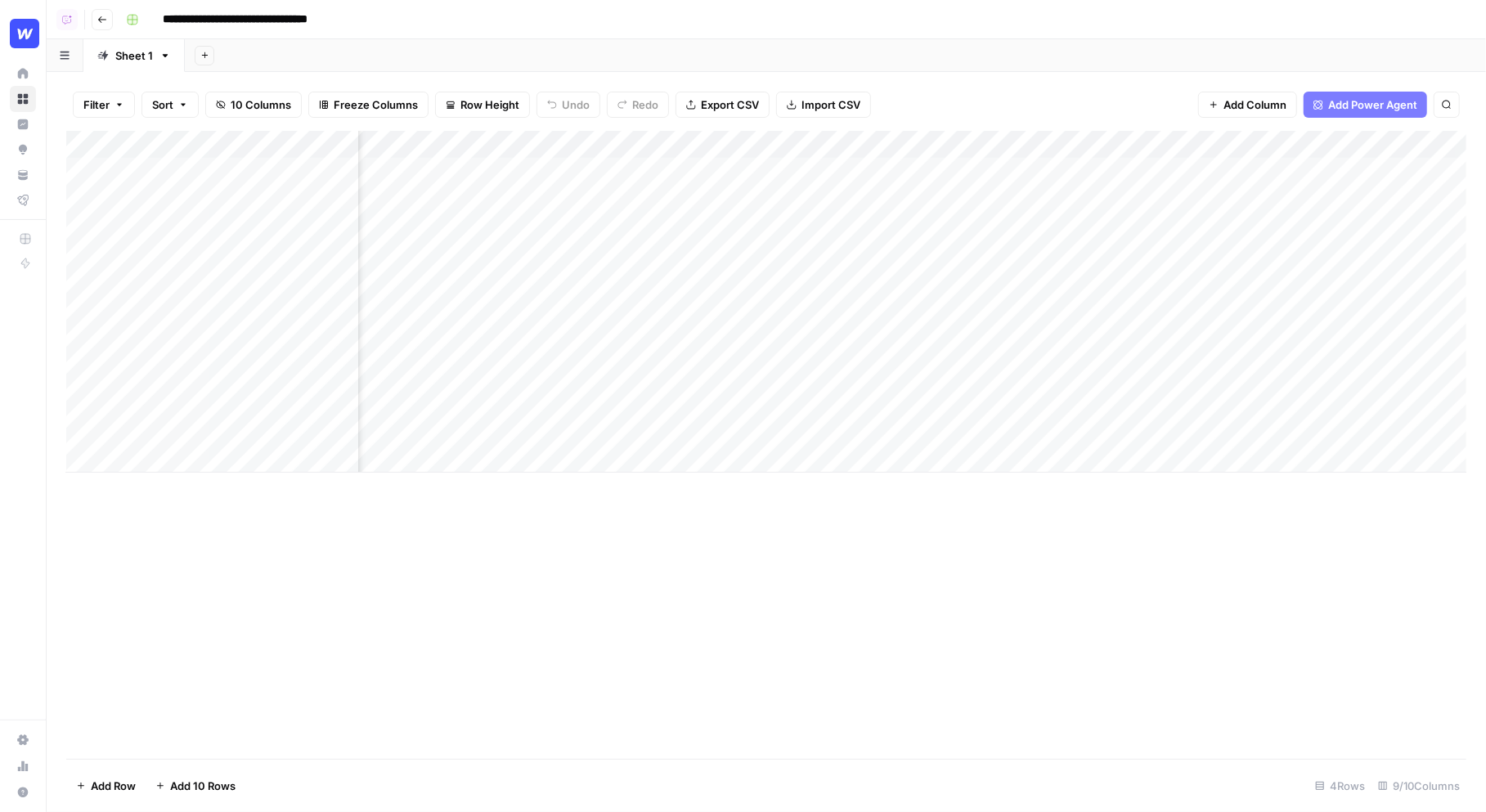
scroll to position [0, 707]
click at [1320, 171] on div "Add Column" at bounding box center [766, 302] width 1400 height 342
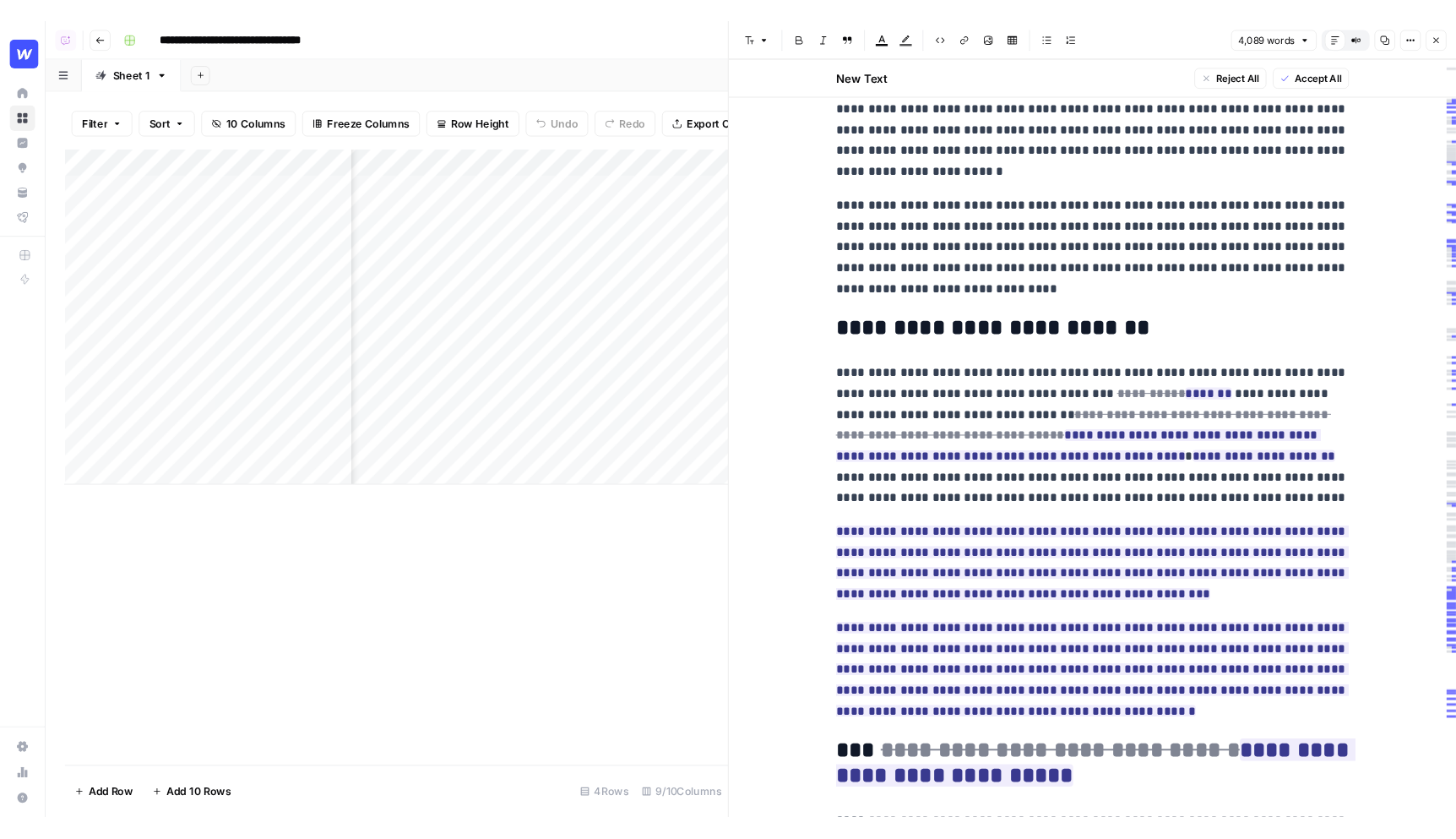
scroll to position [639, 0]
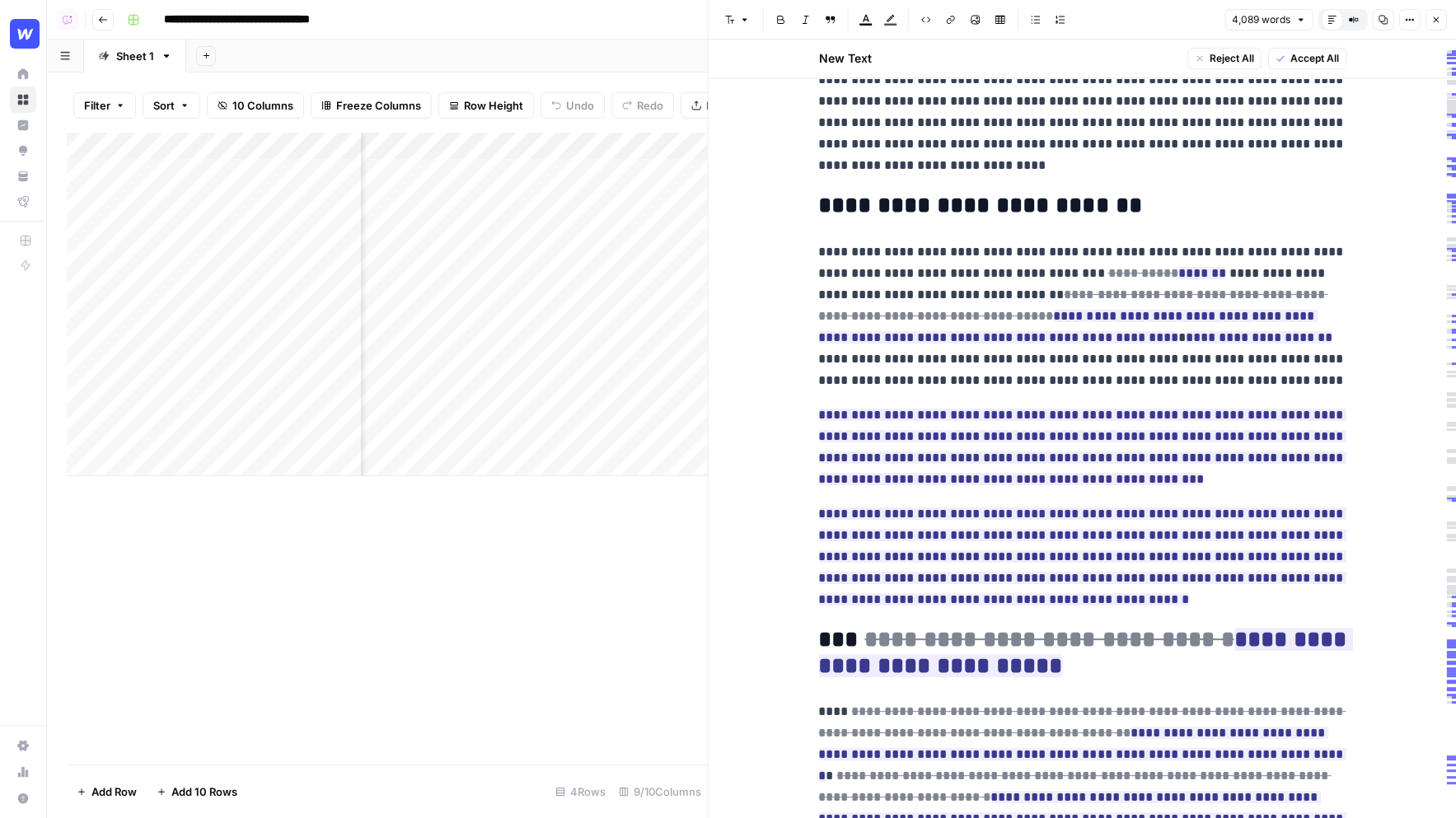
click at [1429, 18] on button "Close" at bounding box center [1435, 20] width 22 height 22
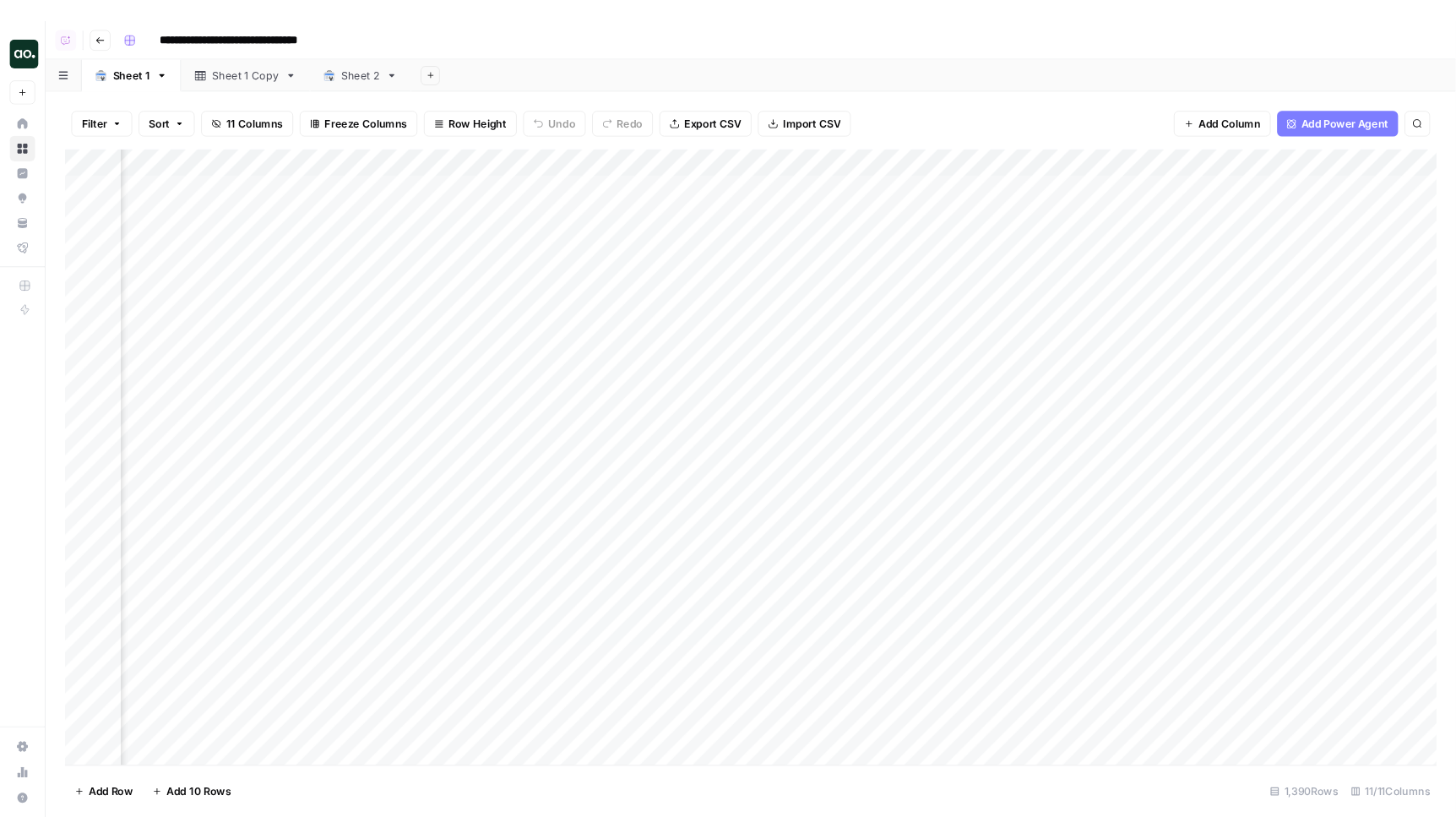
scroll to position [0, 601]
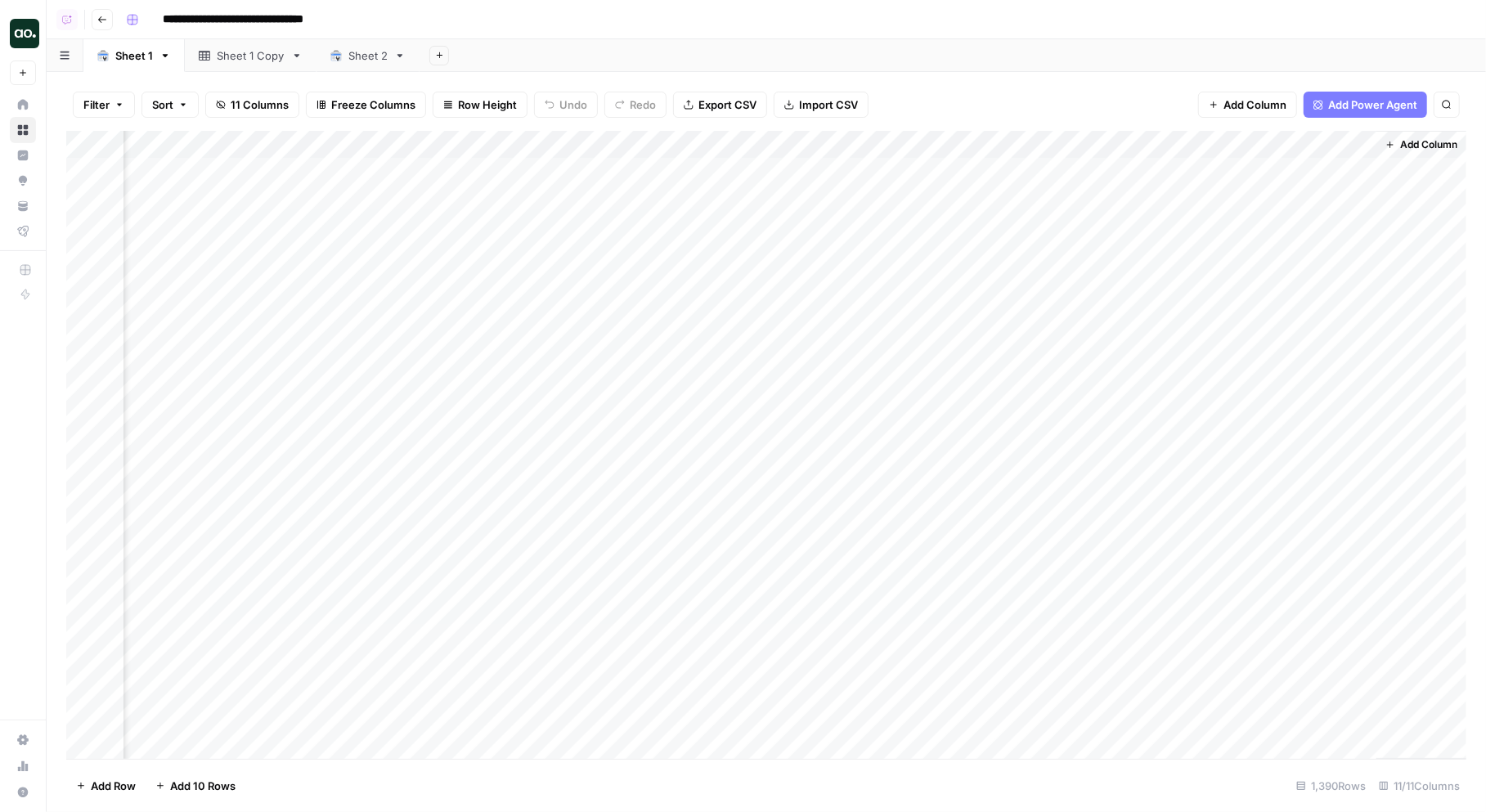
click at [863, 140] on div "Add Column" at bounding box center [766, 444] width 1400 height 629
click at [847, 255] on span "Schedule" at bounding box center [881, 259] width 143 height 17
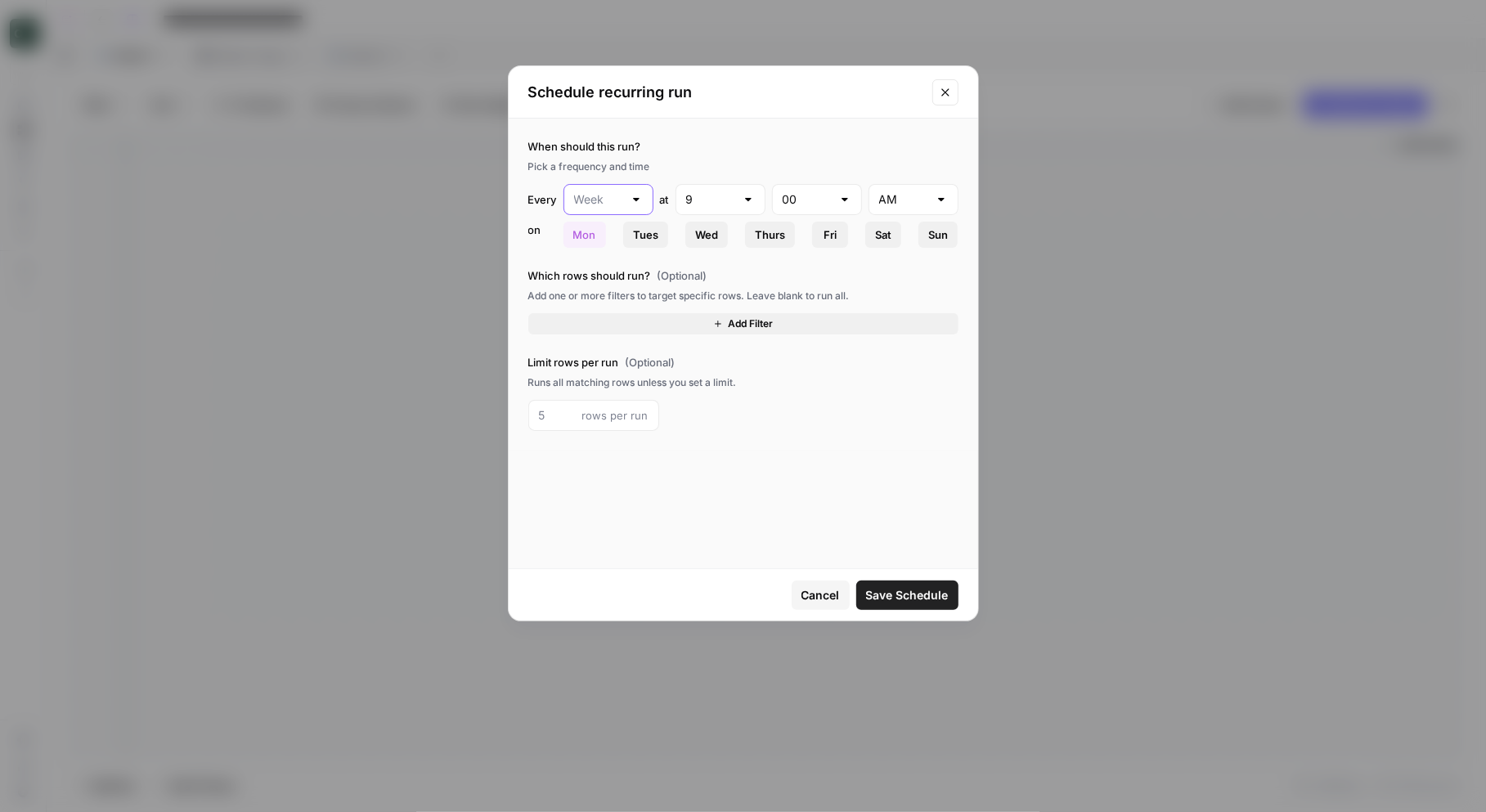
click at [622, 199] on input "text" at bounding box center [598, 200] width 49 height 17
type input "Week"
click at [946, 90] on icon "Close modal" at bounding box center [945, 92] width 7 height 7
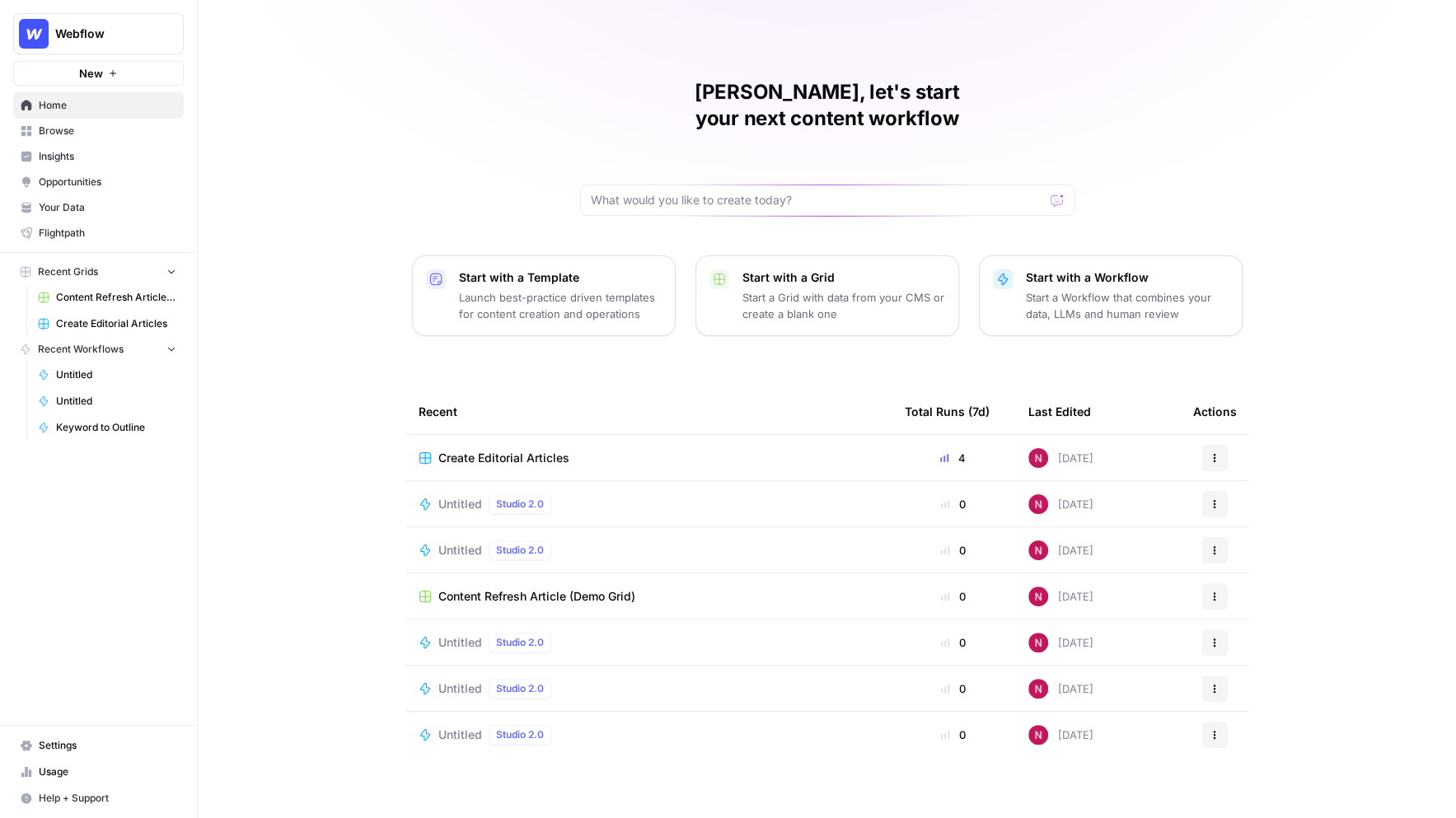
click at [148, 38] on span "Webflow" at bounding box center [105, 34] width 100 height 17
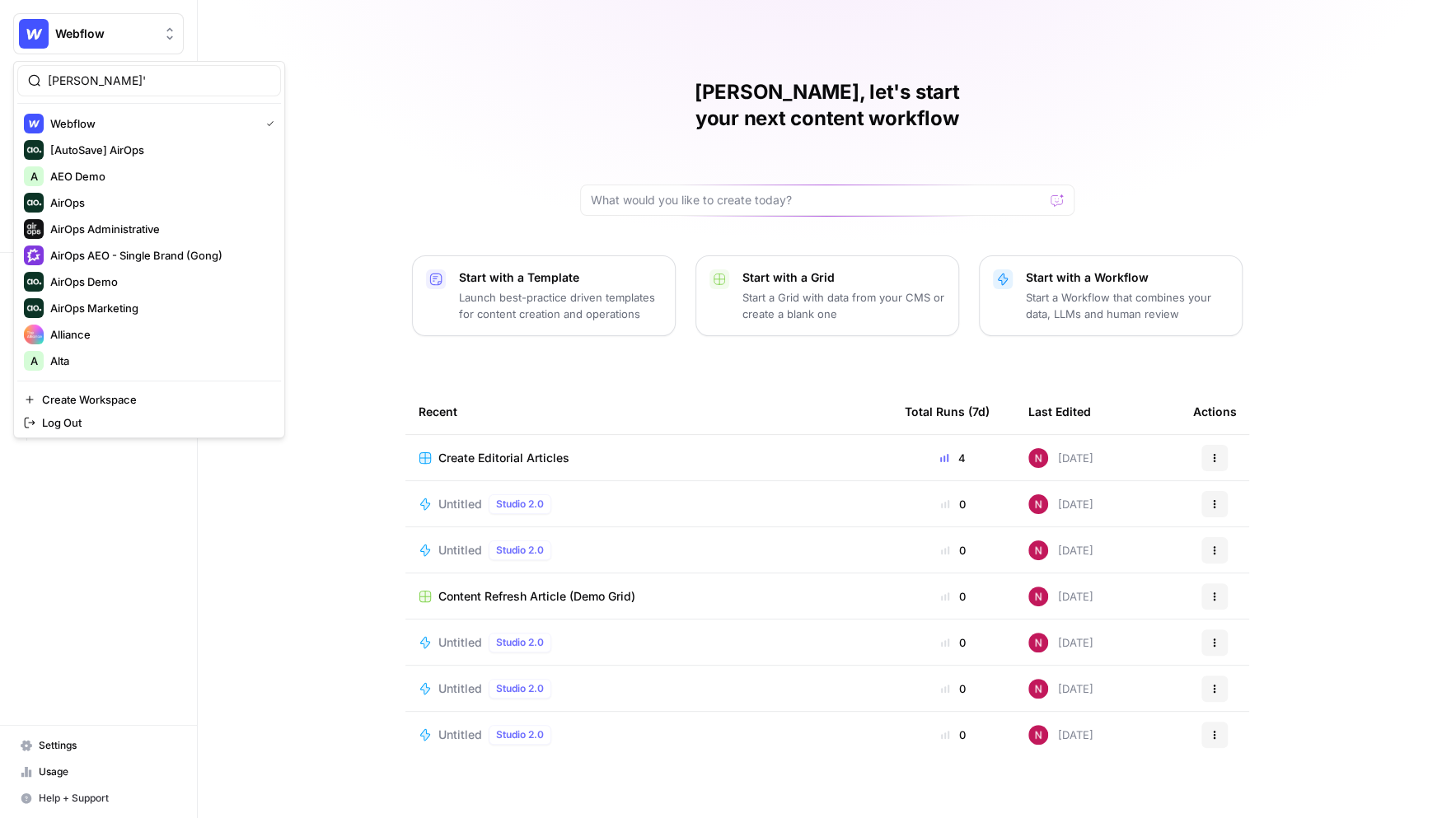
type input "[PERSON_NAME]'"
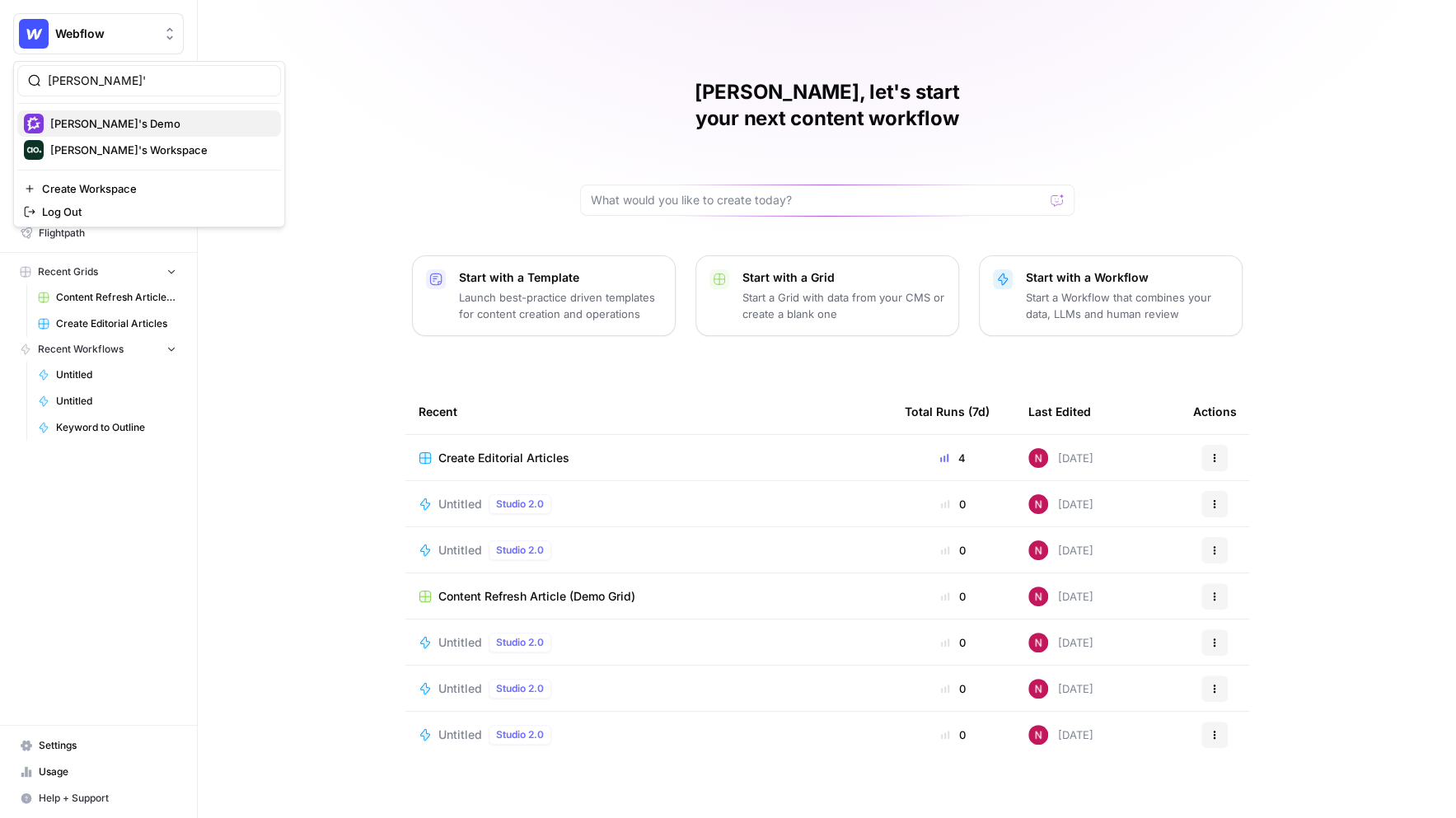
click at [141, 126] on span "Nick's Demo" at bounding box center [158, 124] width 217 height 17
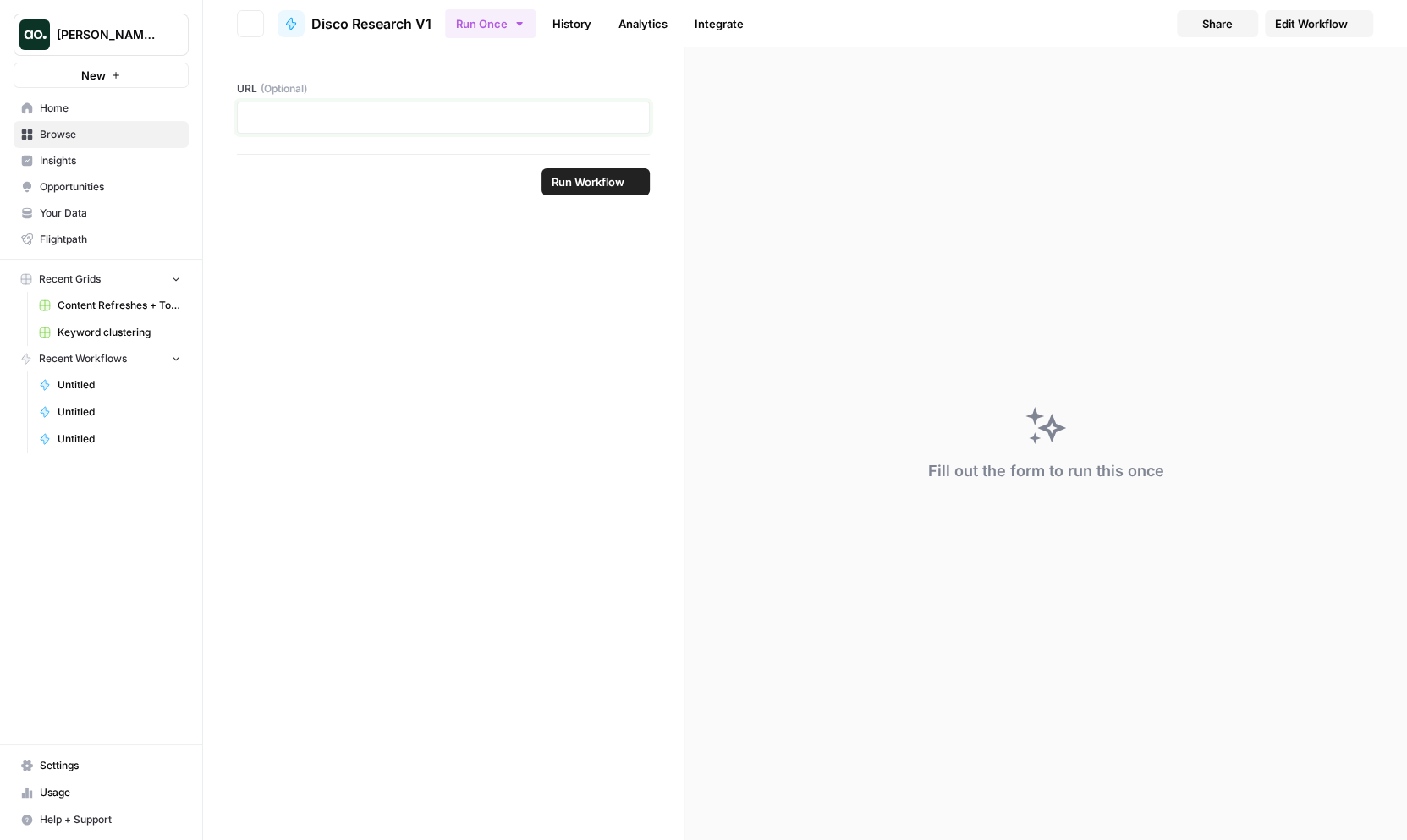
click at [550, 114] on p at bounding box center [443, 118] width 391 height 17
click at [577, 193] on button "Run Workflow" at bounding box center [595, 182] width 109 height 27
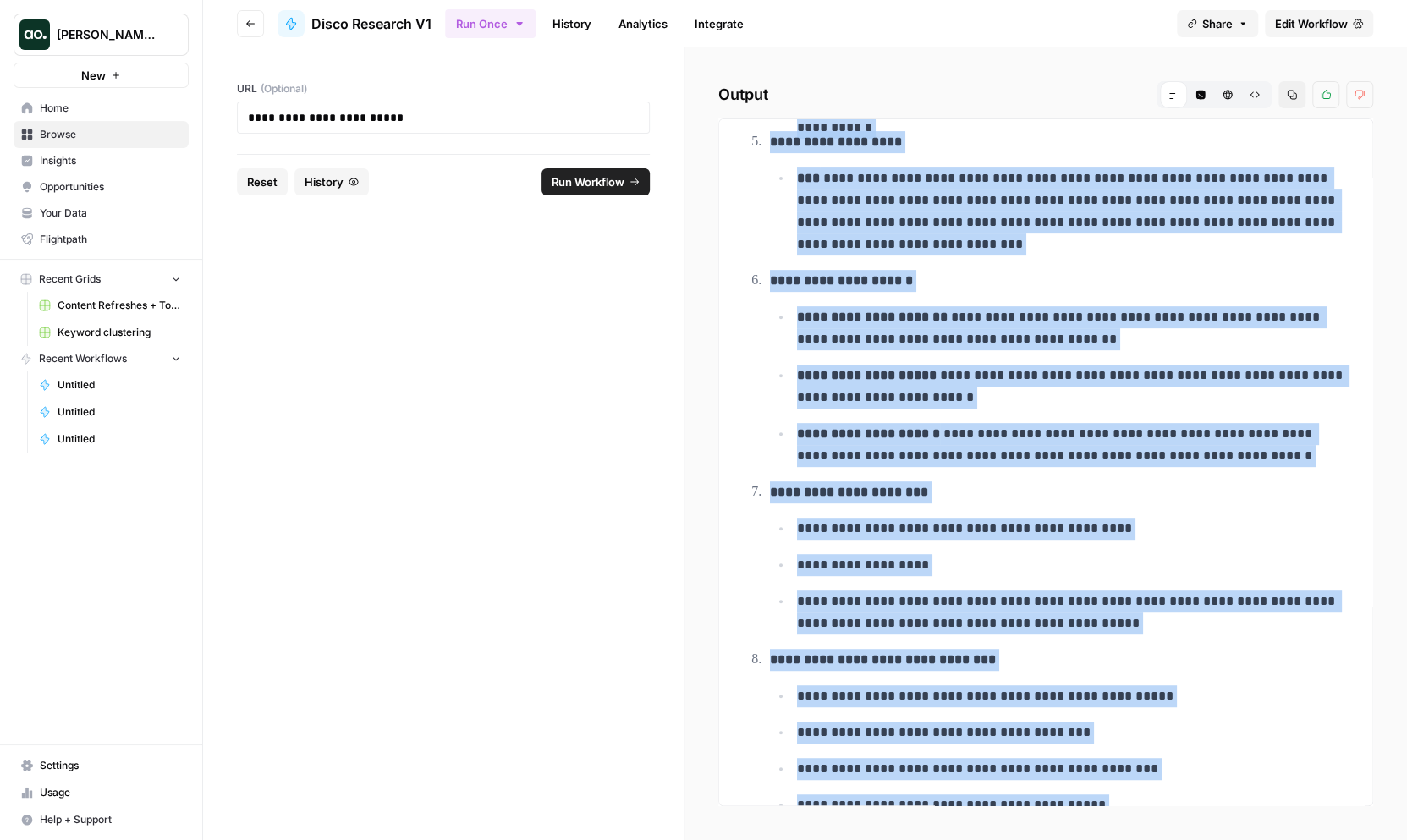
scroll to position [572, 0]
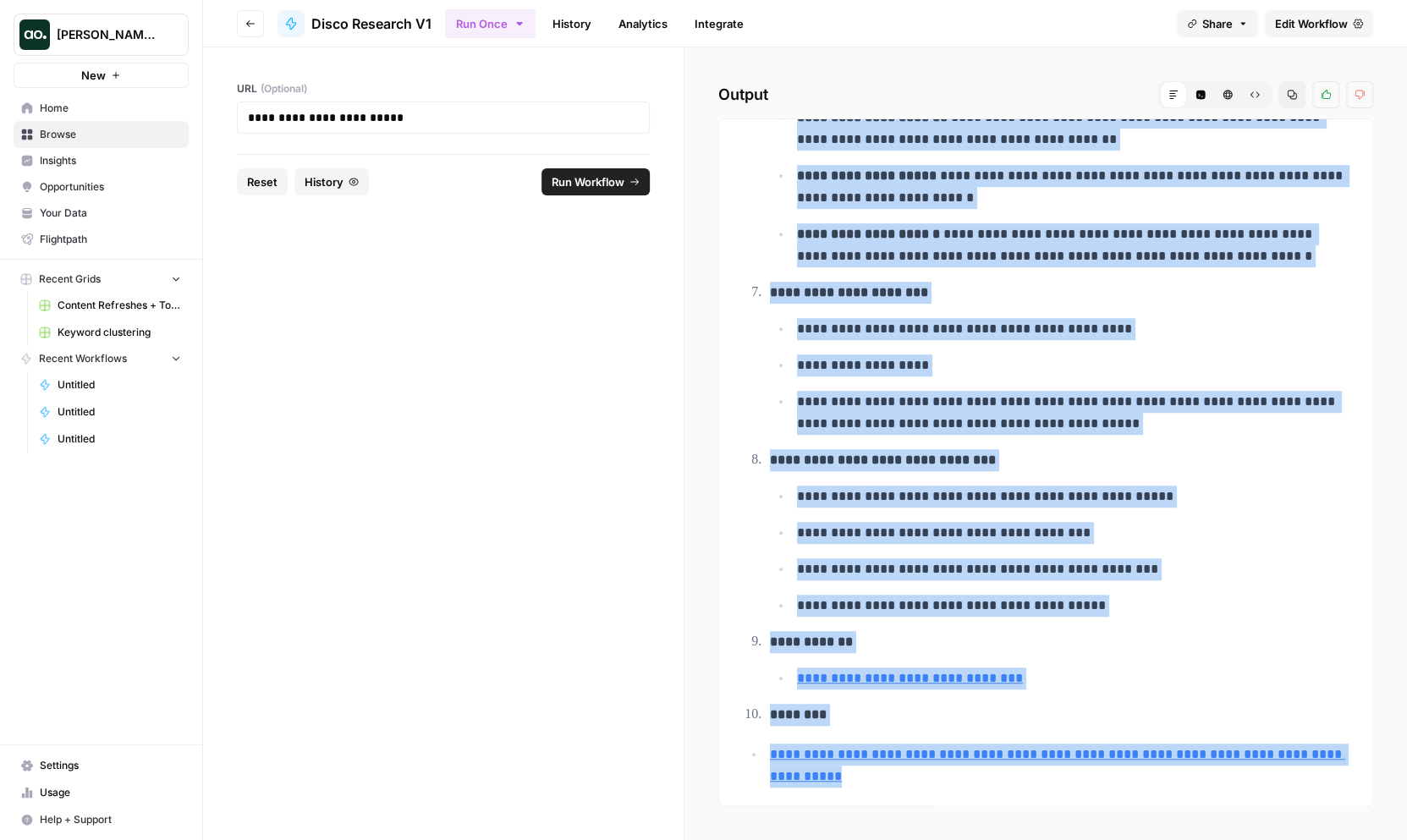
drag, startPoint x: 771, startPoint y: 164, endPoint x: 1162, endPoint y: 764, distance: 716.2
click at [1162, 764] on div "**********" at bounding box center [1045, 180] width 626 height 1240
copy div "**********"
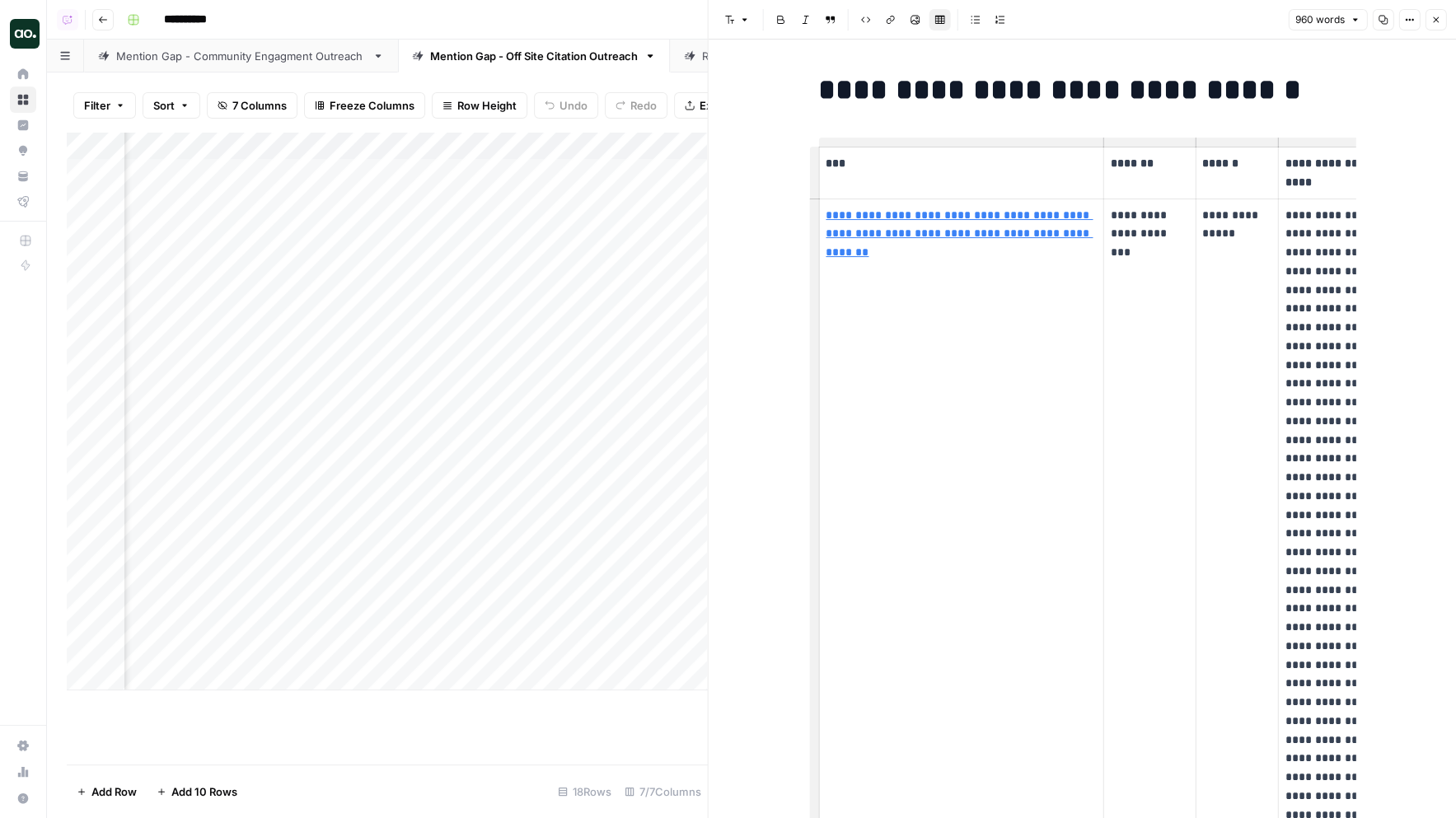
scroll to position [0, 27]
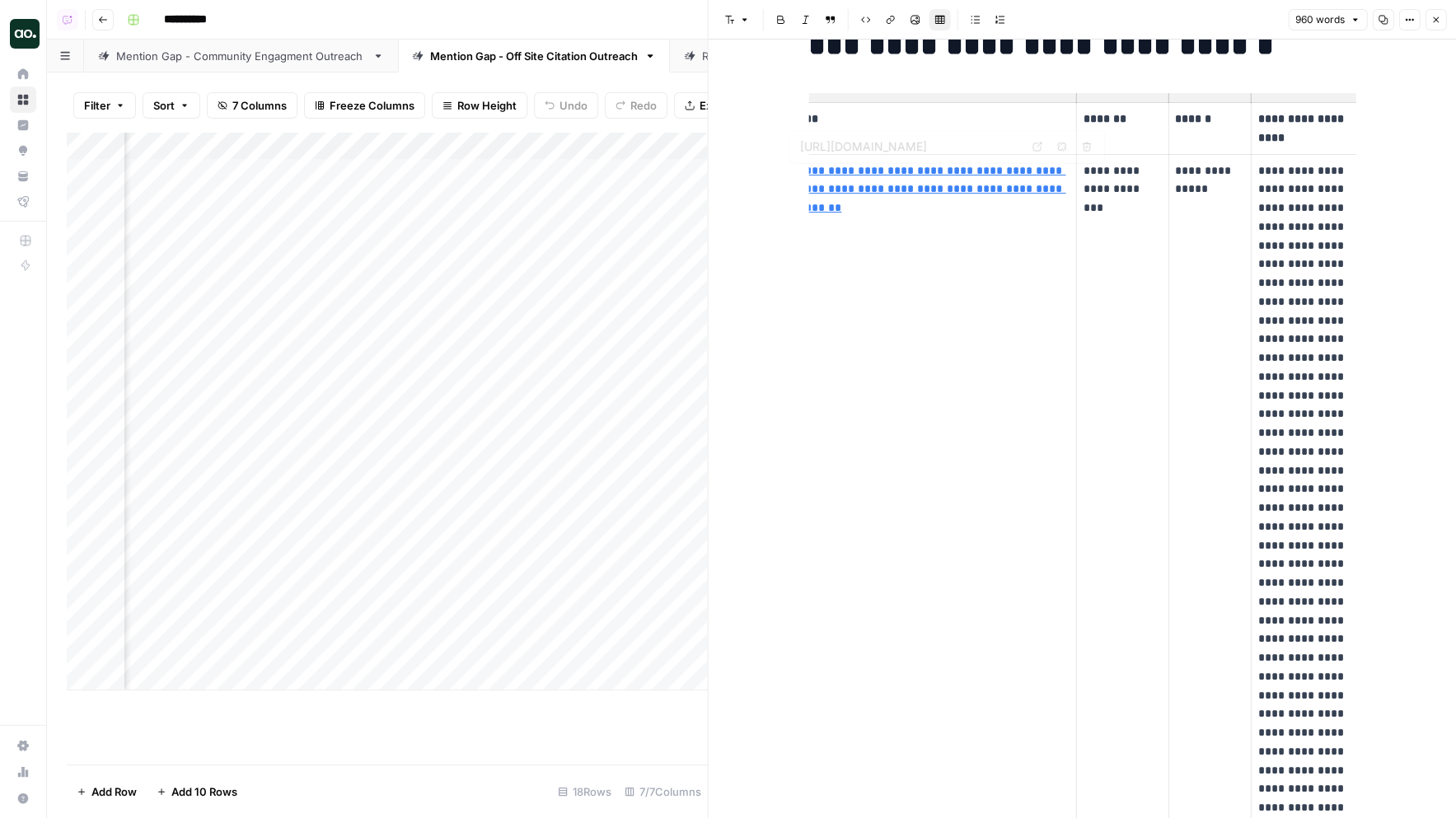
click at [1434, 23] on icon "button" at bounding box center [1435, 20] width 10 height 10
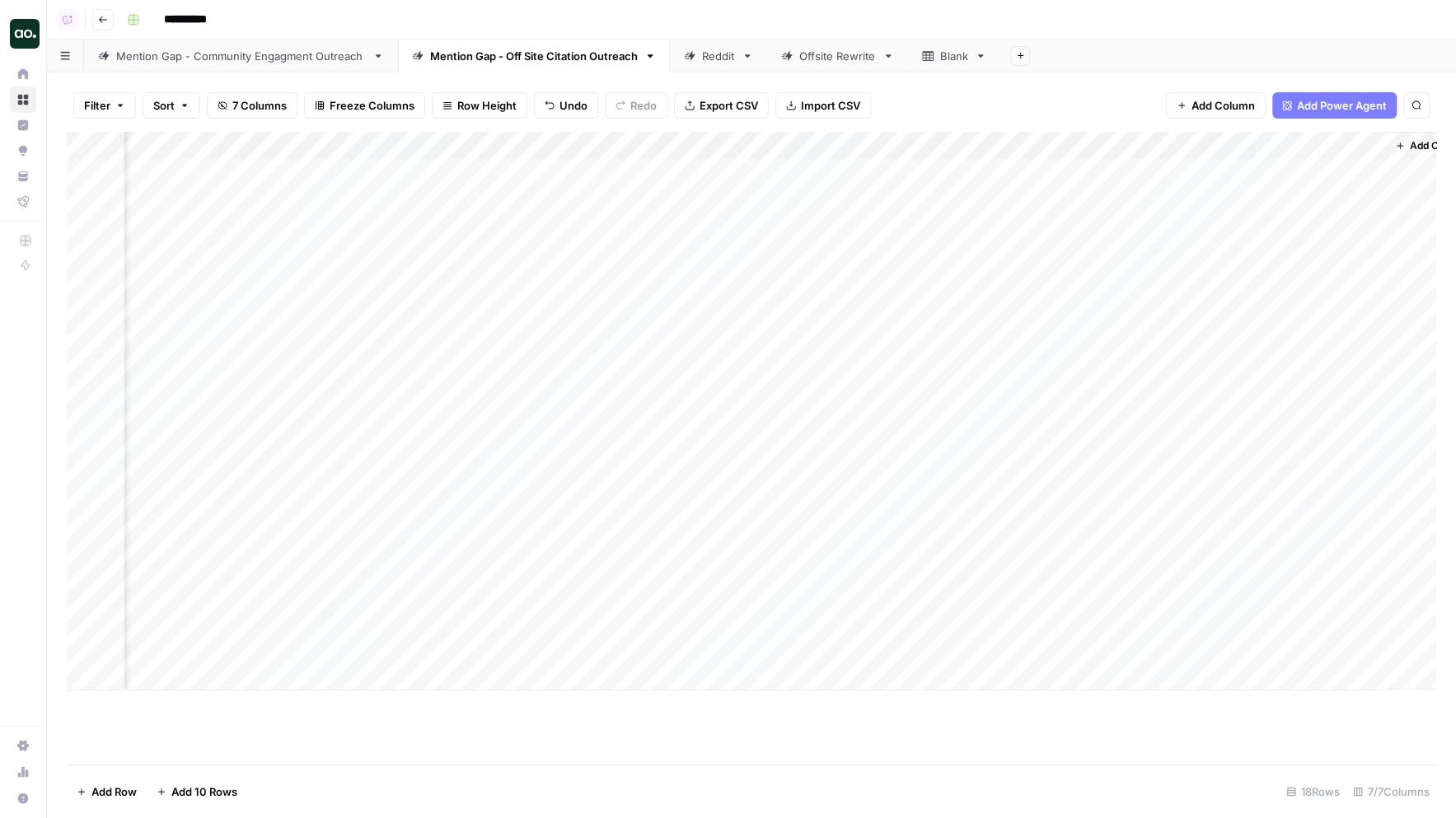
click at [270, 62] on div "Mention Gap - Community Engagment Outreach" at bounding box center [241, 56] width 250 height 17
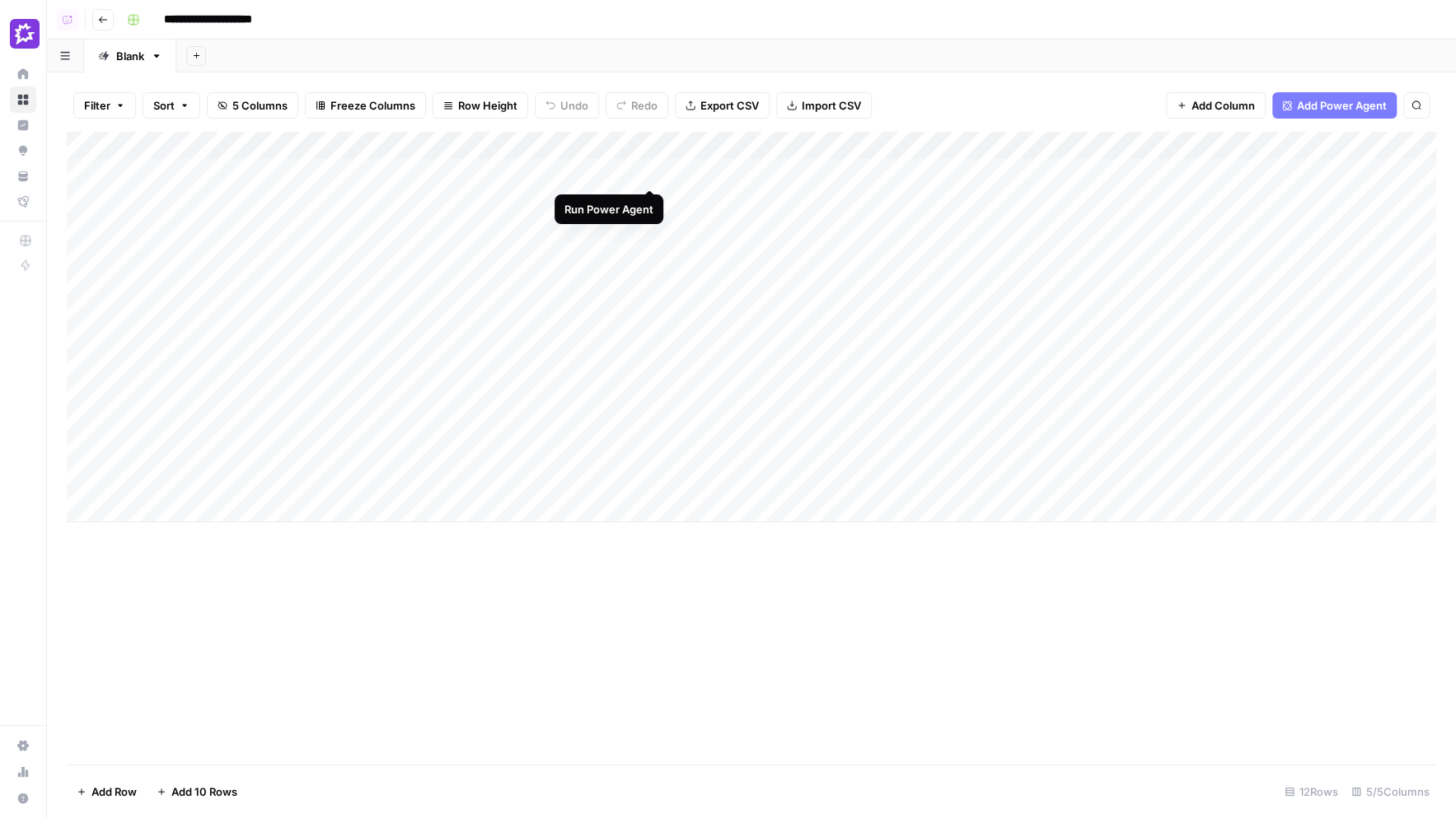
click at [651, 175] on div "Add Column" at bounding box center [751, 326] width 1369 height 390
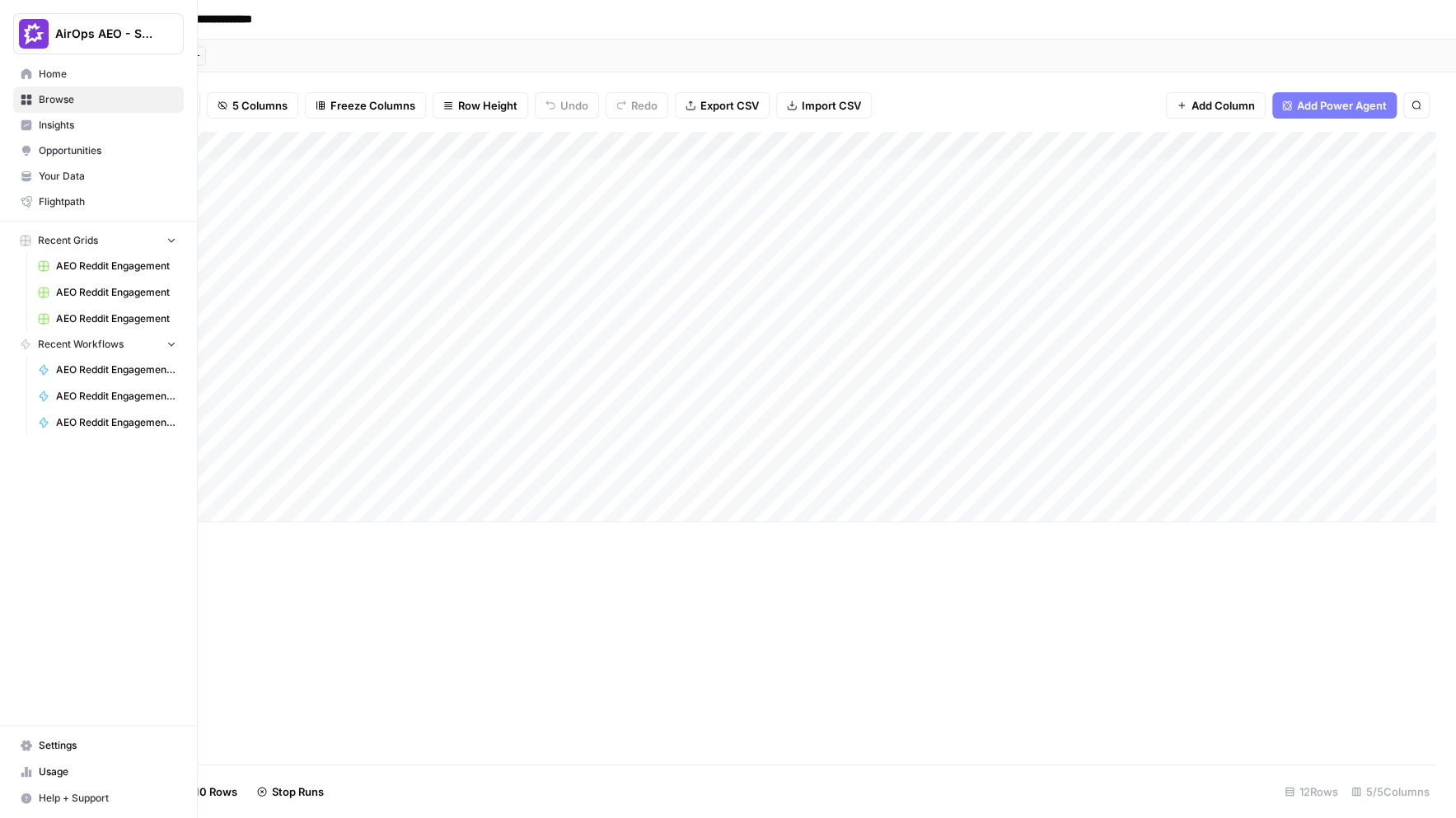
click at [57, 129] on span "Insights" at bounding box center [107, 126] width 137 height 15
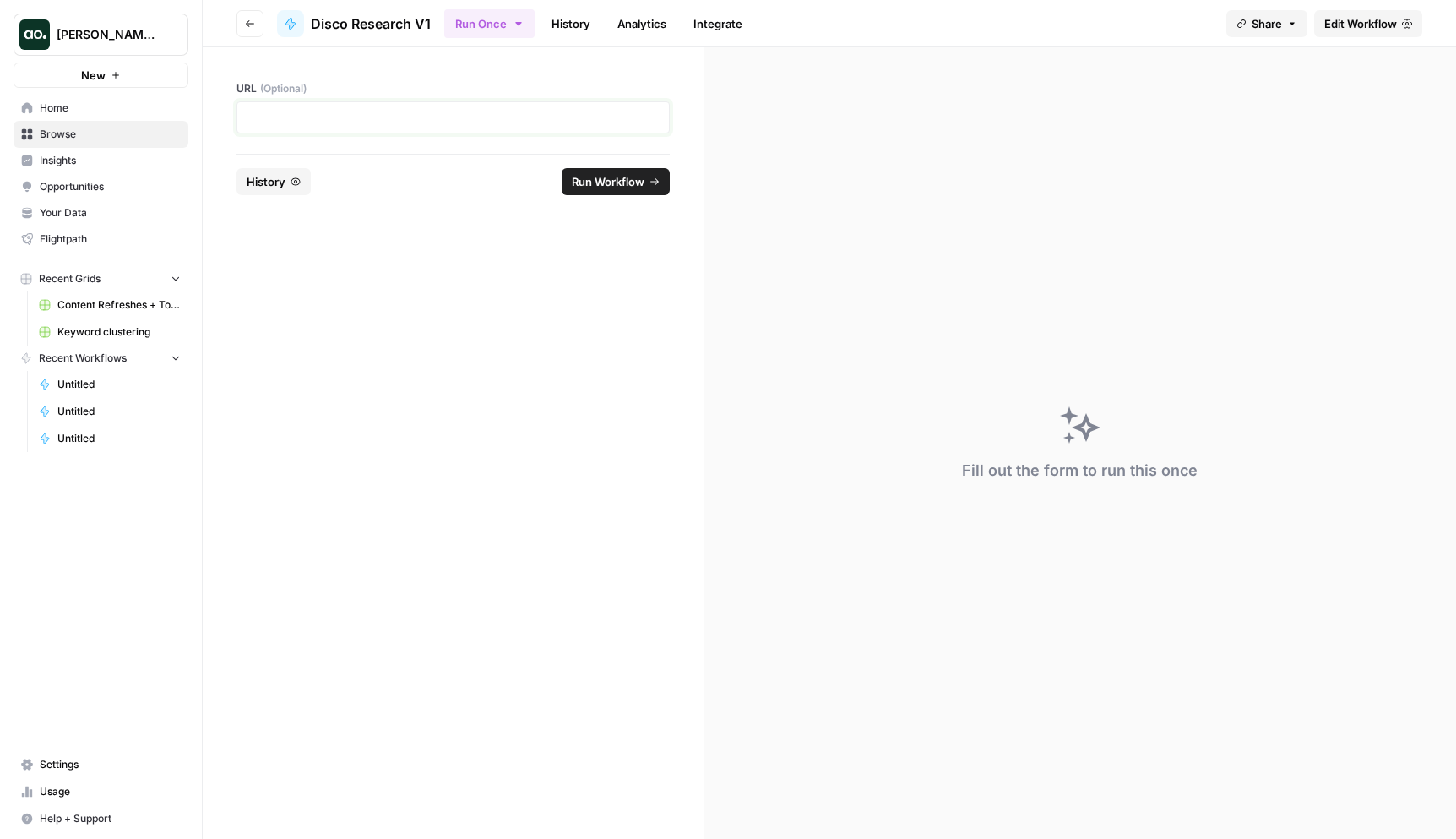
click at [365, 119] on p at bounding box center [453, 118] width 411 height 17
click at [616, 186] on span "Run Workflow" at bounding box center [608, 182] width 73 height 17
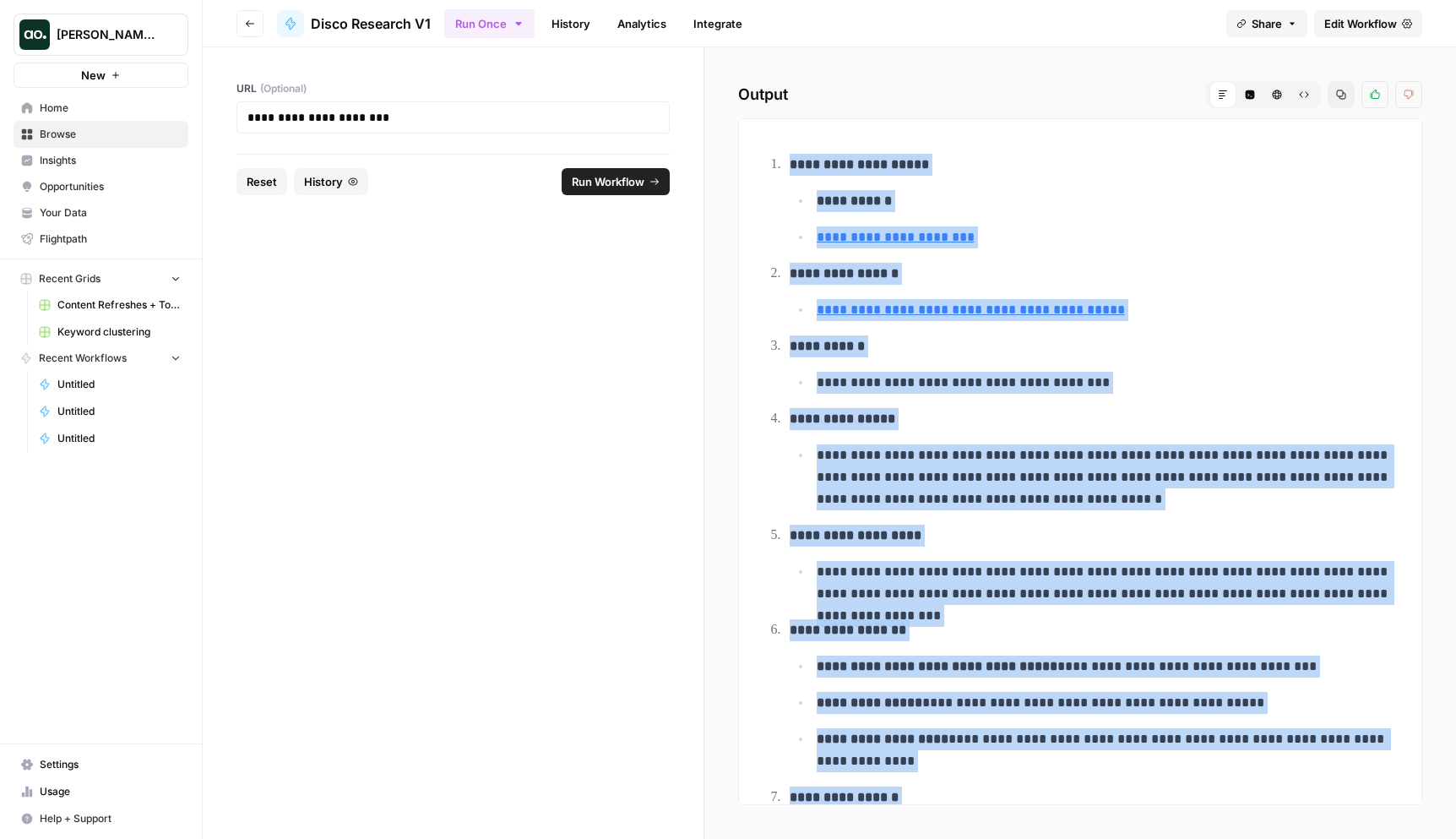
drag, startPoint x: 1187, startPoint y: 767, endPoint x: 787, endPoint y: 166, distance: 721.9
click at [787, 166] on div "**********" at bounding box center [1080, 656] width 655 height 1049
copy div "**********"
